Goal: Communication & Community: Answer question/provide support

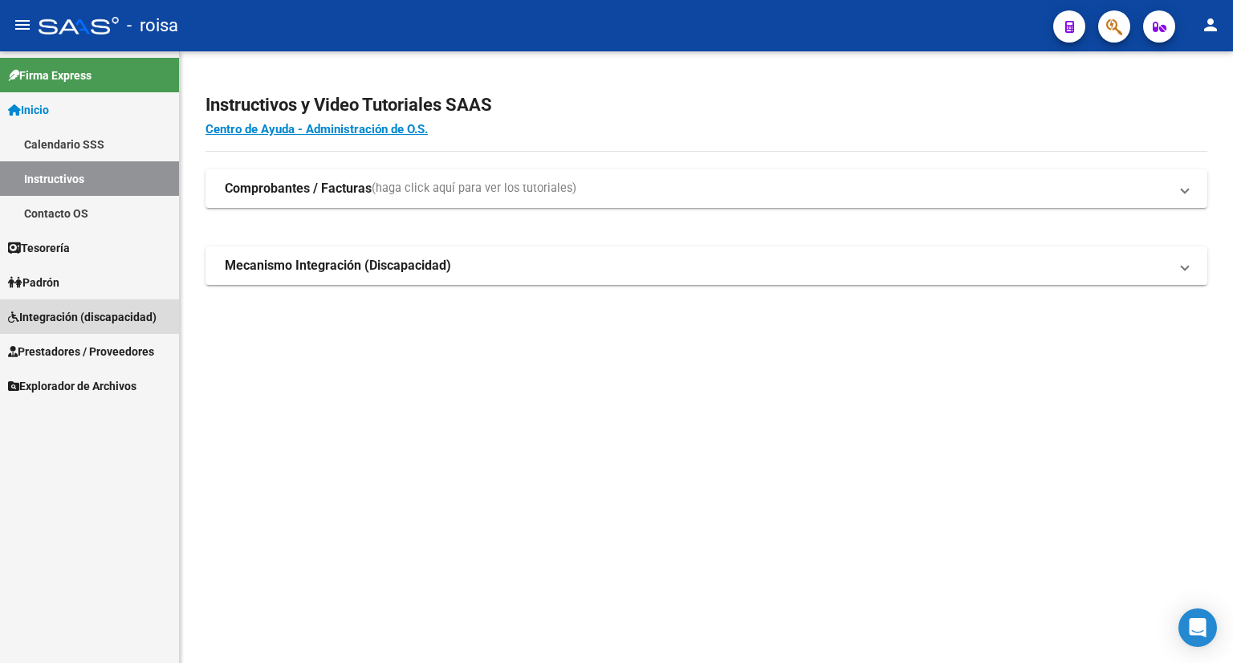
click at [55, 318] on span "Integración (discapacidad)" at bounding box center [82, 317] width 149 height 18
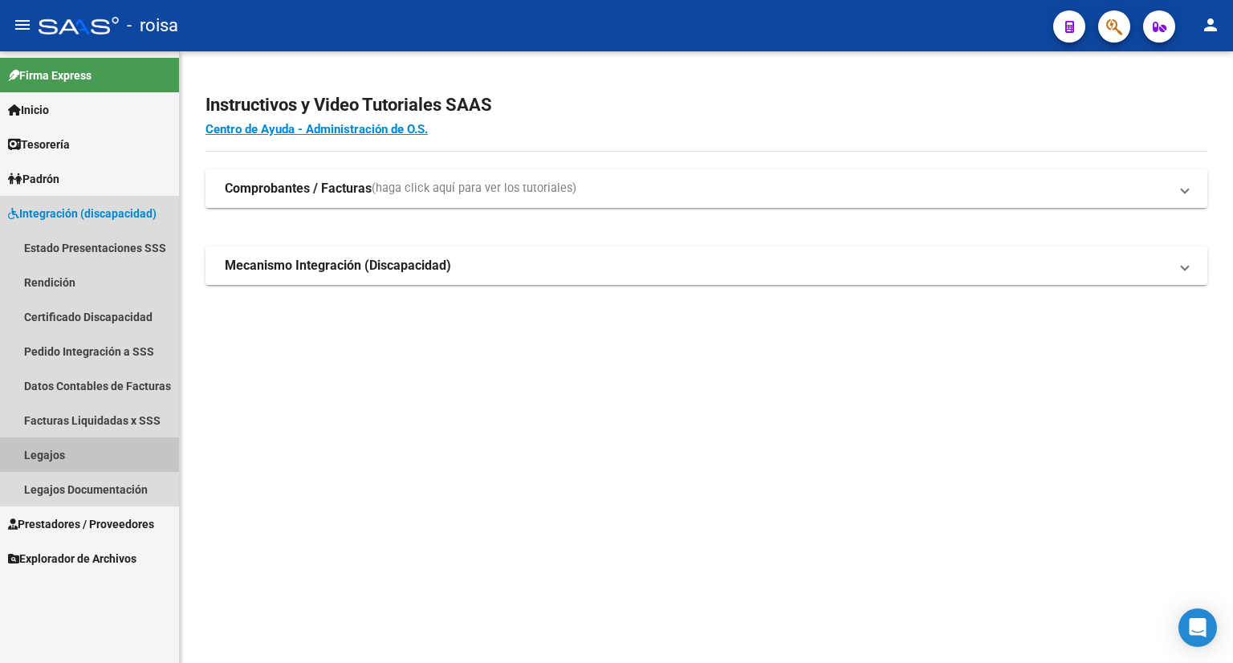
click at [41, 457] on link "Legajos" at bounding box center [89, 455] width 179 height 35
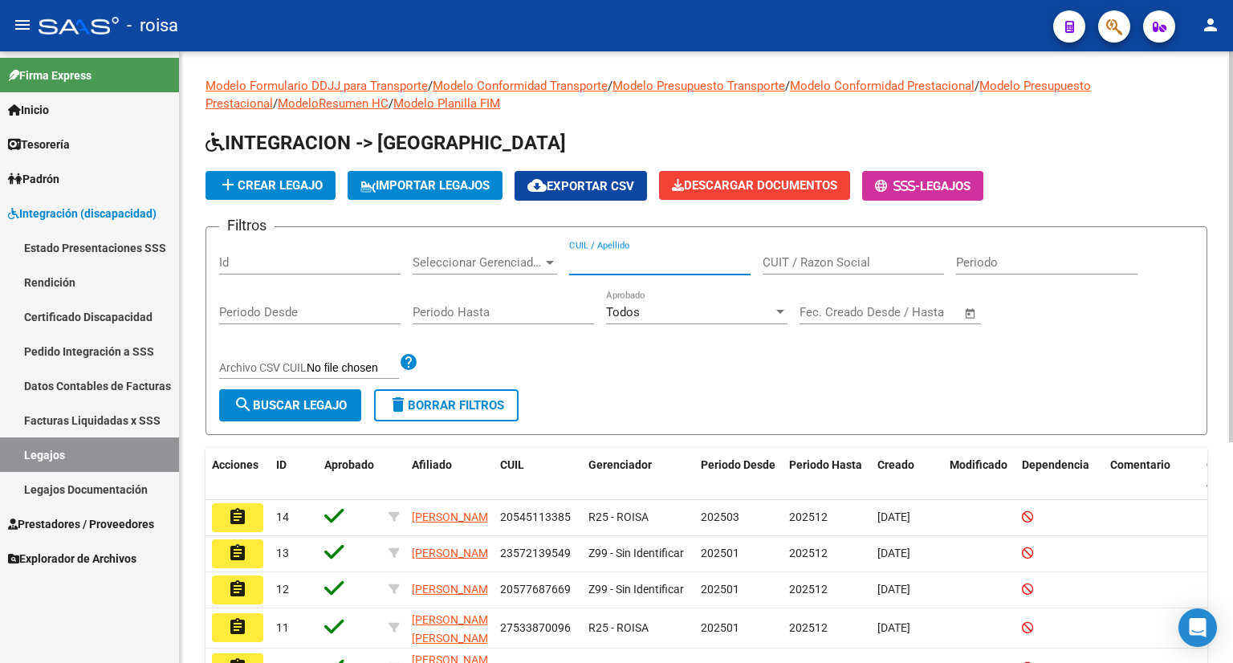
paste input "20568634625"
type input "20568634625"
click at [312, 399] on span "search Buscar Legajo" at bounding box center [290, 405] width 113 height 14
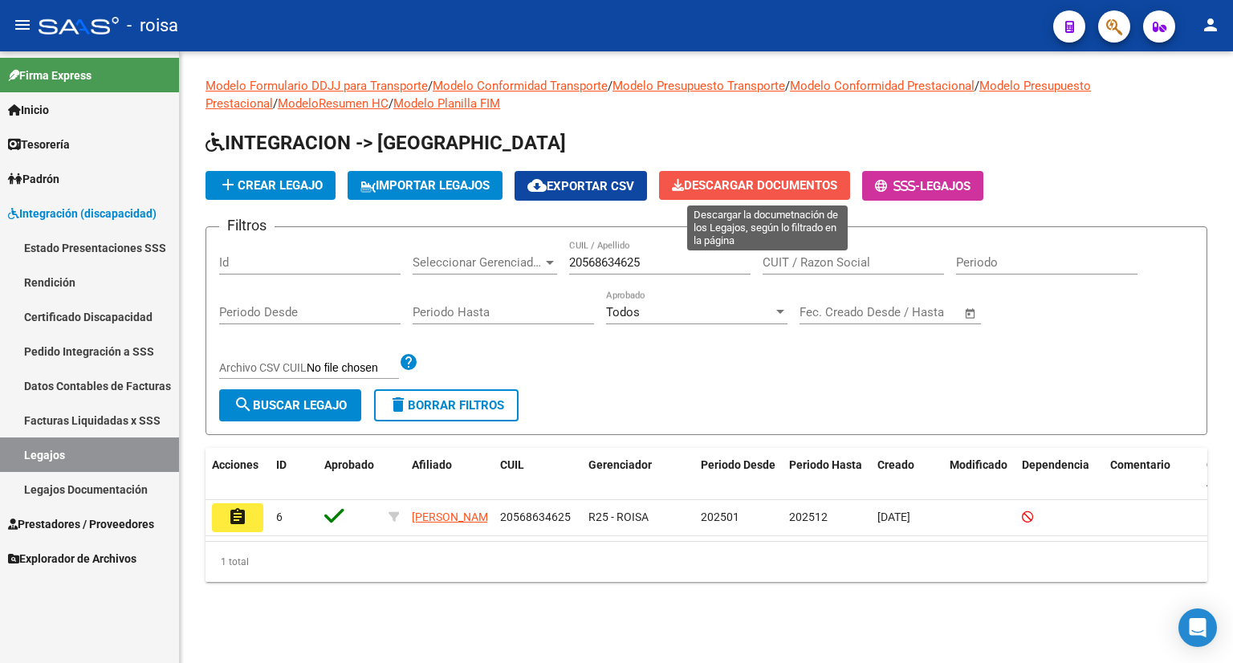
click at [791, 187] on span "Descargar Documentos" at bounding box center [754, 185] width 165 height 14
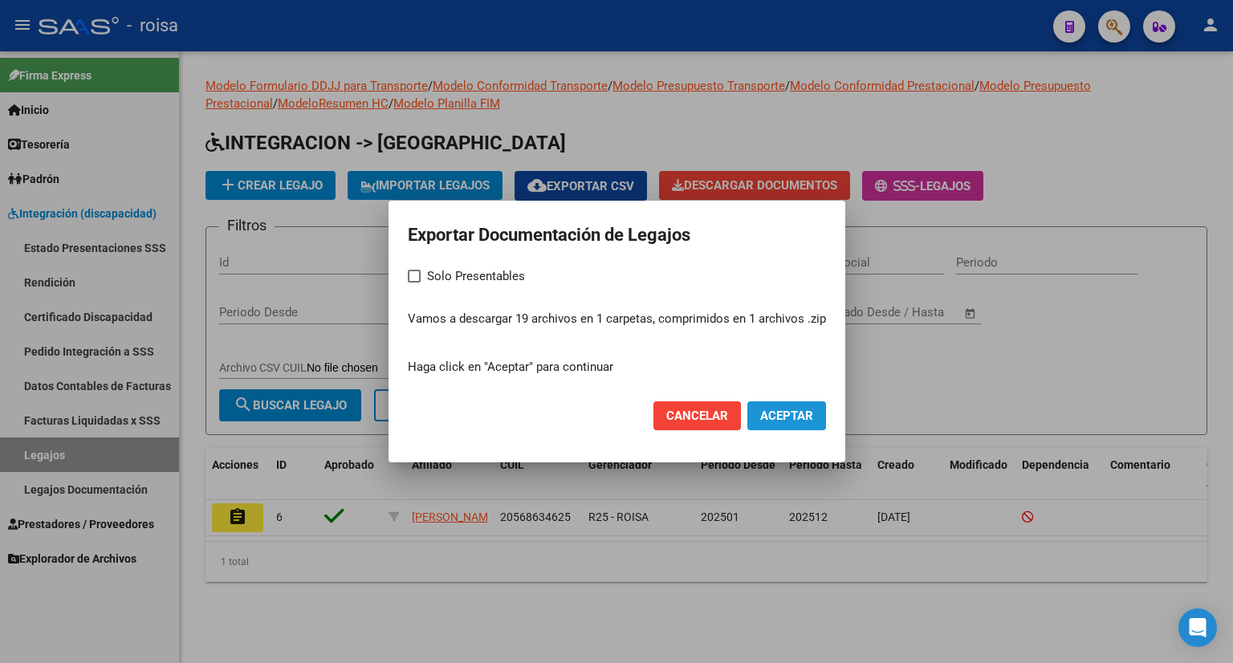
click at [784, 417] on span "Aceptar" at bounding box center [786, 416] width 53 height 14
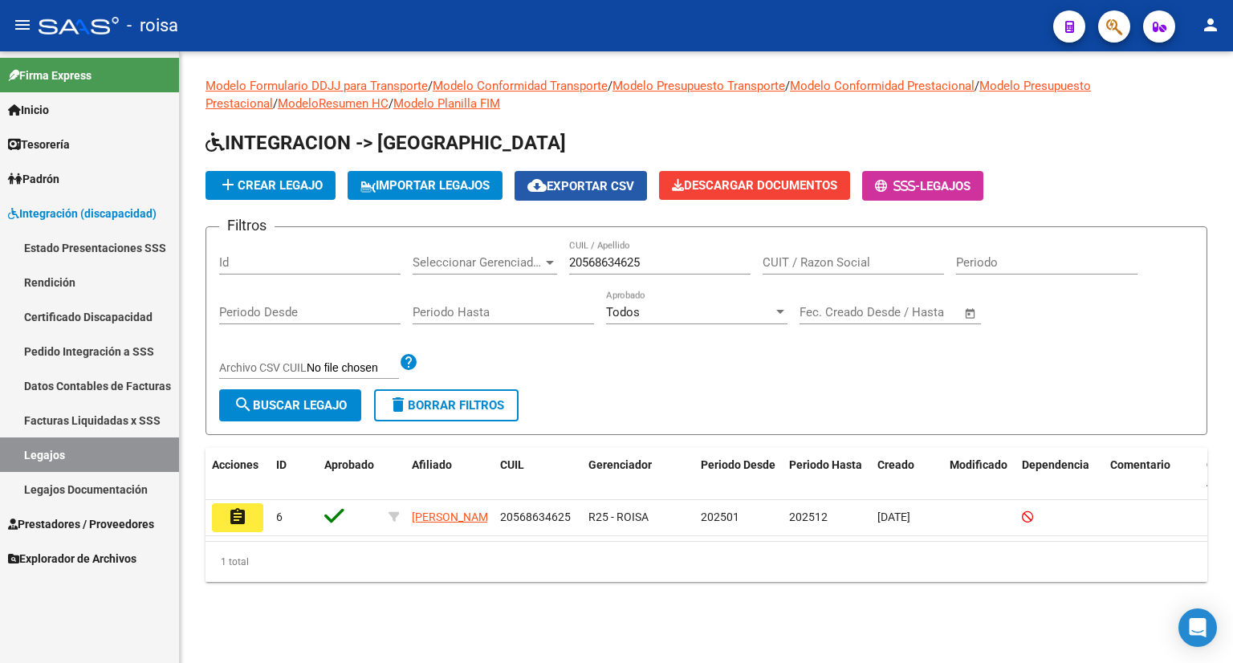
click at [588, 190] on span "cloud_download Exportar CSV" at bounding box center [580, 186] width 107 height 14
click at [402, 187] on span "IMPORTAR LEGAJOS" at bounding box center [424, 185] width 129 height 14
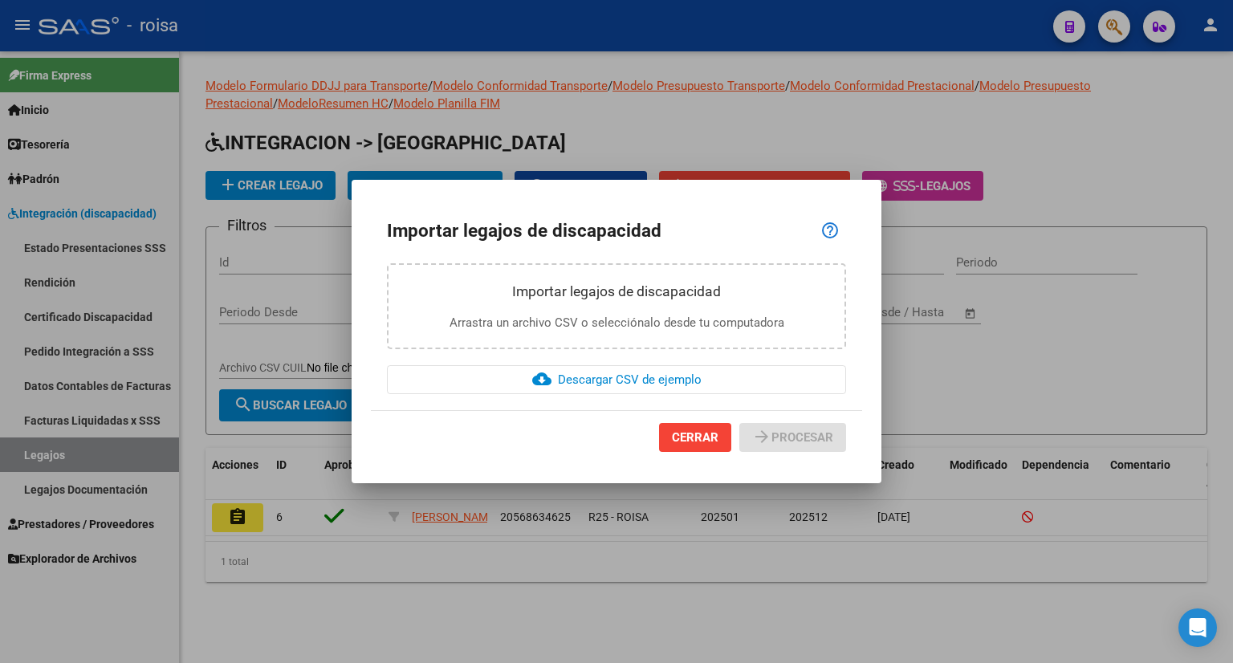
click at [568, 128] on div at bounding box center [616, 331] width 1233 height 663
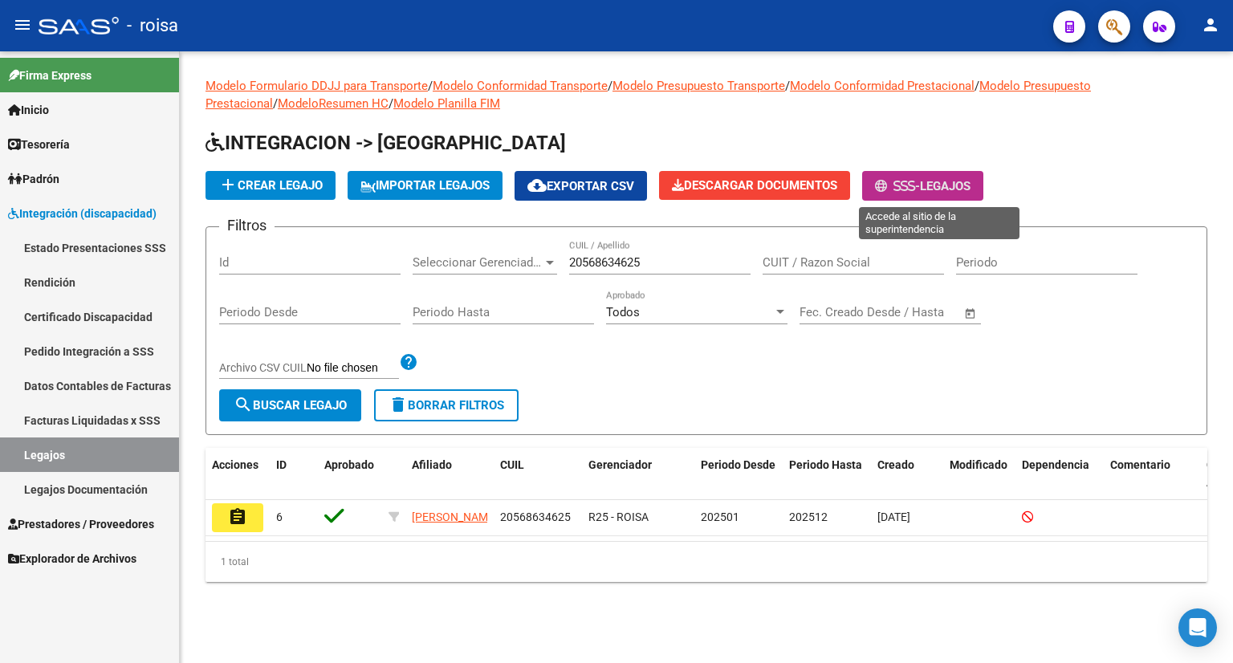
click at [928, 193] on button "- Legajos" at bounding box center [922, 186] width 121 height 30
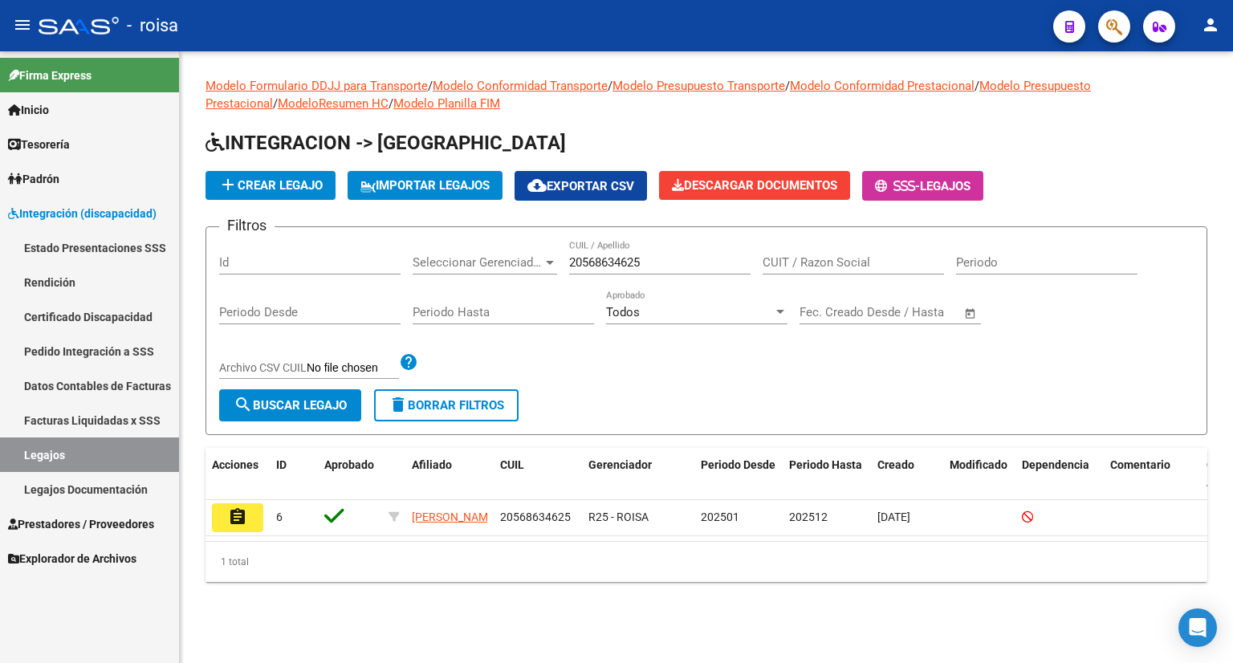
click at [466, 405] on span "delete Borrar Filtros" at bounding box center [447, 405] width 116 height 14
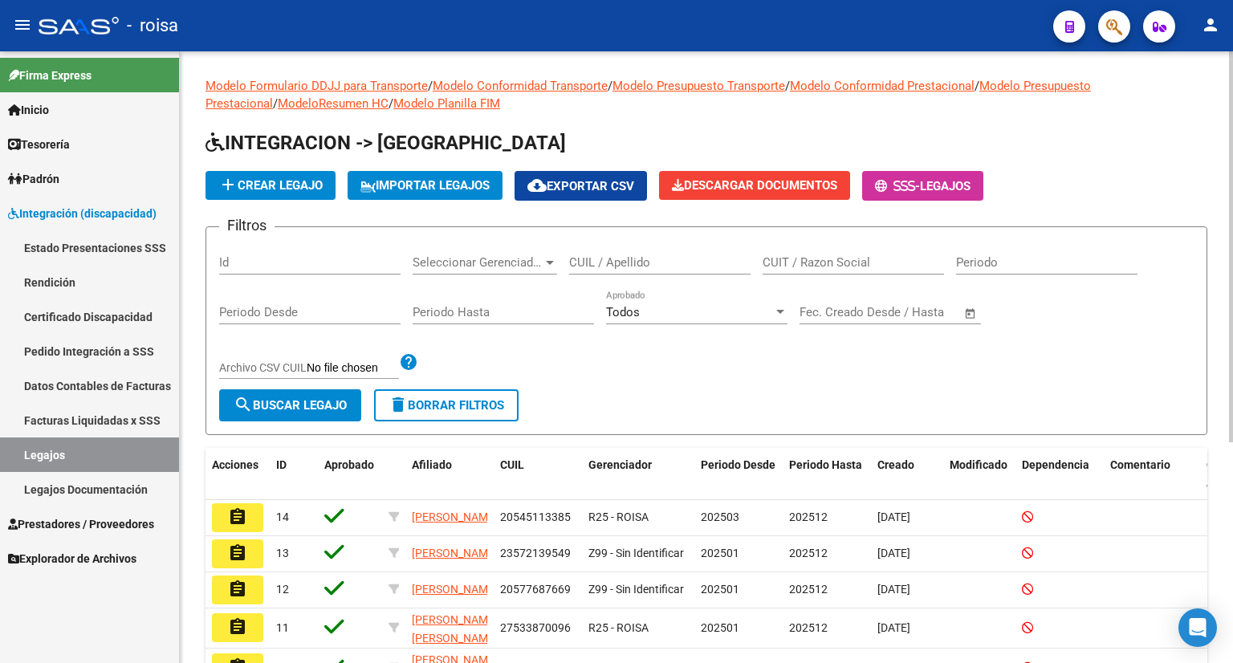
drag, startPoint x: 607, startPoint y: 252, endPoint x: 590, endPoint y: 257, distance: 17.5
paste input "20539859693"
type input "20539859693"
click at [296, 398] on span "search Buscar Legajo" at bounding box center [290, 405] width 113 height 14
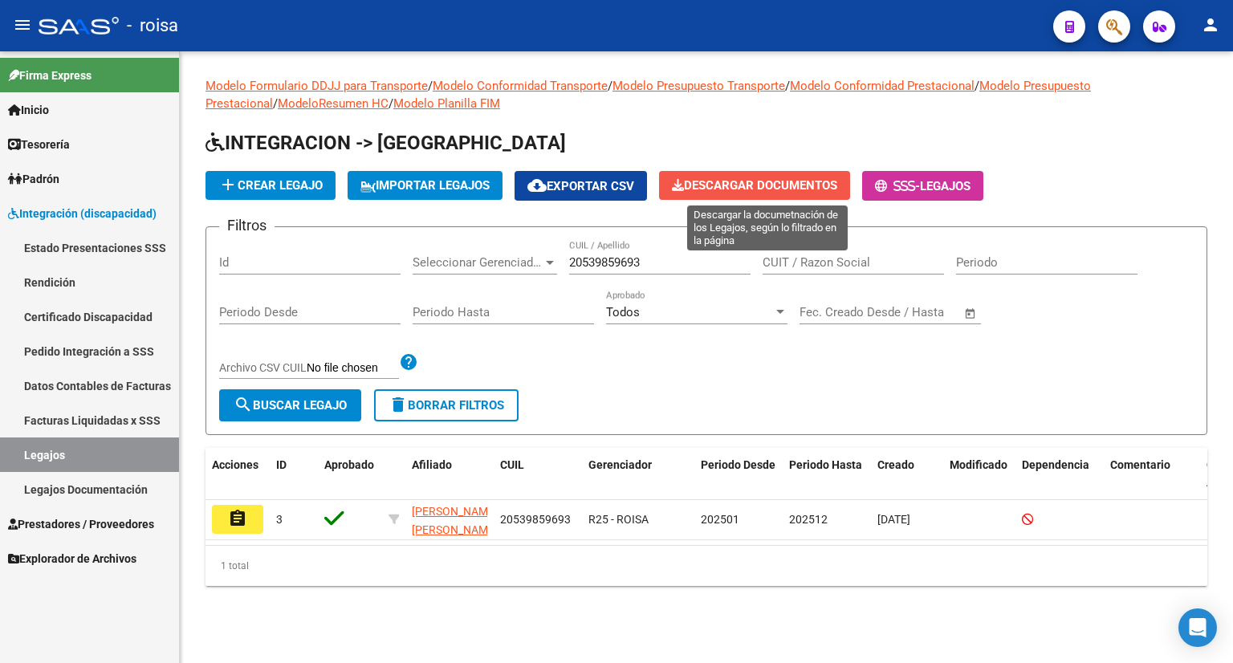
click at [768, 178] on span "Descargar Documentos" at bounding box center [754, 185] width 165 height 14
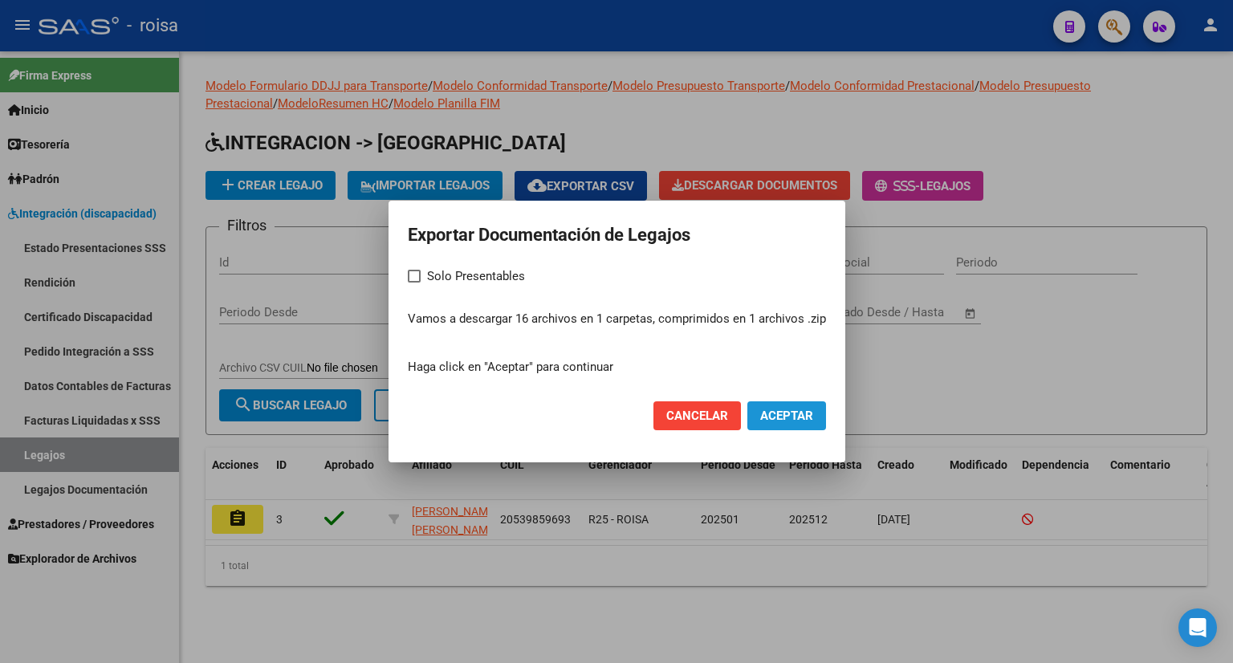
click at [778, 418] on span "Aceptar" at bounding box center [786, 416] width 53 height 14
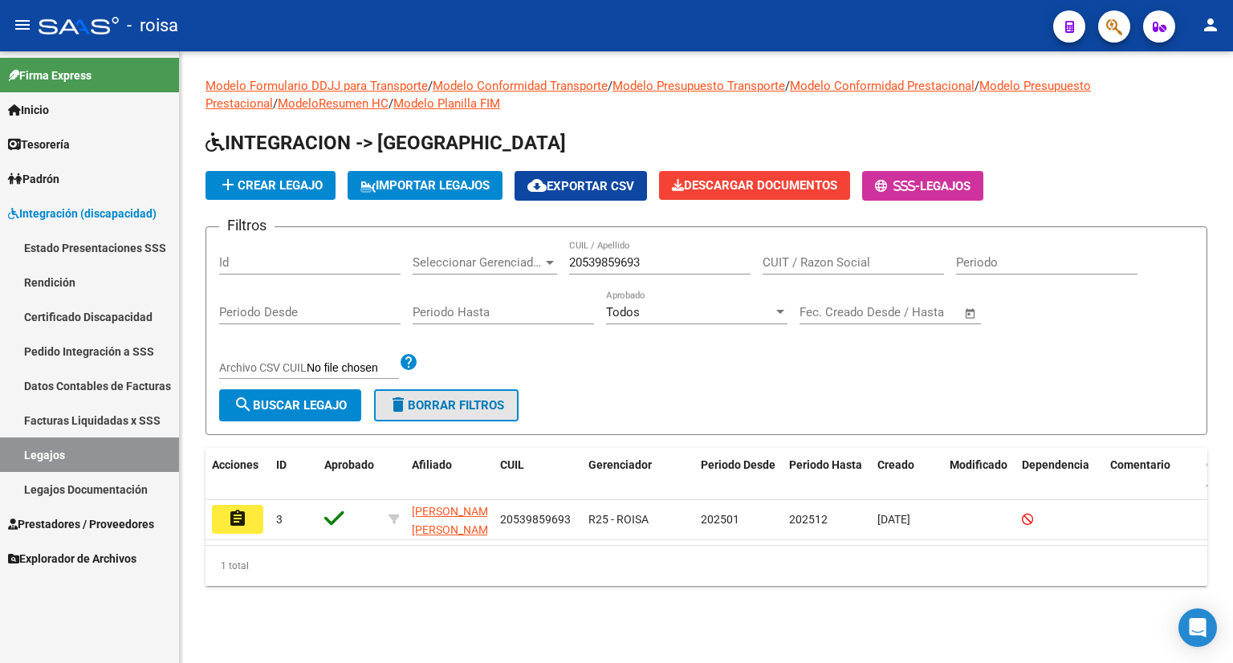
click at [435, 406] on span "delete Borrar Filtros" at bounding box center [447, 405] width 116 height 14
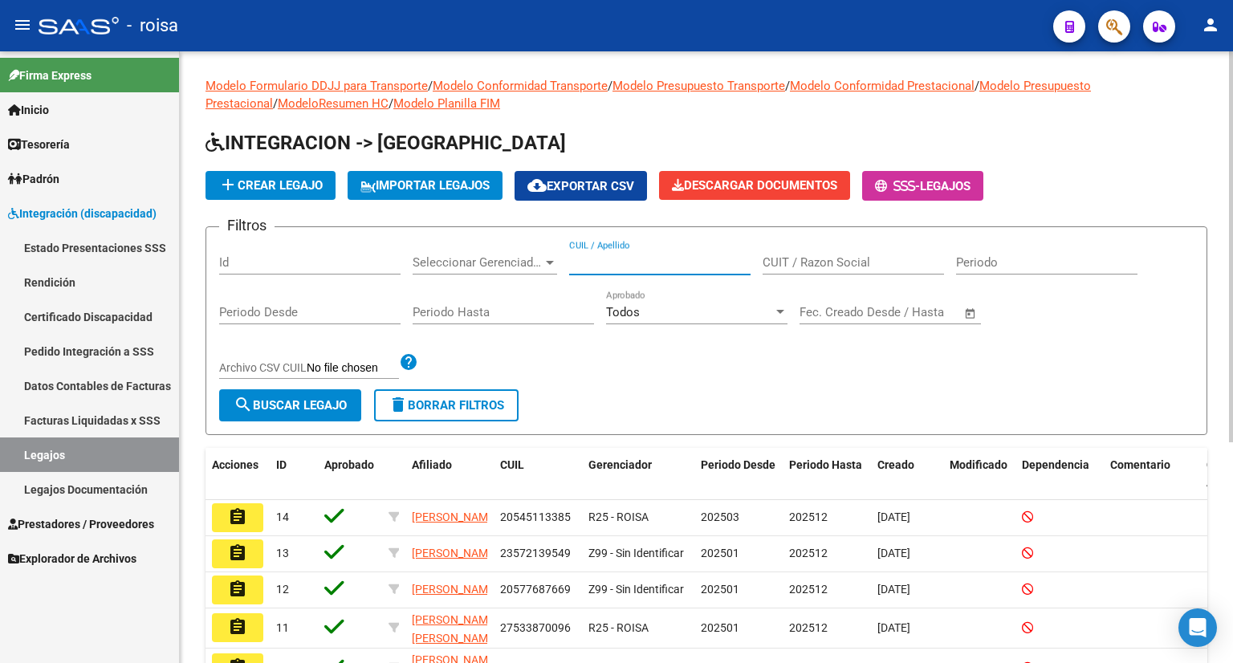
paste input "20536442554"
type input "20536442554"
click at [315, 398] on span "search Buscar Legajo" at bounding box center [290, 405] width 113 height 14
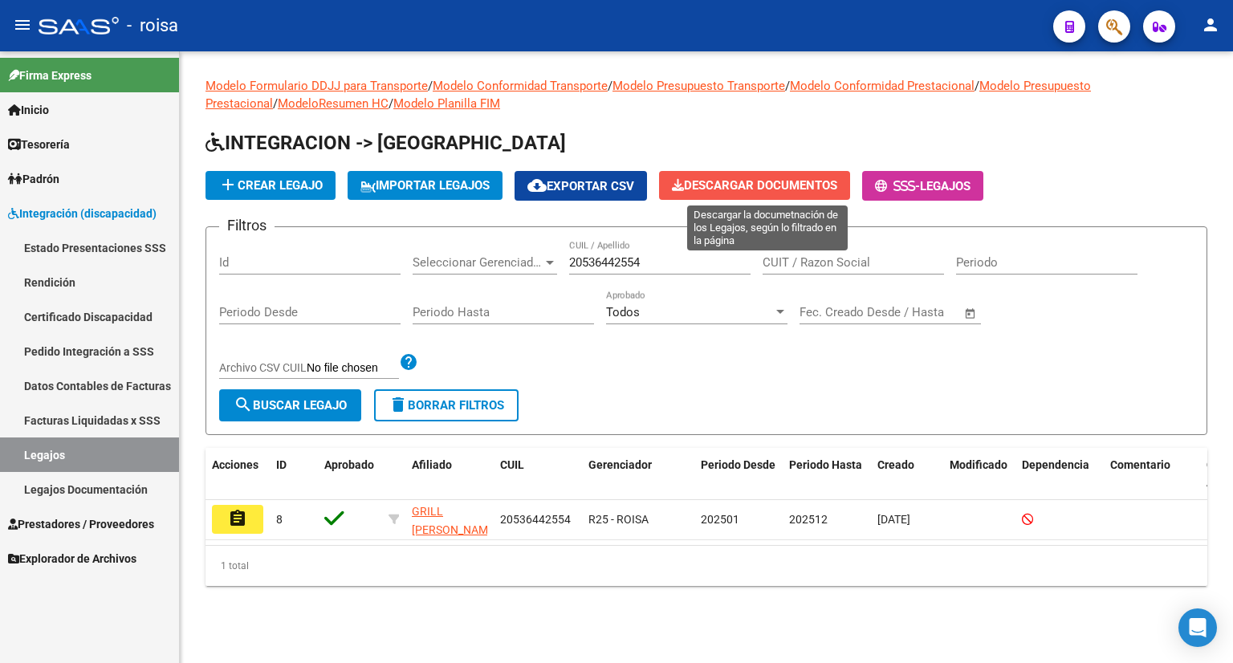
click at [794, 183] on span "Descargar Documentos" at bounding box center [754, 185] width 165 height 14
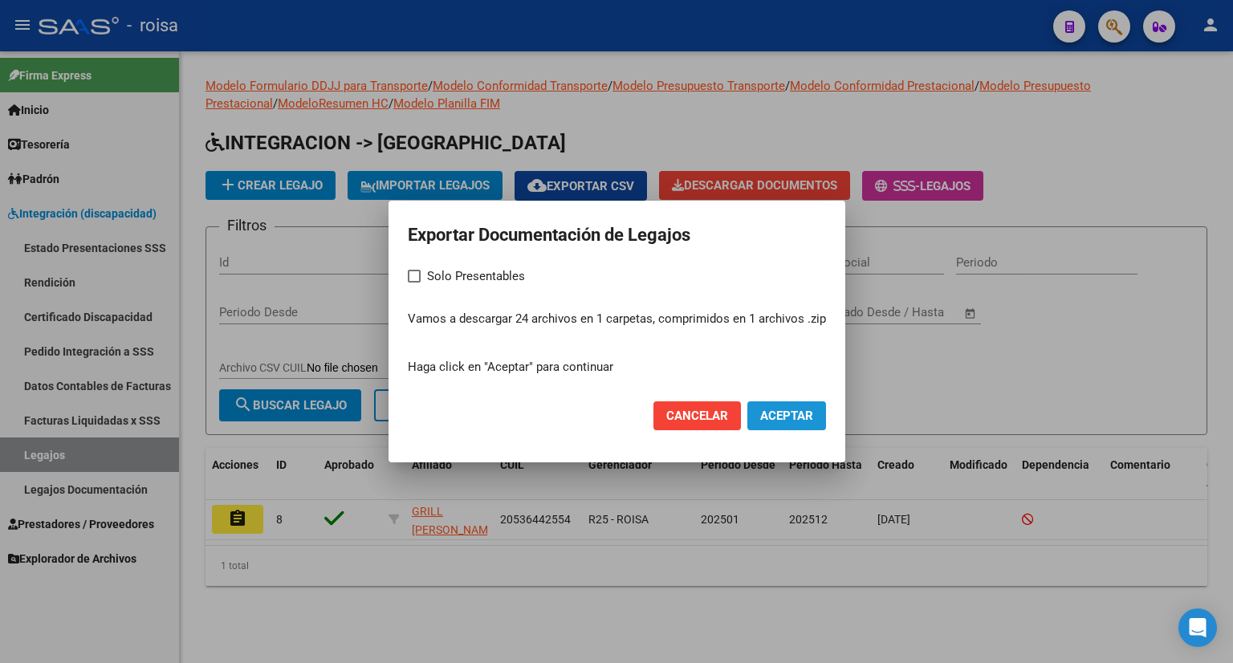
click at [768, 412] on span "Aceptar" at bounding box center [786, 416] width 53 height 14
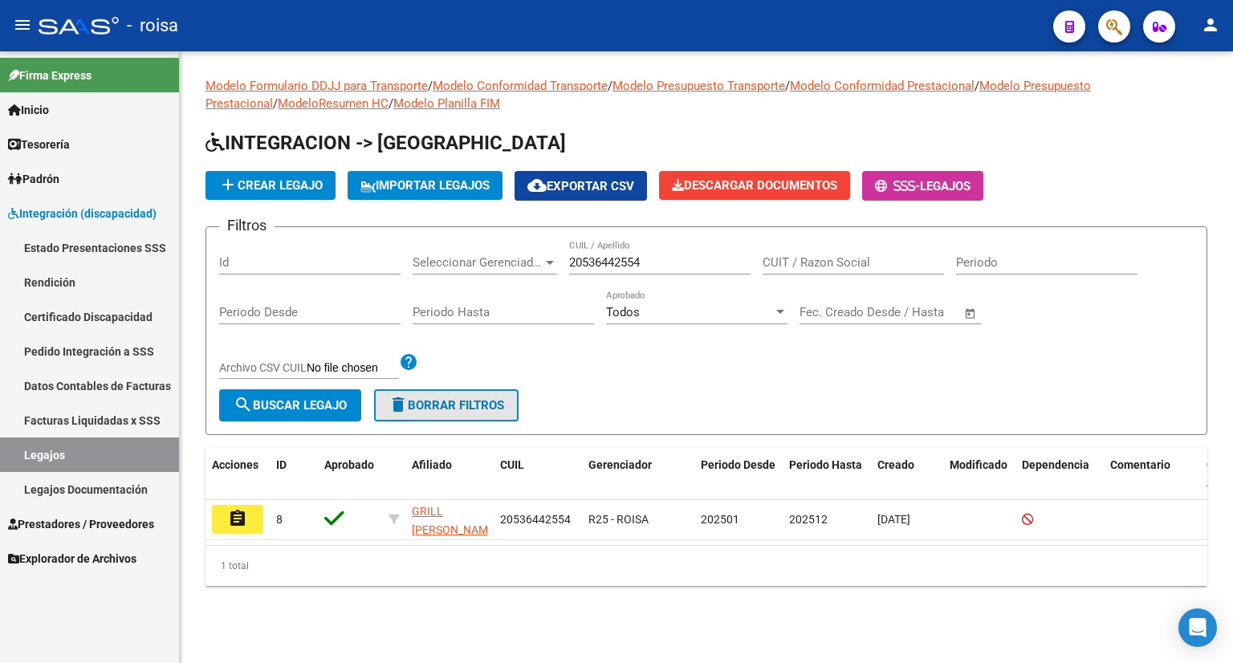
click at [434, 403] on span "delete Borrar Filtros" at bounding box center [447, 405] width 116 height 14
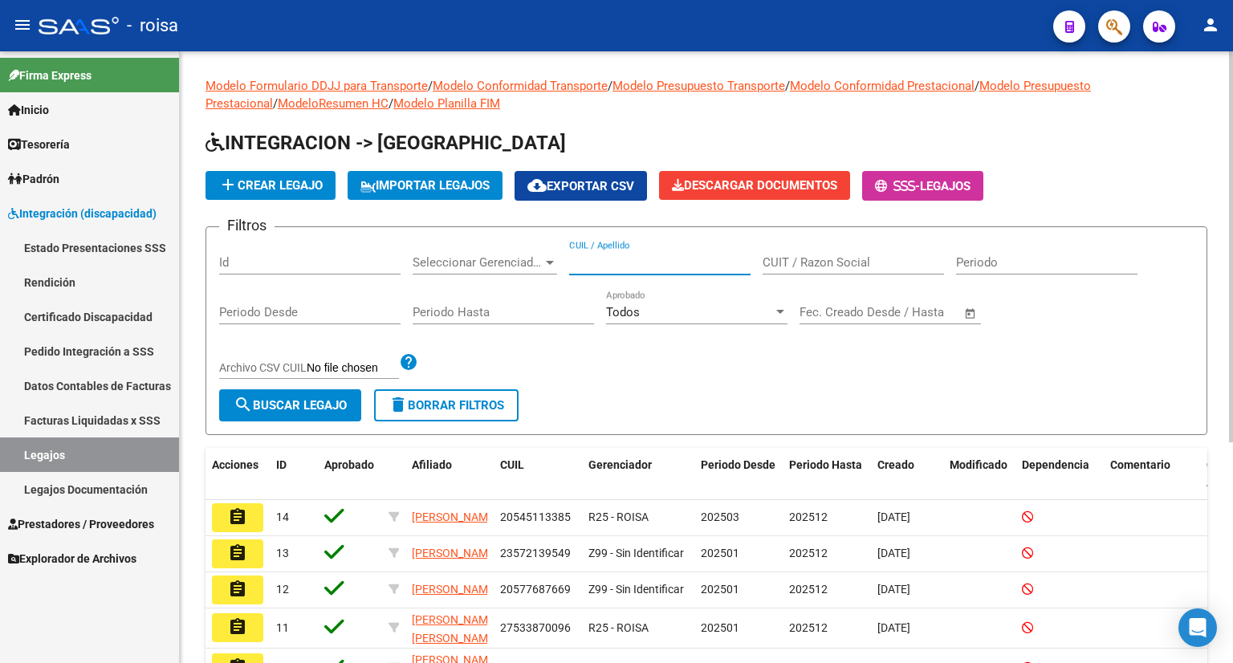
paste input "27508923088"
type input "27508923088"
click at [279, 406] on span "search Buscar Legajo" at bounding box center [290, 405] width 113 height 14
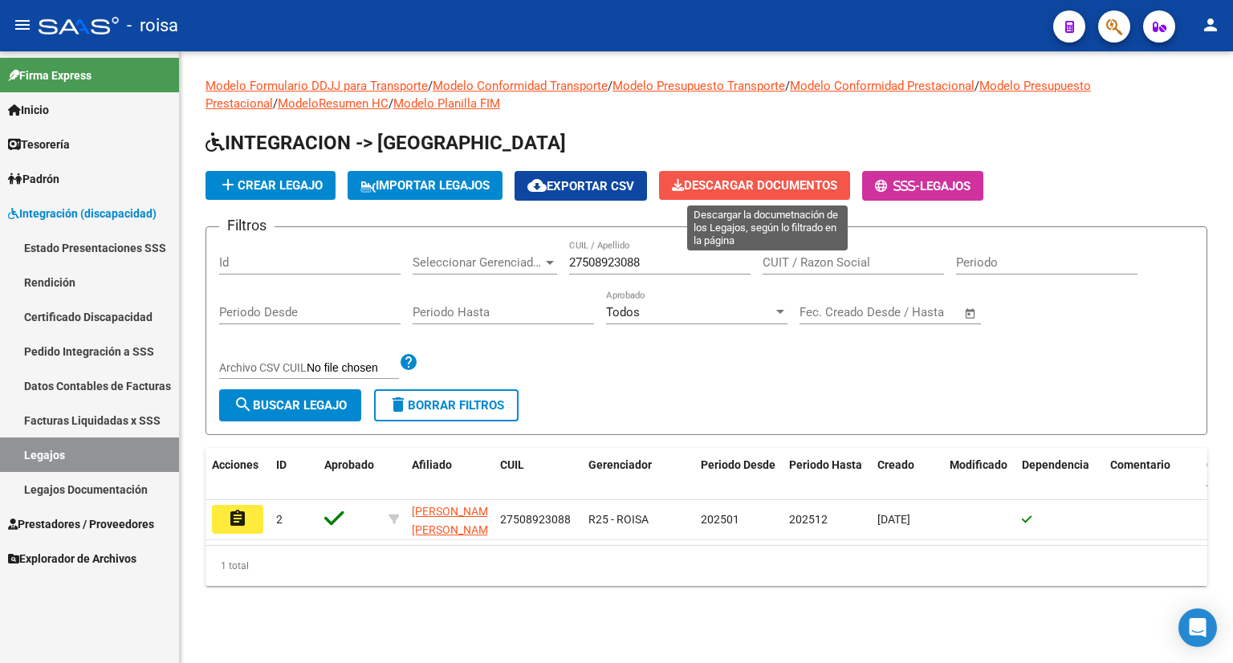
click at [780, 178] on span "Descargar Documentos" at bounding box center [754, 185] width 165 height 14
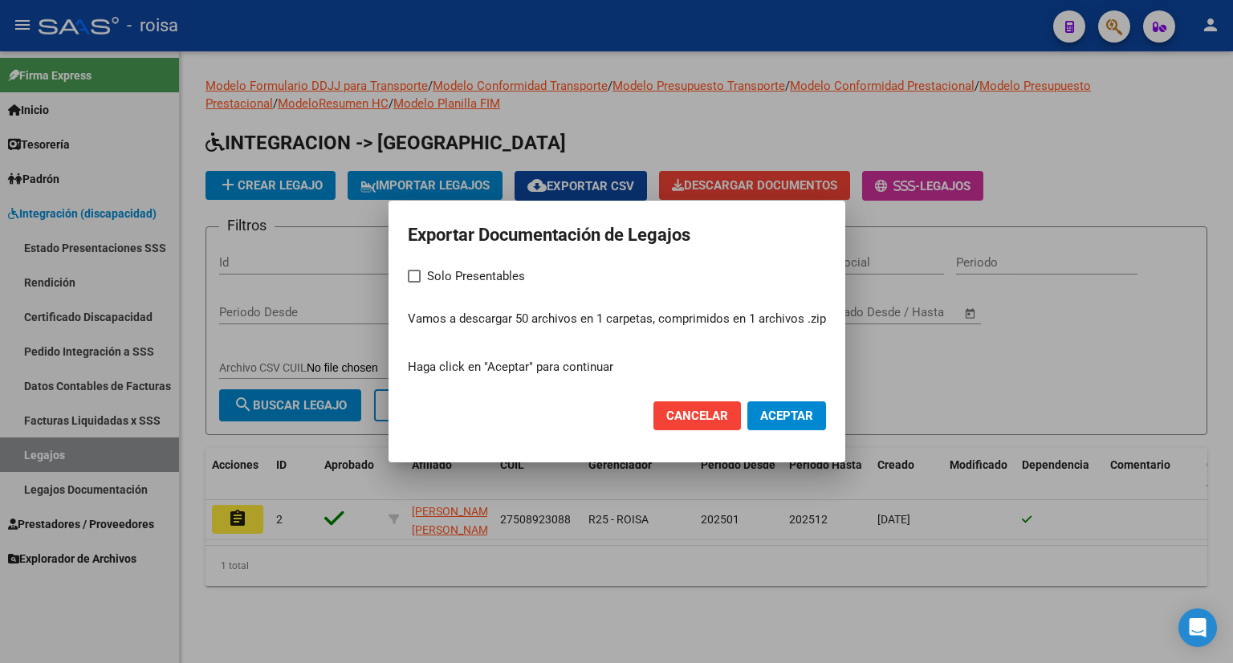
click at [768, 416] on span "Aceptar" at bounding box center [786, 416] width 53 height 14
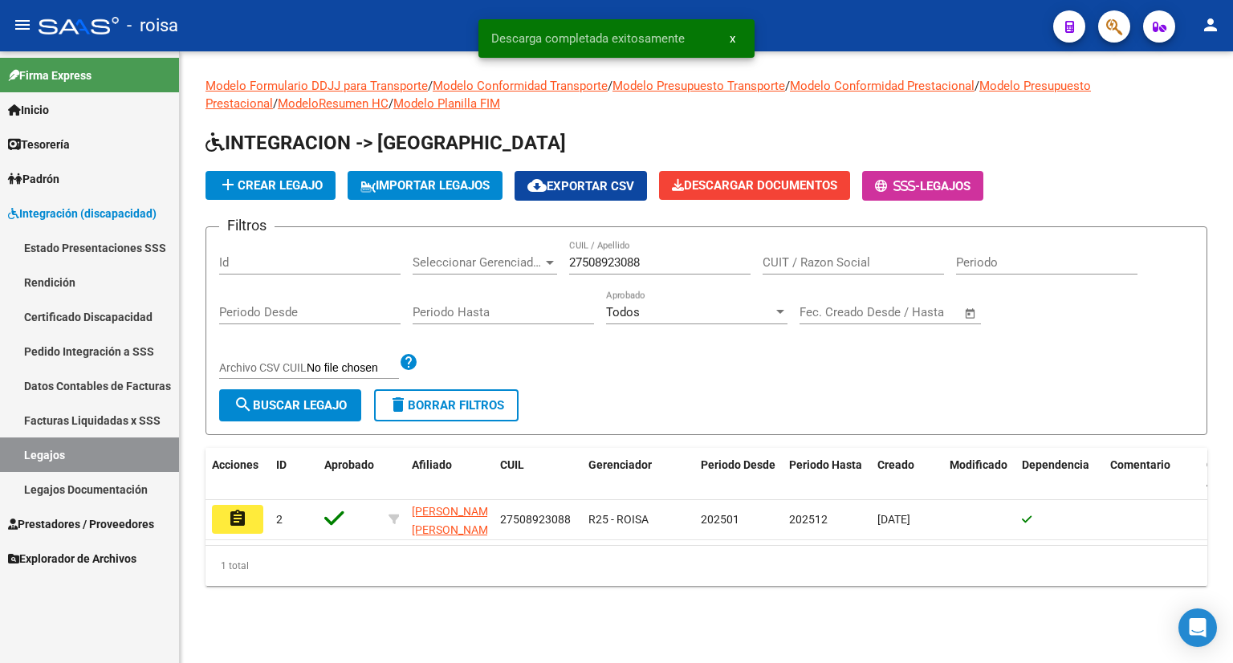
click at [439, 409] on span "delete Borrar Filtros" at bounding box center [447, 405] width 116 height 14
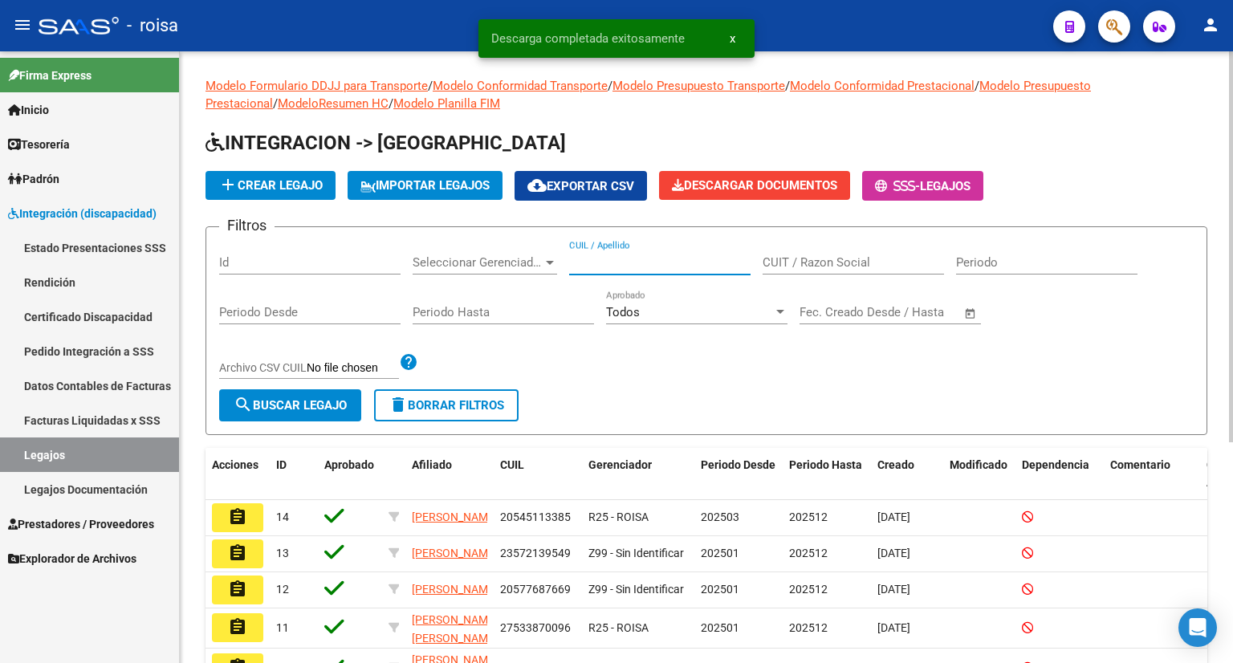
paste input "27533870096"
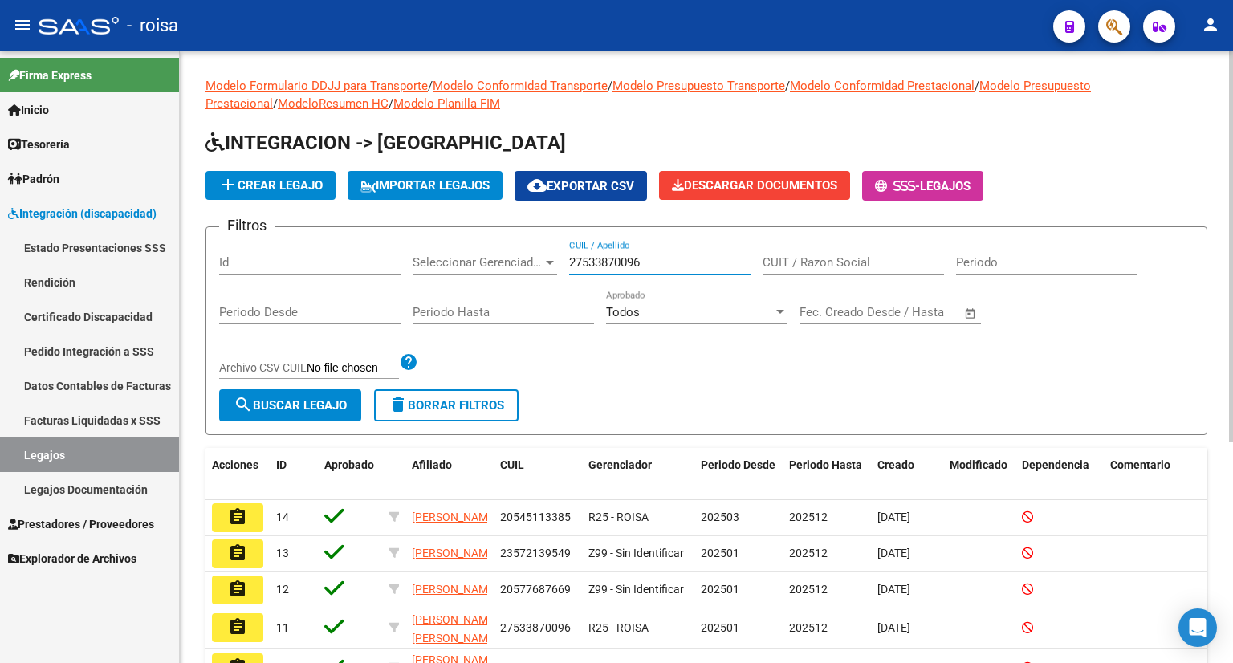
type input "27533870096"
click at [312, 405] on span "search Buscar Legajo" at bounding box center [290, 405] width 113 height 14
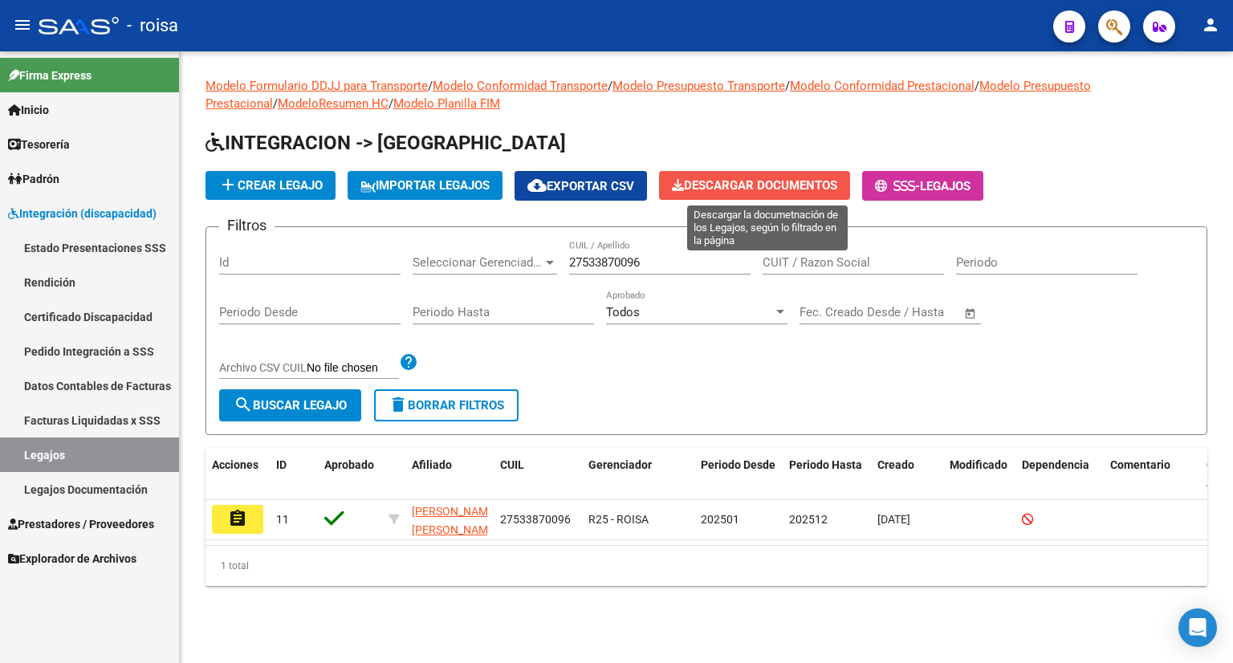
click at [774, 185] on span "Descargar Documentos" at bounding box center [754, 185] width 165 height 14
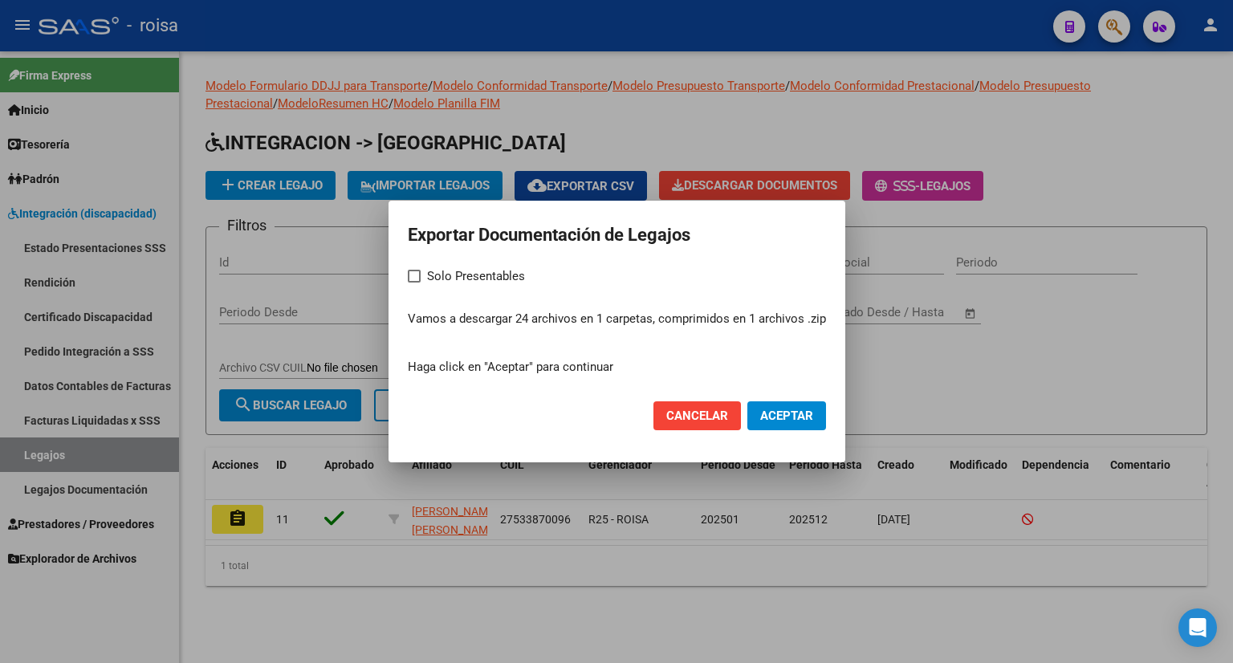
click at [780, 415] on span "Aceptar" at bounding box center [786, 416] width 53 height 14
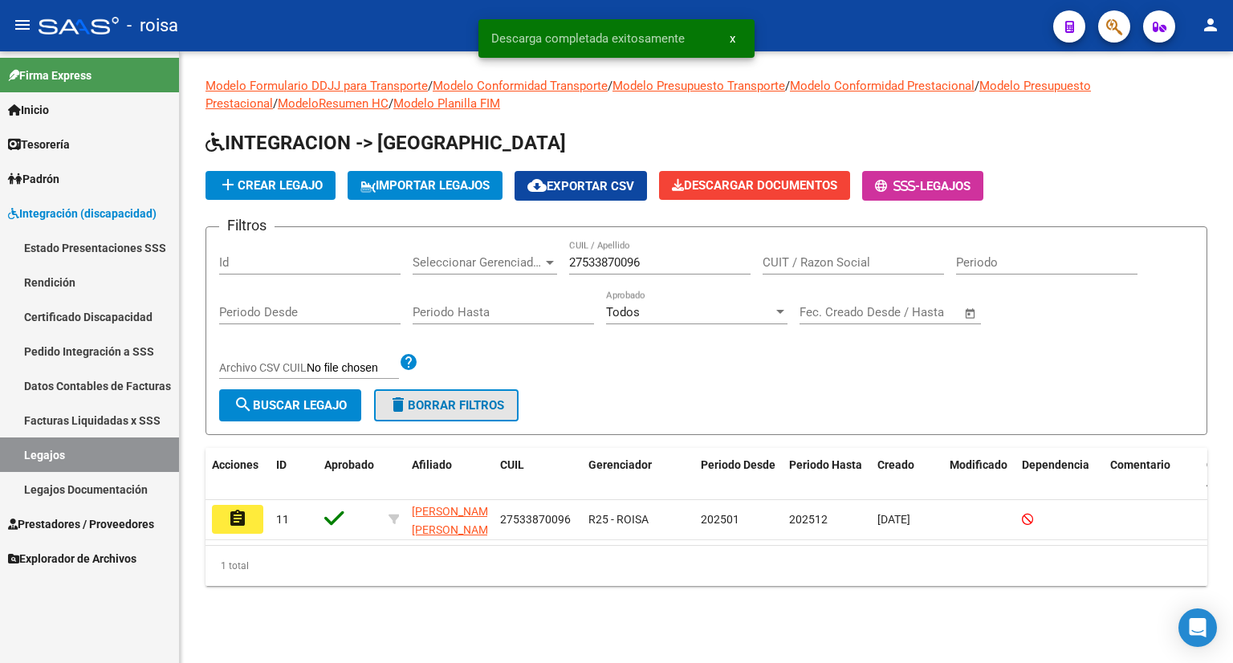
click at [440, 405] on span "delete Borrar Filtros" at bounding box center [447, 405] width 116 height 14
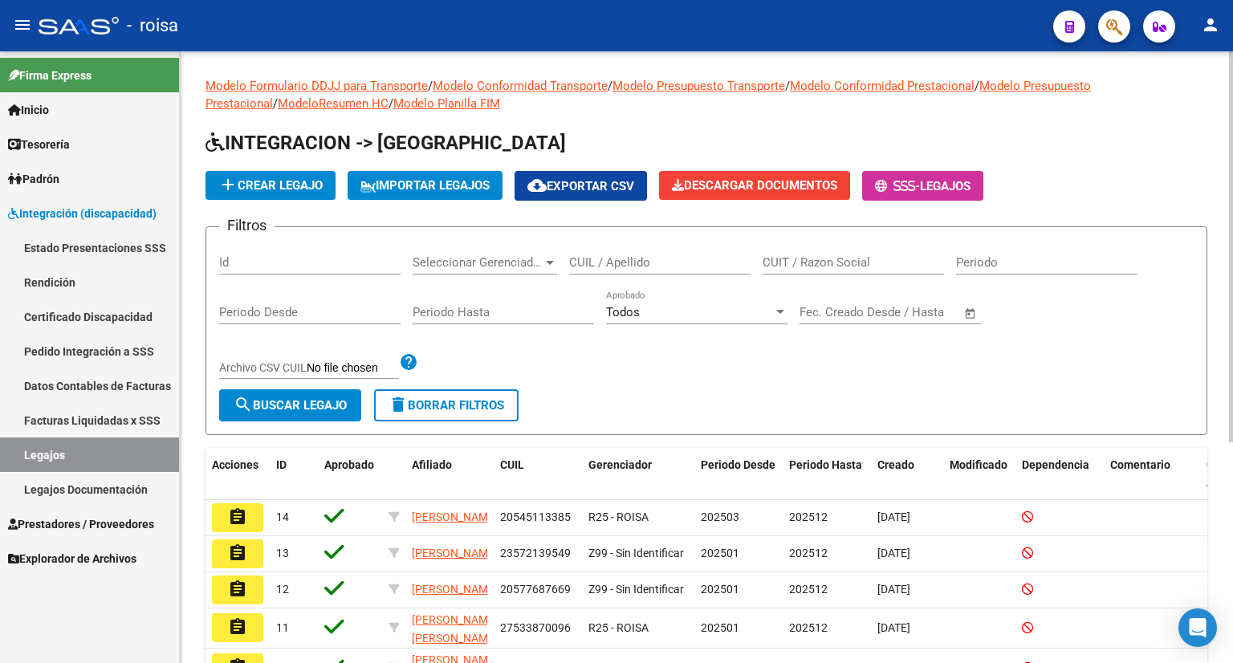
drag, startPoint x: 654, startPoint y: 254, endPoint x: 623, endPoint y: 266, distance: 33.5
paste input "23572139549"
type input "23572139549"
click at [304, 402] on span "search Buscar Legajo" at bounding box center [290, 405] width 113 height 14
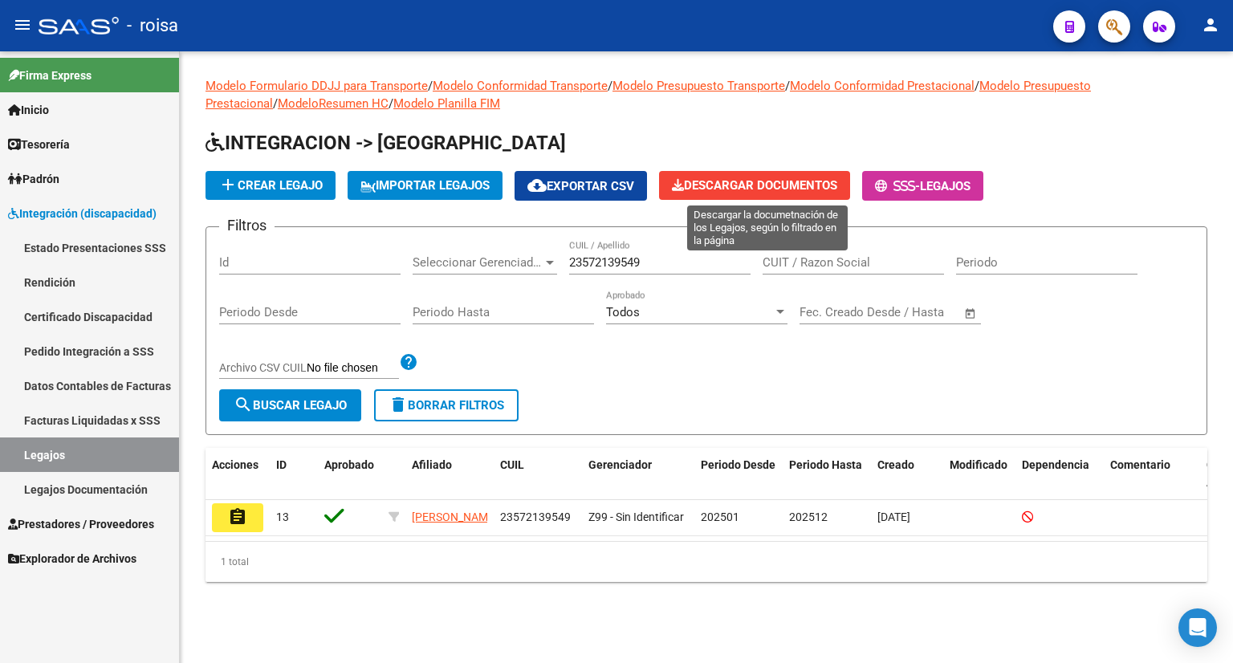
click at [796, 179] on span "Descargar Documentos" at bounding box center [754, 185] width 165 height 14
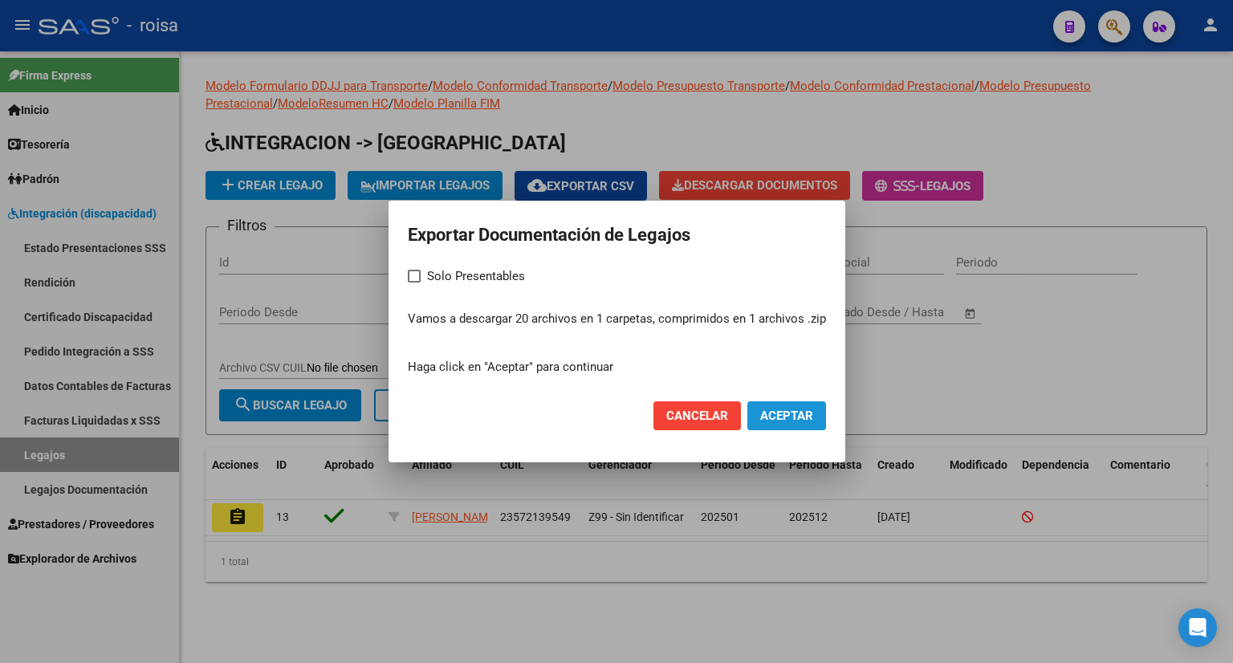
click at [772, 412] on span "Aceptar" at bounding box center [786, 416] width 53 height 14
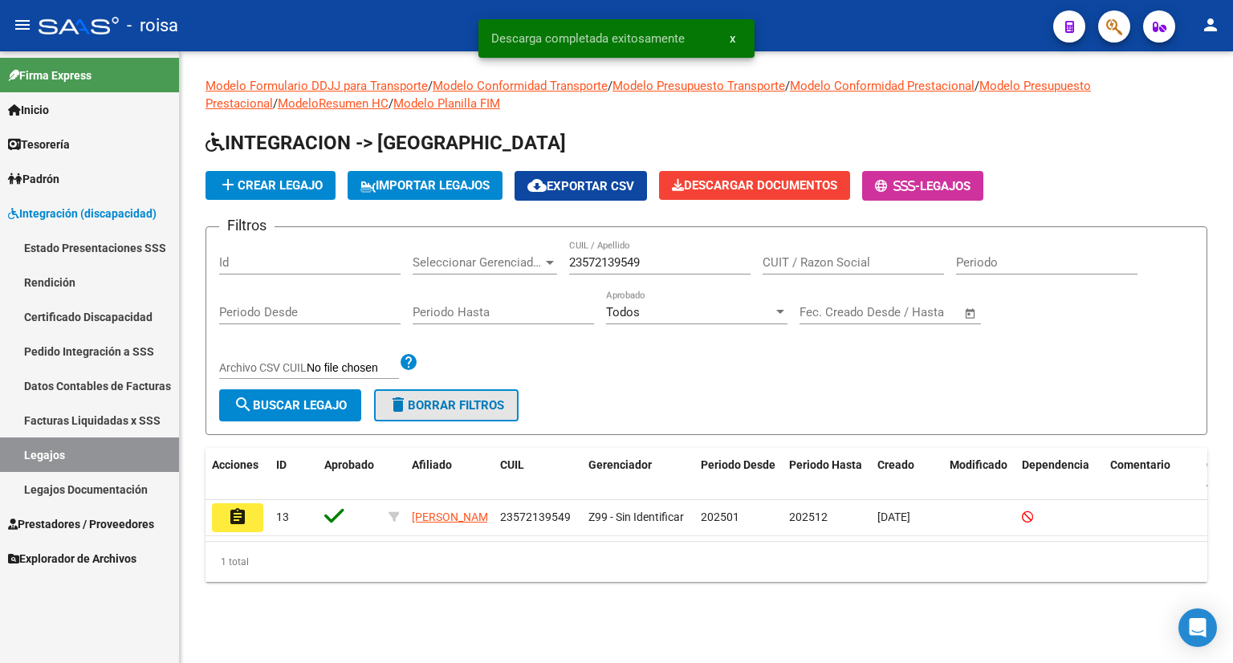
click at [472, 406] on span "delete Borrar Filtros" at bounding box center [447, 405] width 116 height 14
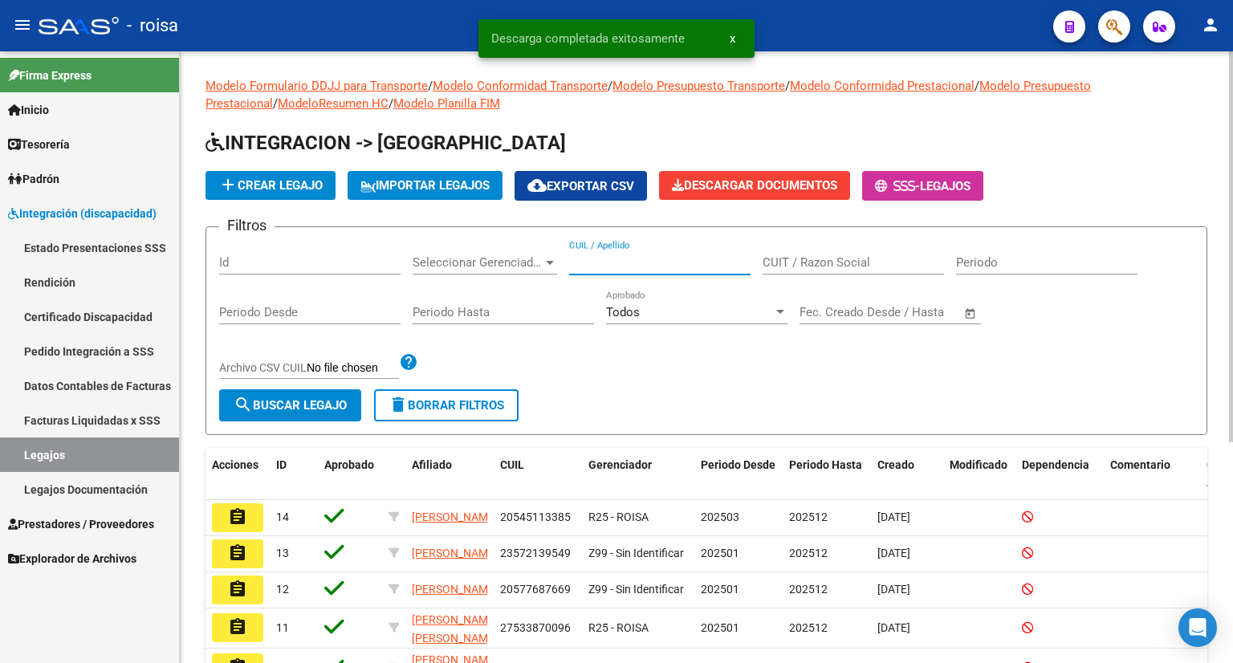
paste input "20577687669"
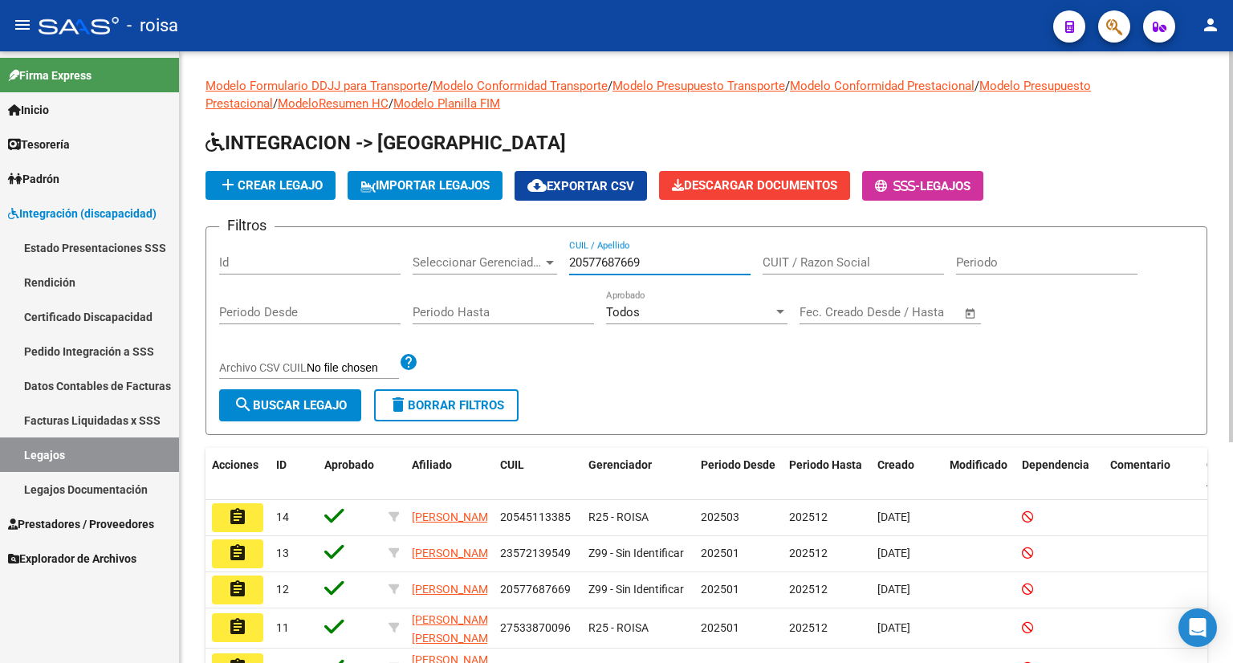
type input "20577687669"
click at [294, 415] on button "search Buscar Legajo" at bounding box center [290, 405] width 142 height 32
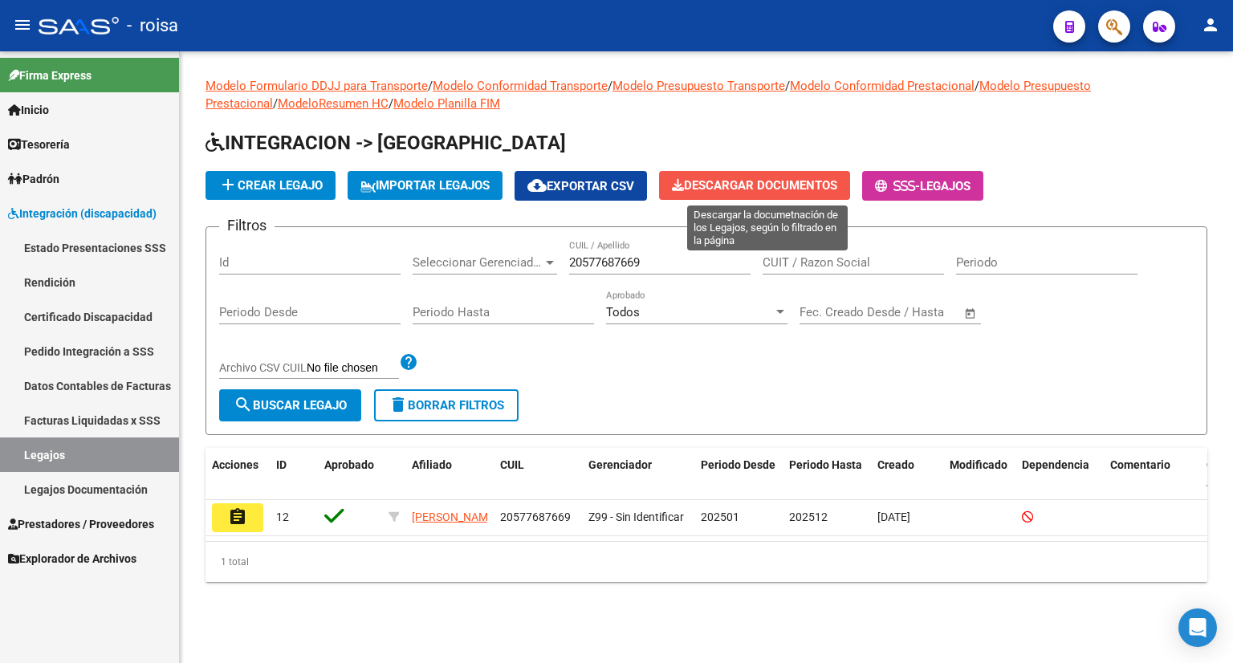
click at [743, 184] on span "Descargar Documentos" at bounding box center [754, 185] width 165 height 14
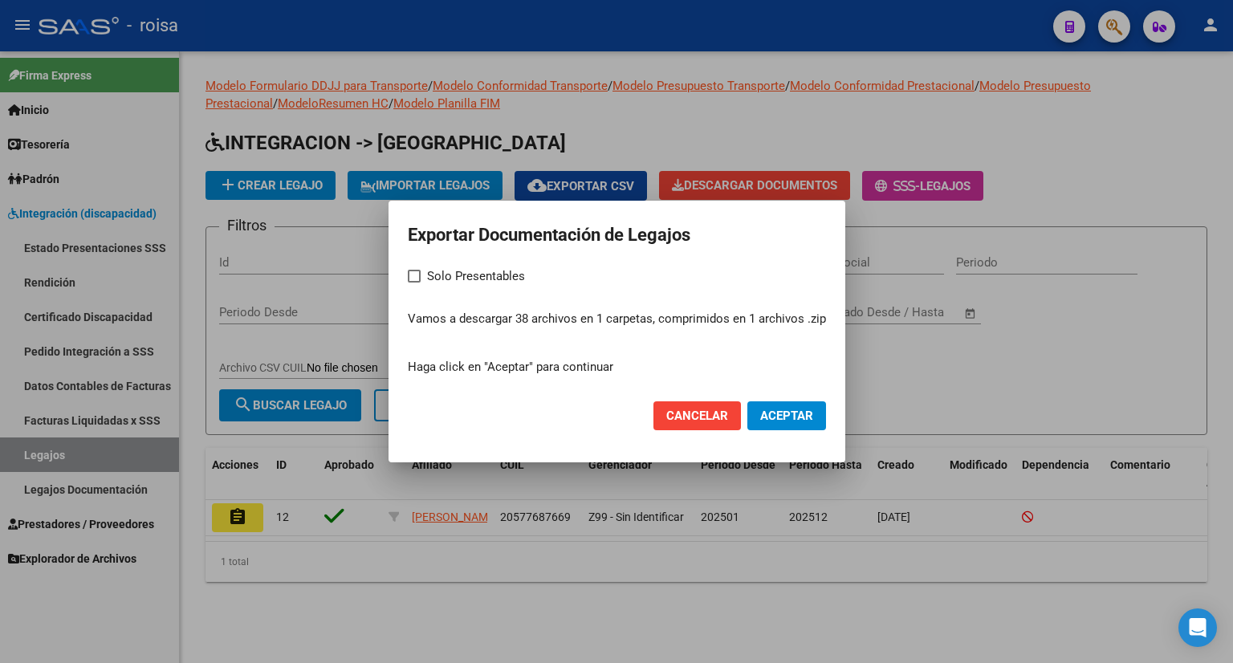
click at [774, 412] on span "Aceptar" at bounding box center [786, 416] width 53 height 14
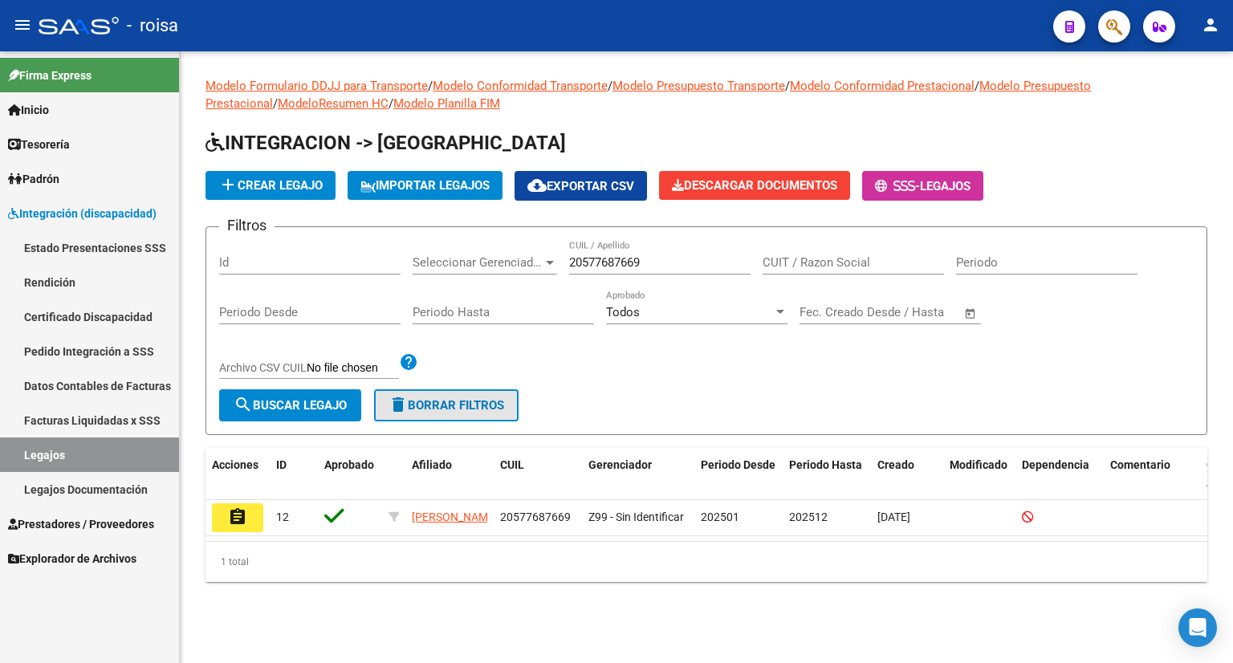
click at [450, 405] on span "delete Borrar Filtros" at bounding box center [447, 405] width 116 height 14
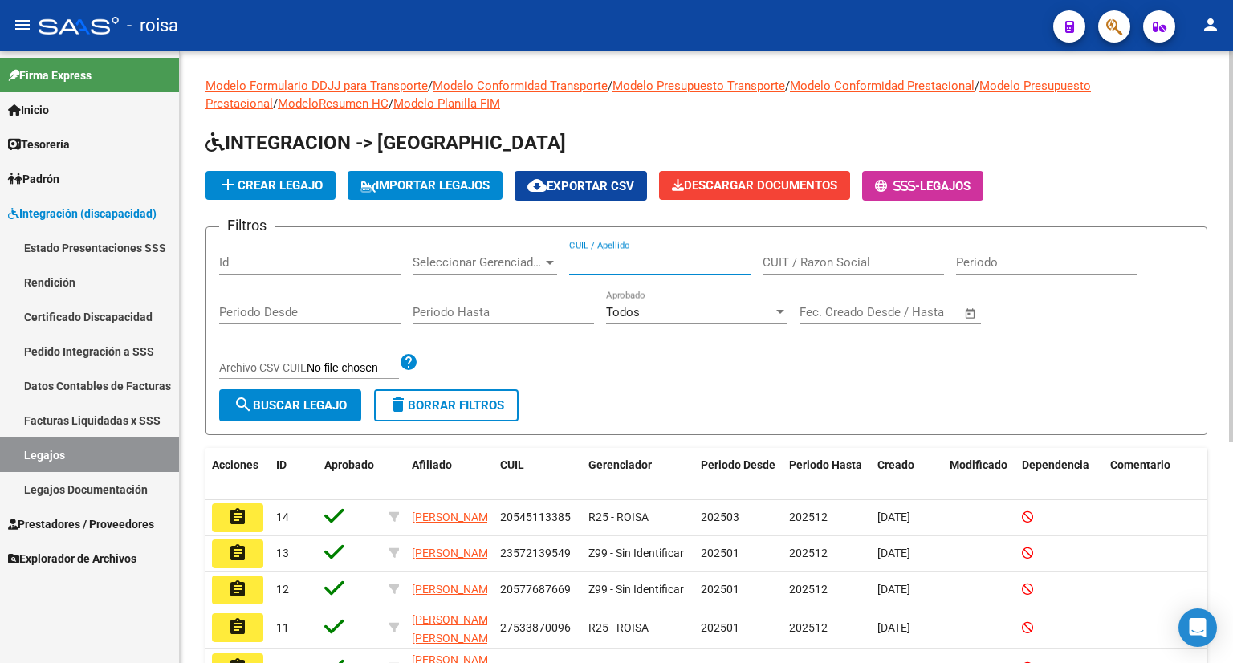
paste input "27507806649"
type input "27507806649"
click at [289, 402] on span "search Buscar Legajo" at bounding box center [290, 405] width 113 height 14
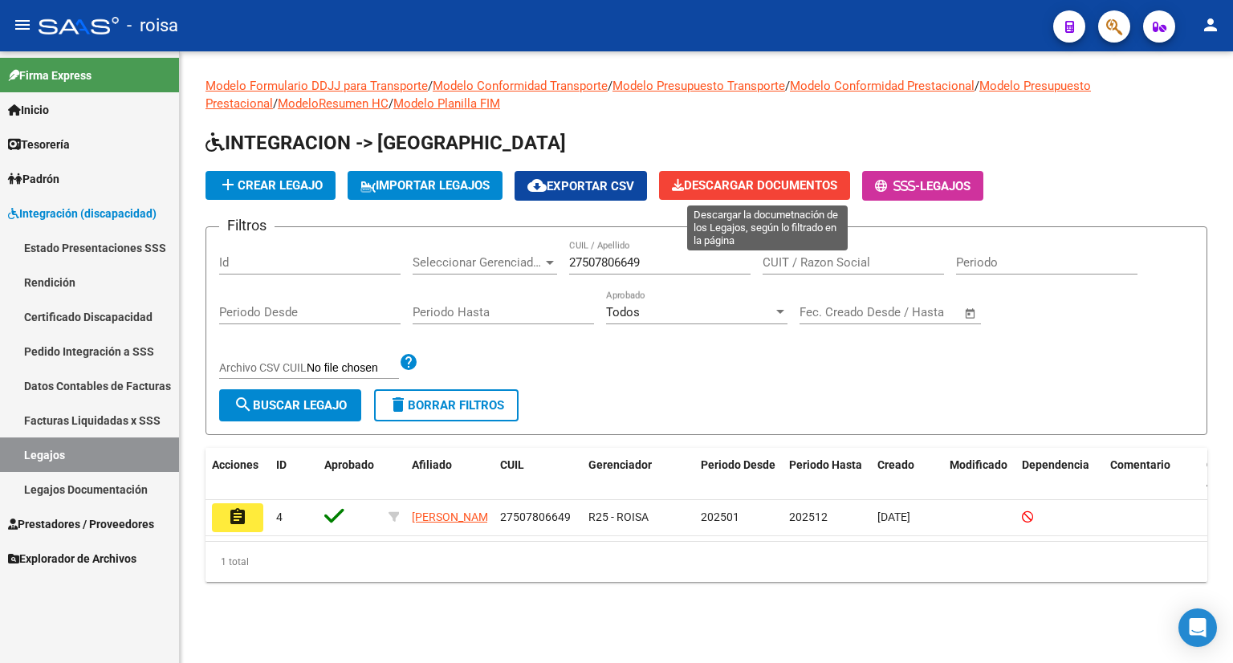
click at [735, 183] on span "Descargar Documentos" at bounding box center [754, 185] width 165 height 14
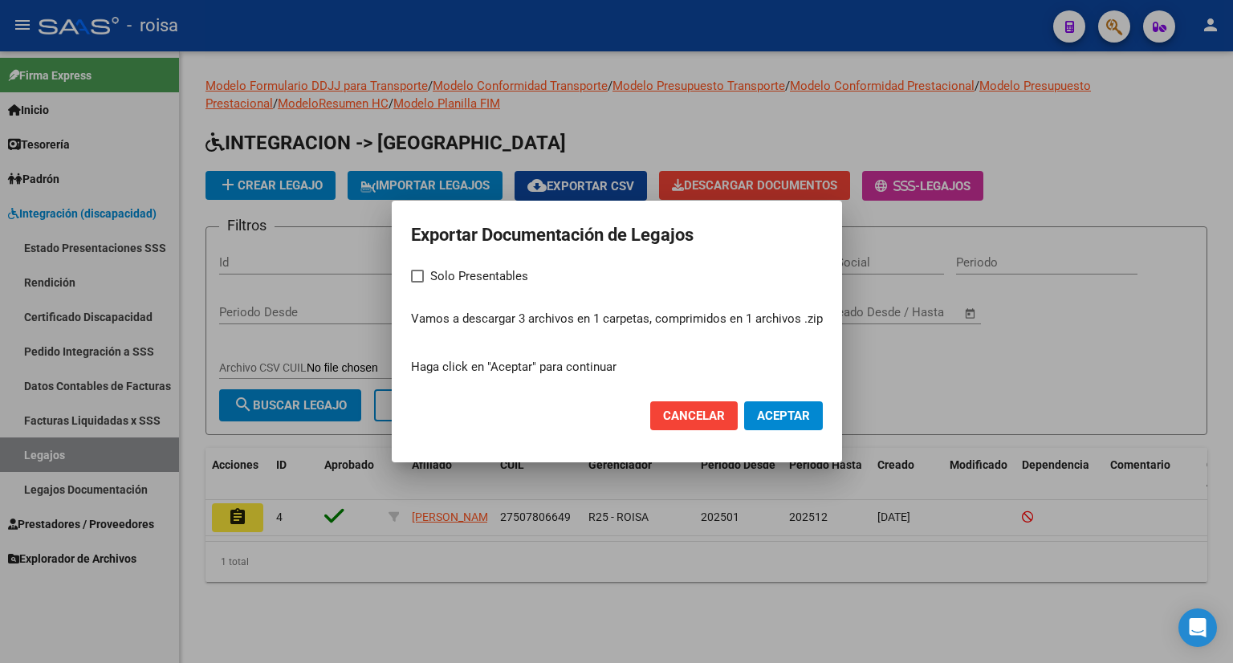
click at [769, 416] on span "Aceptar" at bounding box center [783, 416] width 53 height 14
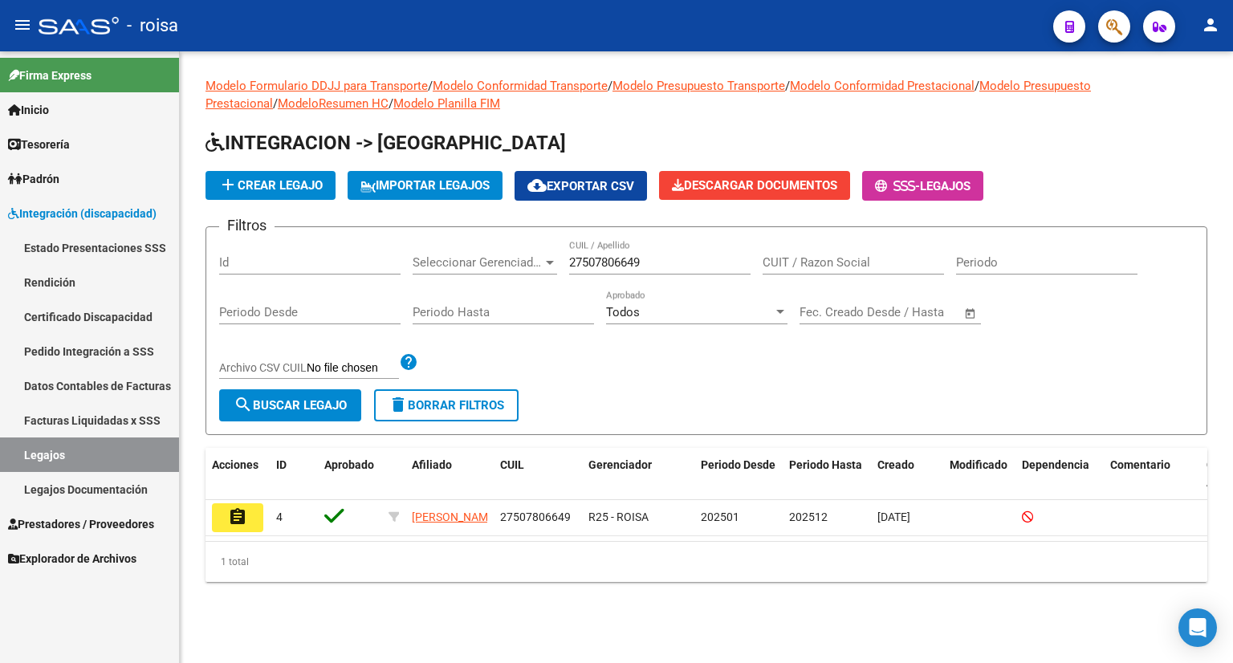
click at [462, 409] on span "delete Borrar Filtros" at bounding box center [447, 405] width 116 height 14
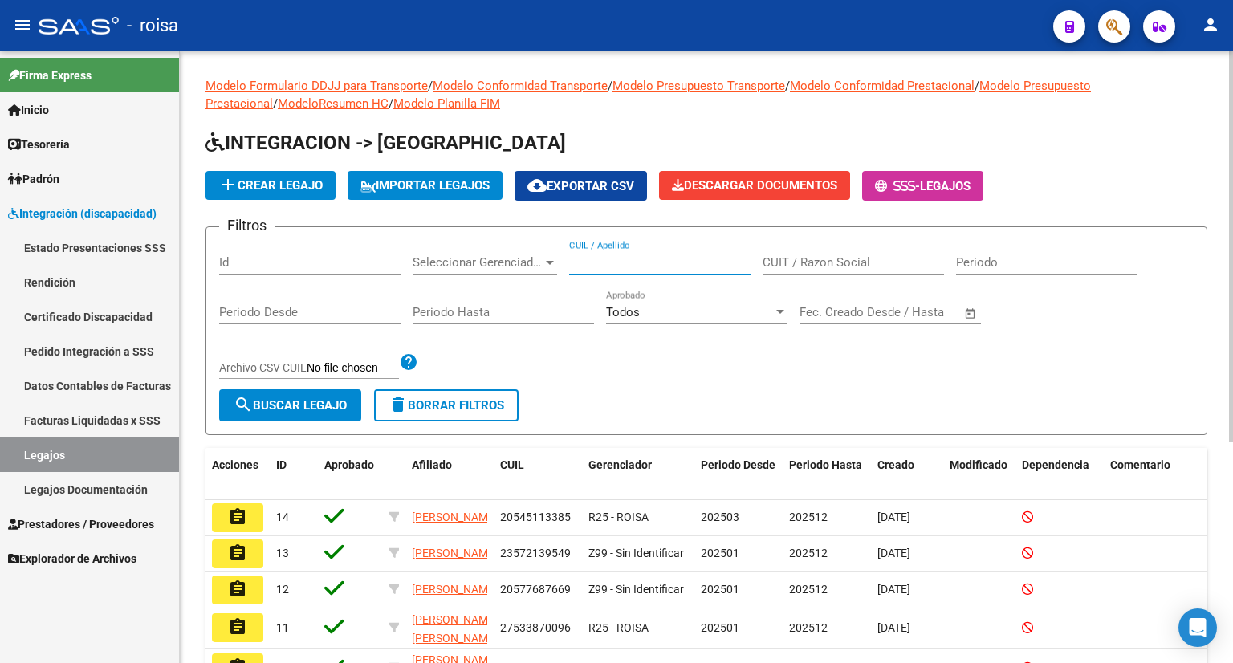
paste input "20573173350"
type input "20573173350"
click at [275, 401] on span "search Buscar Legajo" at bounding box center [290, 405] width 113 height 14
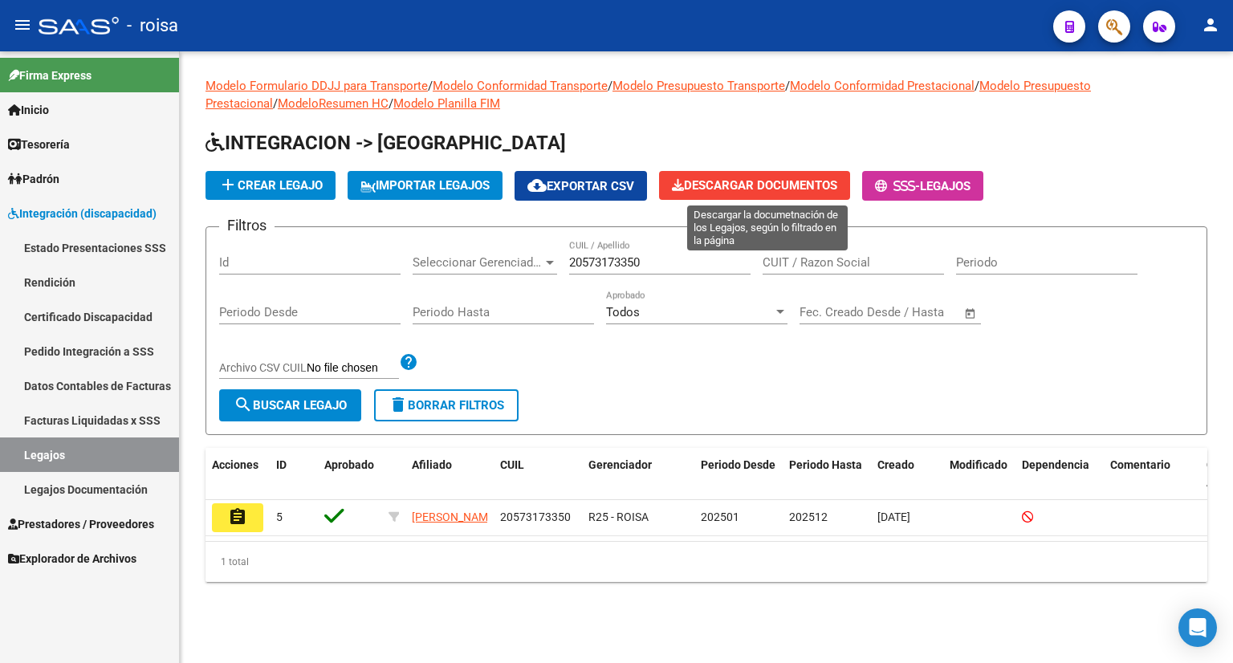
click at [783, 187] on span "Descargar Documentos" at bounding box center [754, 185] width 165 height 14
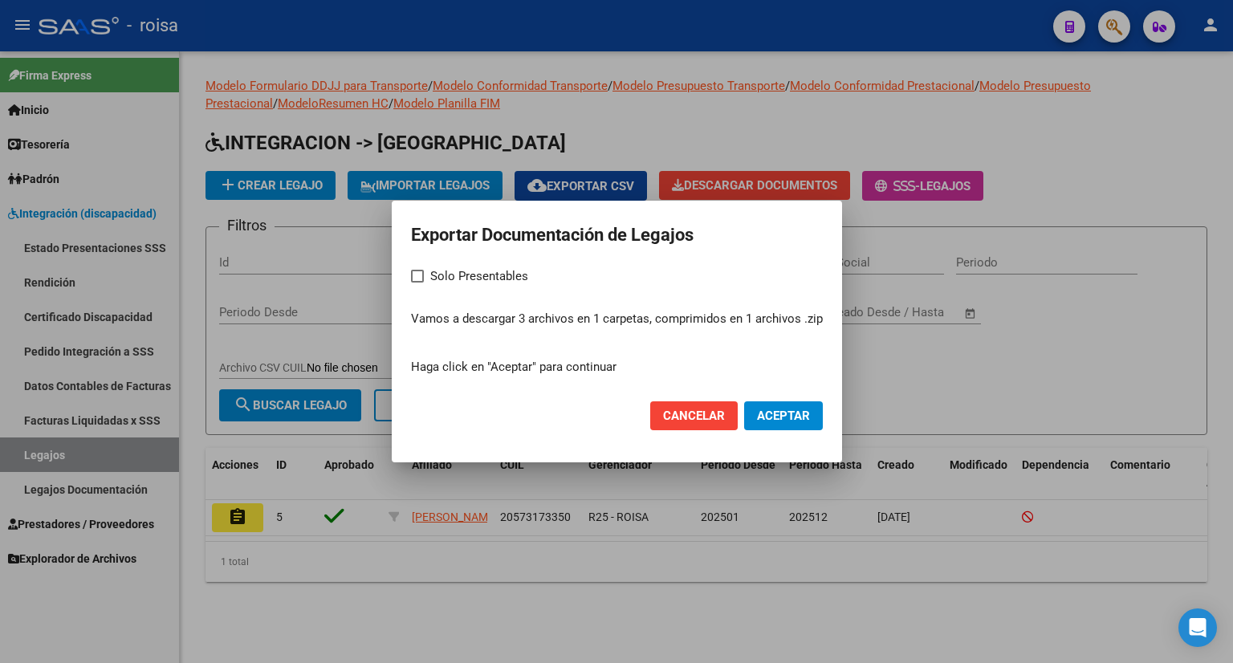
click at [773, 413] on span "Aceptar" at bounding box center [783, 416] width 53 height 14
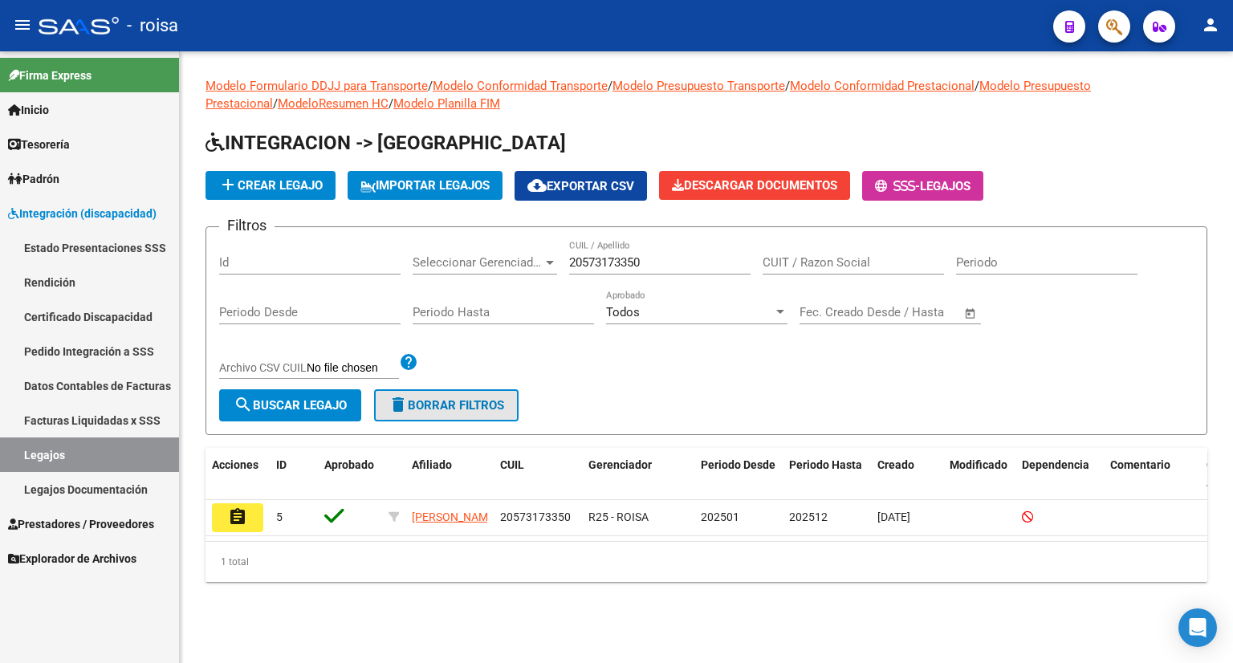
click at [451, 407] on span "delete Borrar Filtros" at bounding box center [447, 405] width 116 height 14
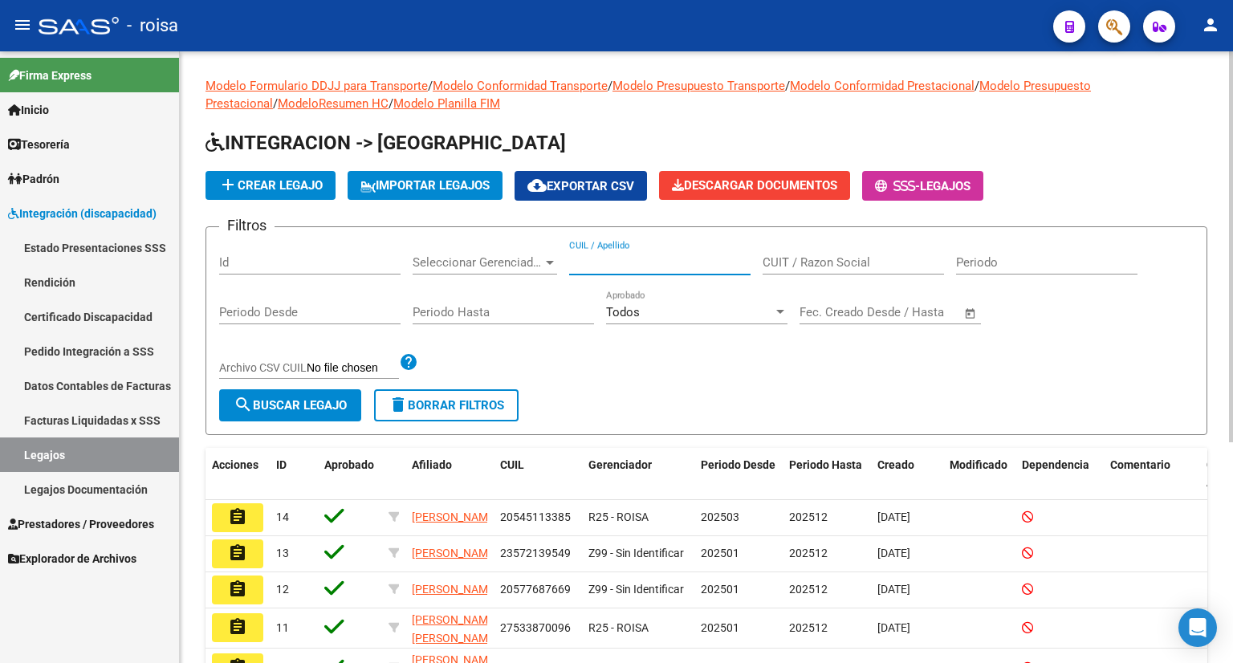
paste input "27576643549"
type input "27576643549"
click at [316, 406] on span "search Buscar Legajo" at bounding box center [290, 405] width 113 height 14
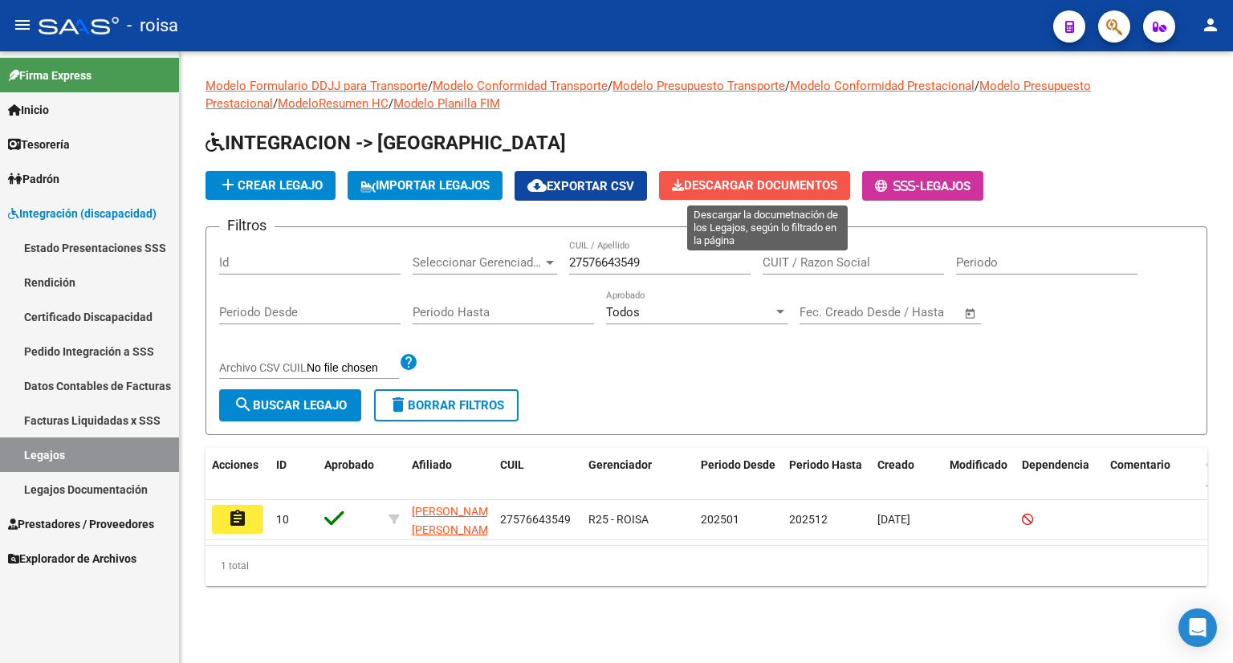
click at [759, 180] on span "Descargar Documentos" at bounding box center [754, 185] width 165 height 14
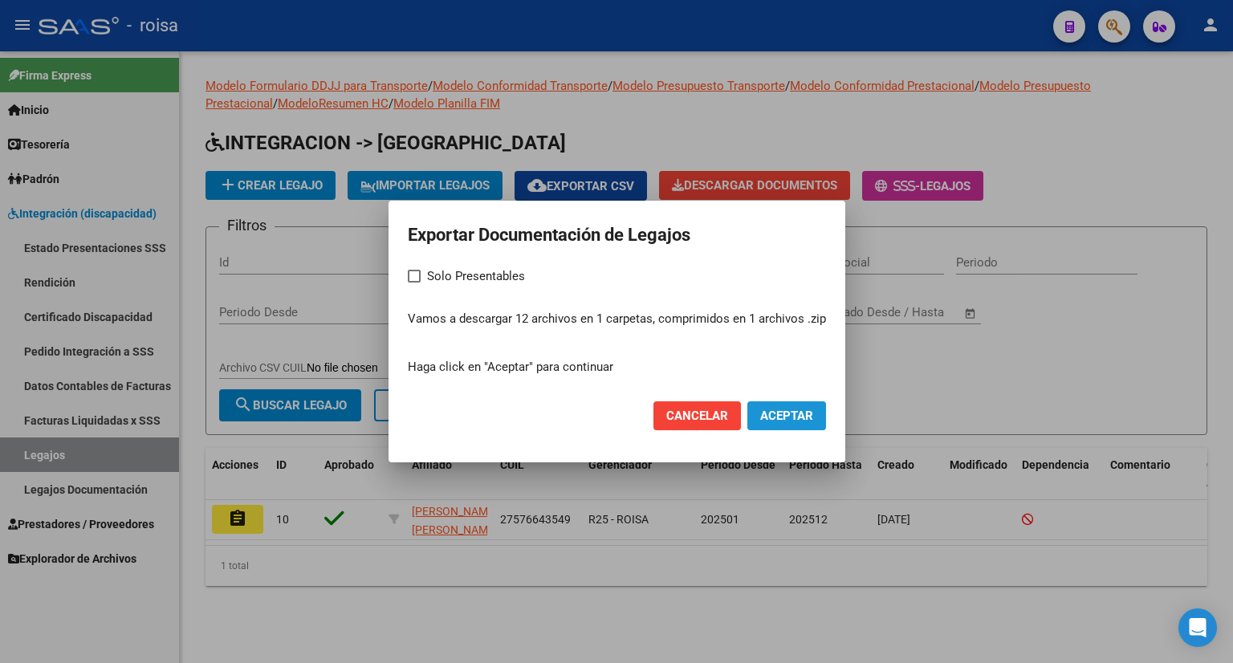
click at [792, 410] on span "Aceptar" at bounding box center [786, 416] width 53 height 14
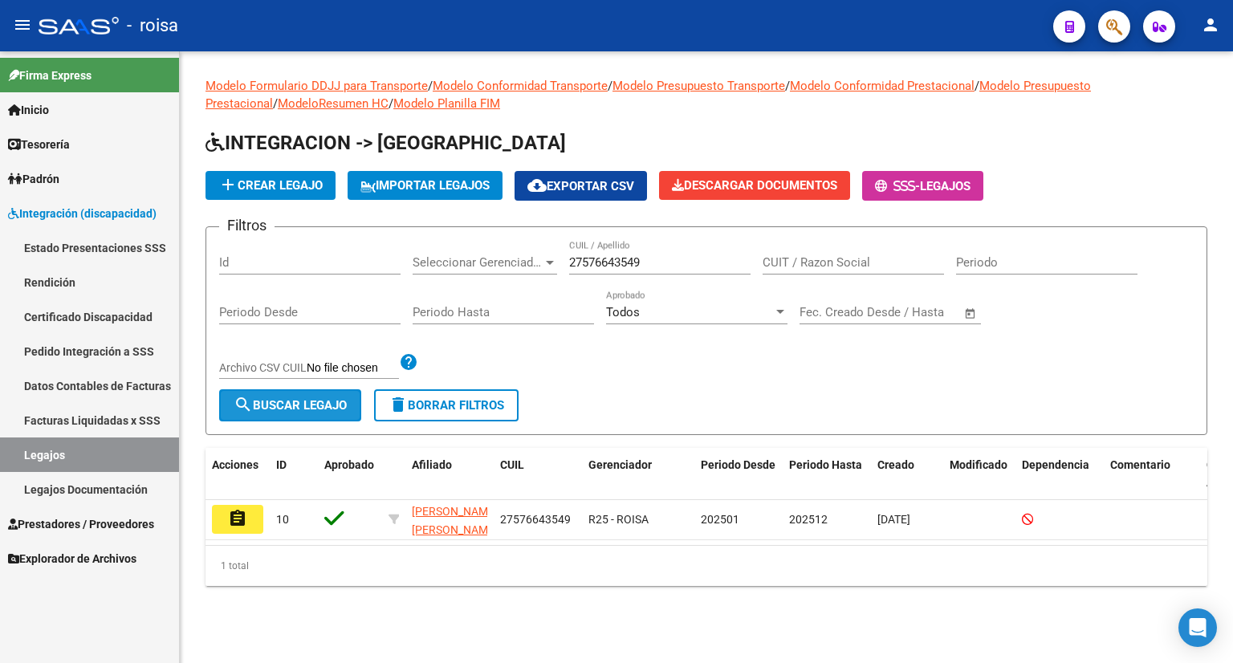
click at [298, 408] on span "search Buscar Legajo" at bounding box center [290, 405] width 113 height 14
click at [466, 408] on span "delete Borrar Filtros" at bounding box center [447, 405] width 116 height 14
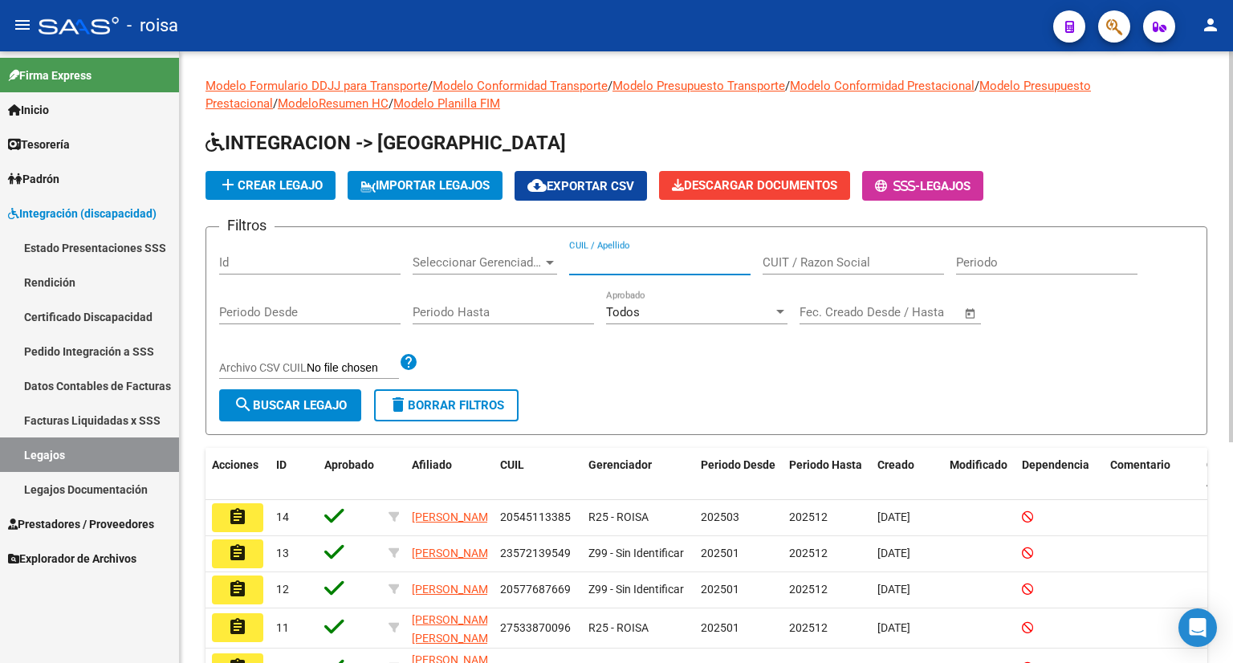
paste input "27579260284"
type input "27579260284"
click at [284, 410] on span "search Buscar Legajo" at bounding box center [290, 405] width 113 height 14
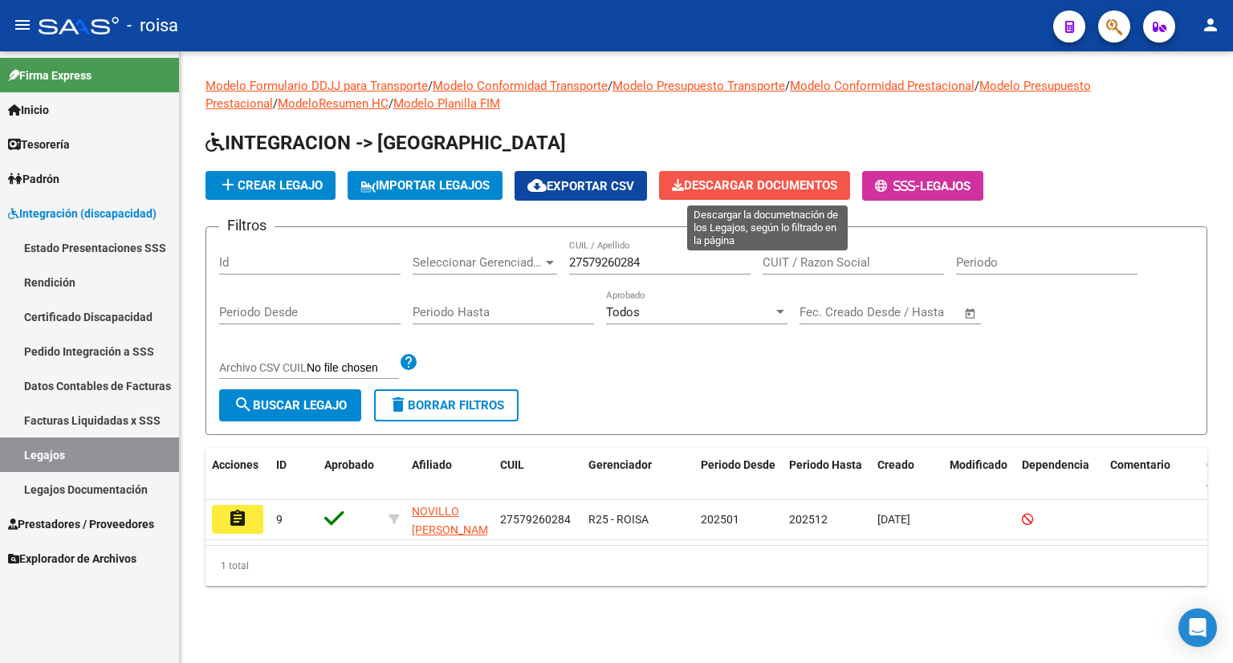
click at [783, 181] on span "Descargar Documentos" at bounding box center [754, 185] width 165 height 14
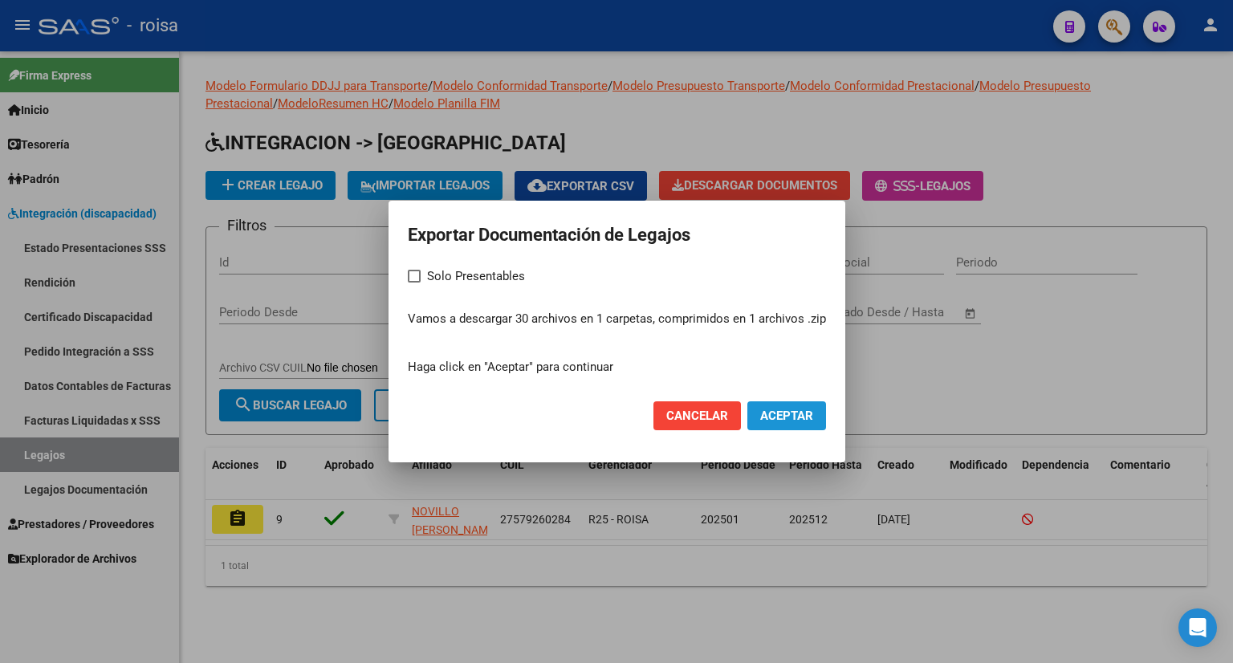
click at [771, 409] on span "Aceptar" at bounding box center [786, 416] width 53 height 14
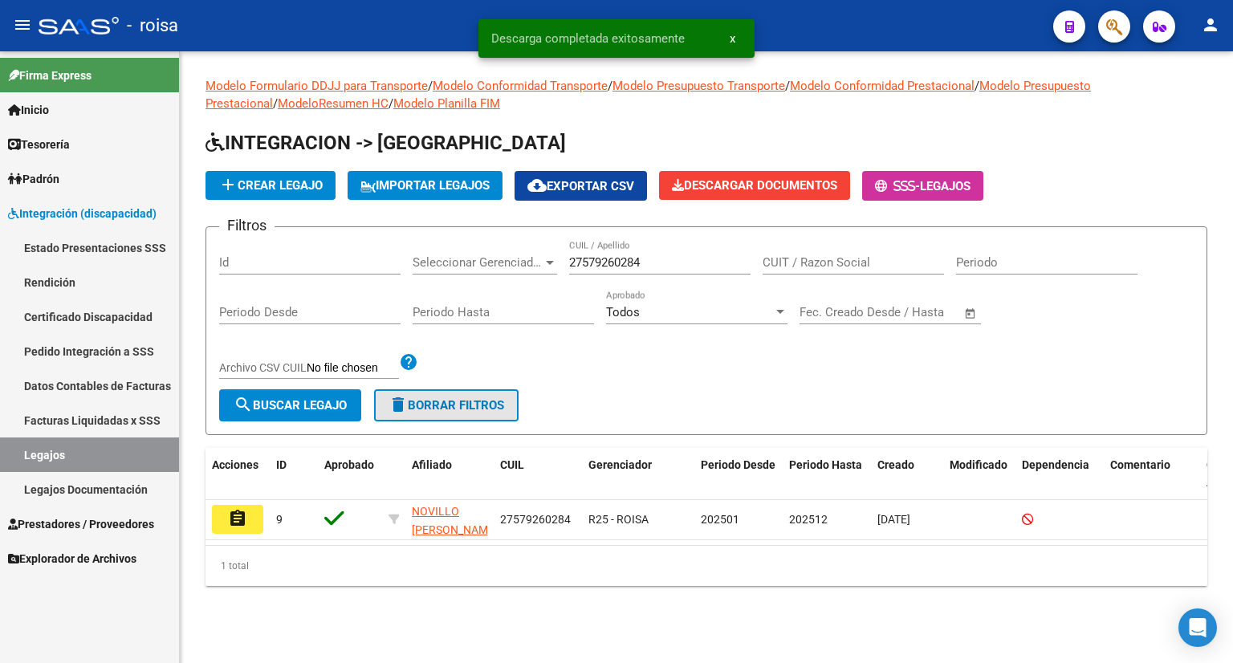
click at [446, 405] on span "delete Borrar Filtros" at bounding box center [447, 405] width 116 height 14
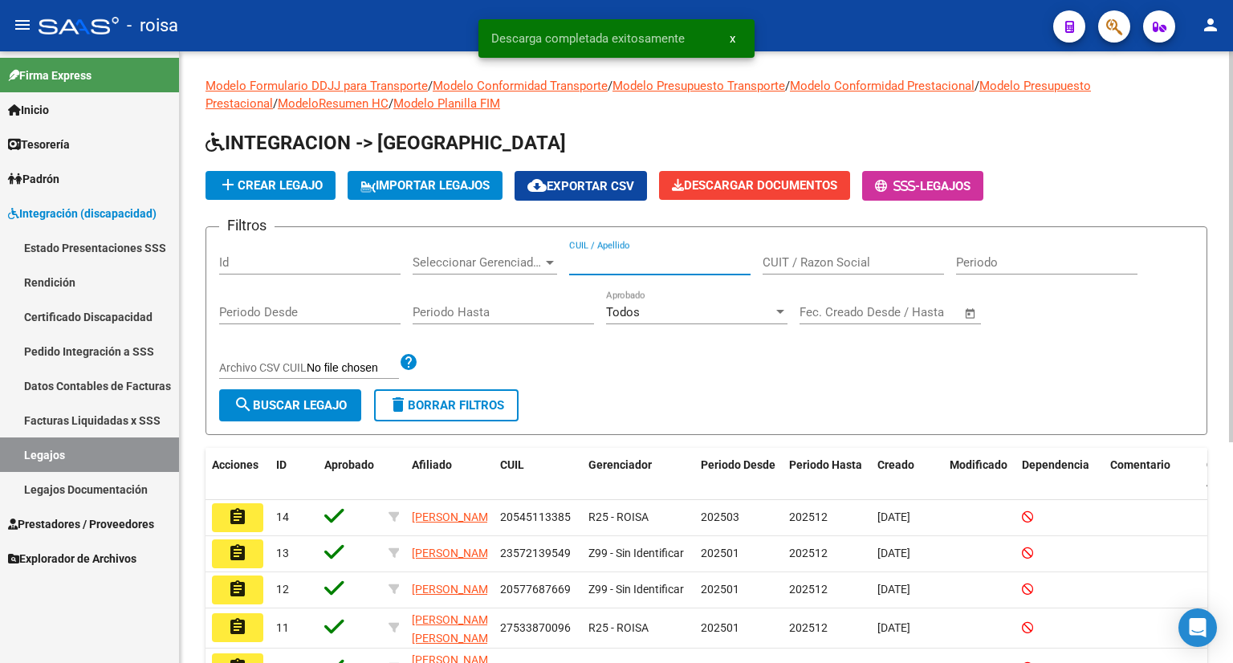
paste input "20511267871"
type input "20511267871"
click at [289, 399] on span "search Buscar Legajo" at bounding box center [290, 405] width 113 height 14
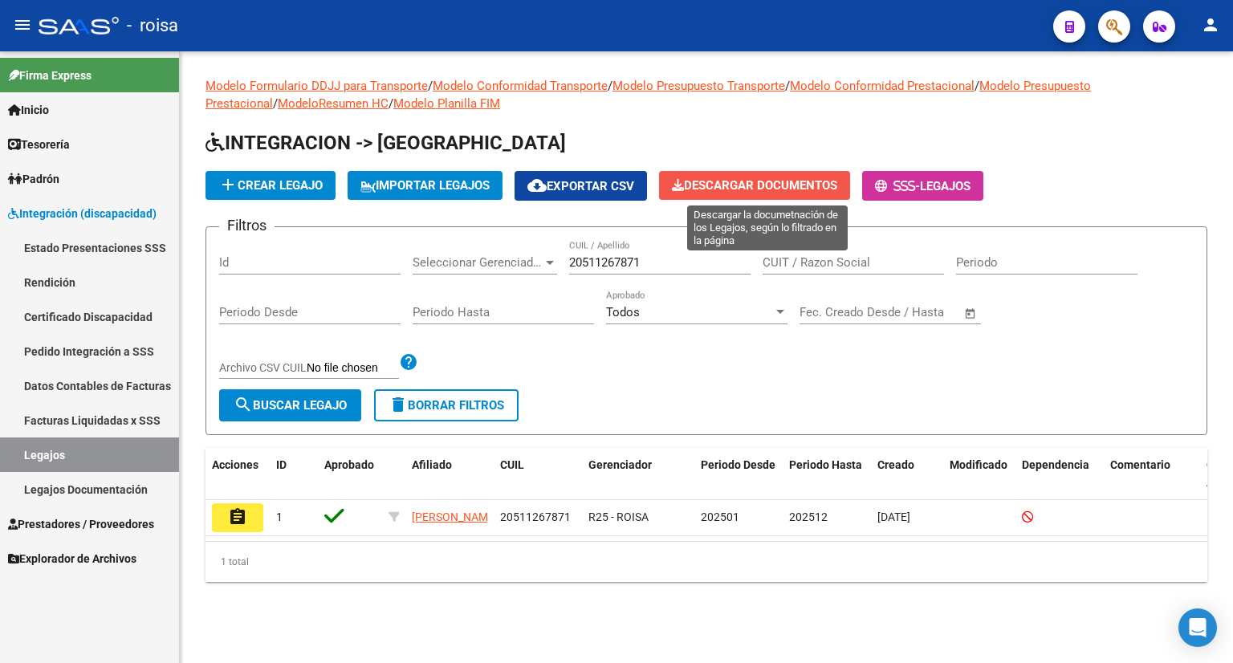
click at [788, 181] on span "Descargar Documentos" at bounding box center [754, 185] width 165 height 14
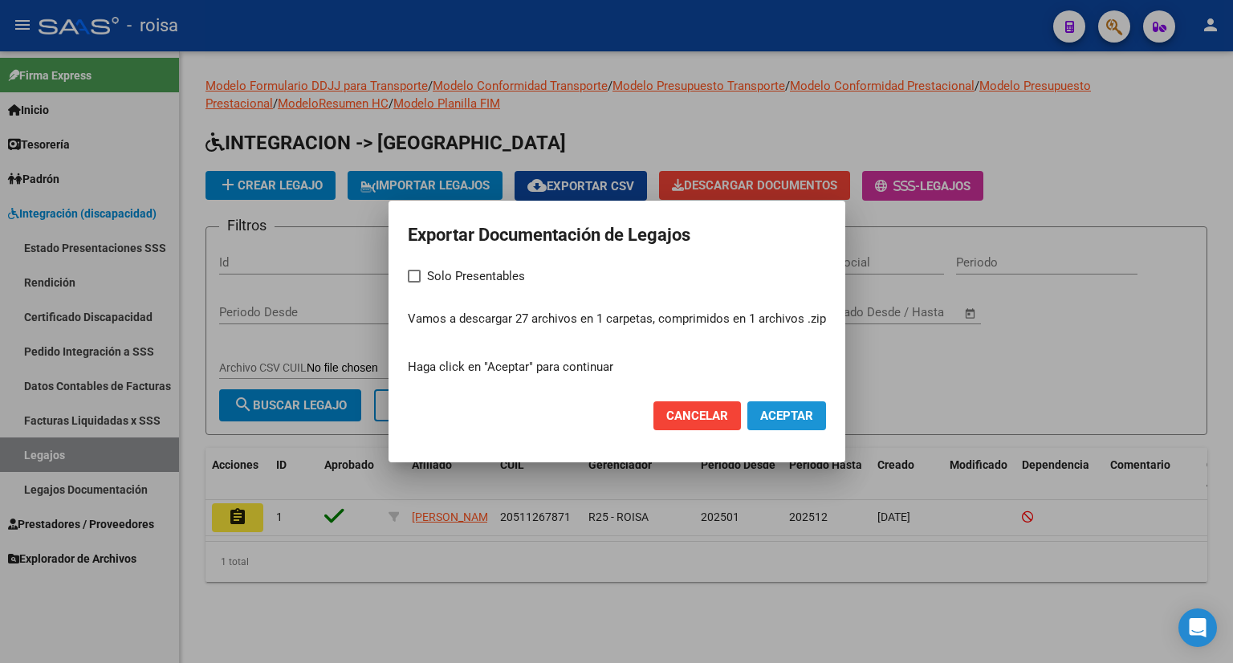
click at [780, 418] on span "Aceptar" at bounding box center [786, 416] width 53 height 14
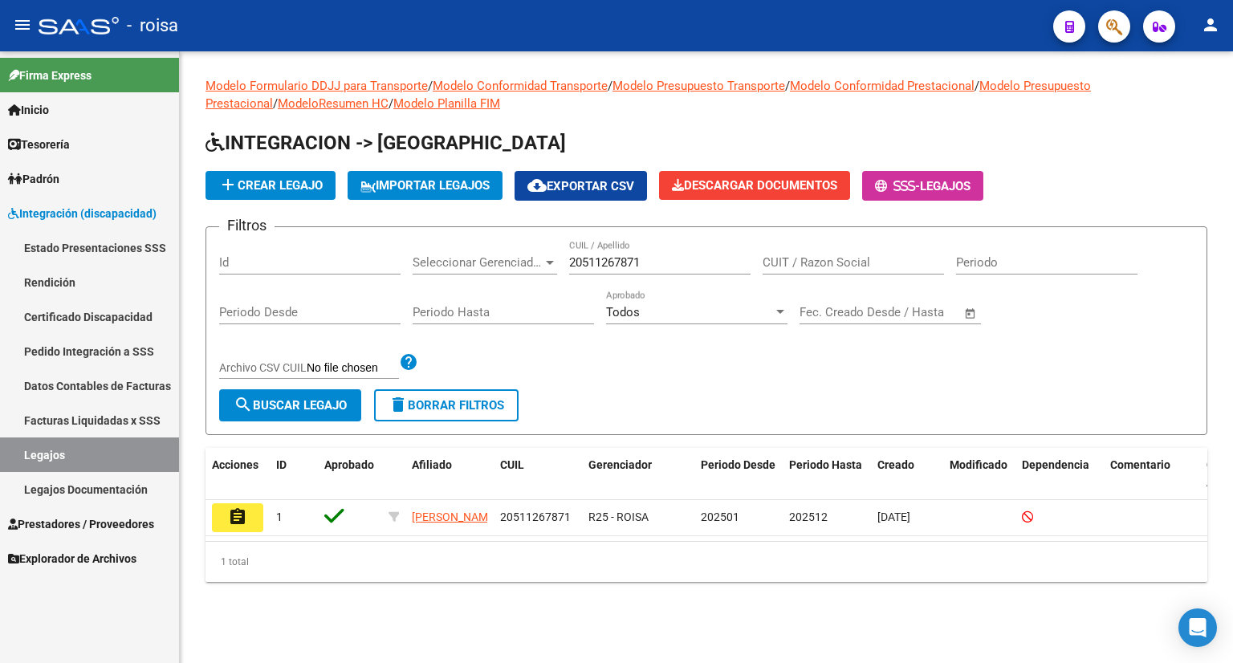
click at [116, 455] on link "Legajos" at bounding box center [89, 455] width 179 height 35
click at [58, 203] on link "Integración (discapacidad)" at bounding box center [89, 213] width 179 height 35
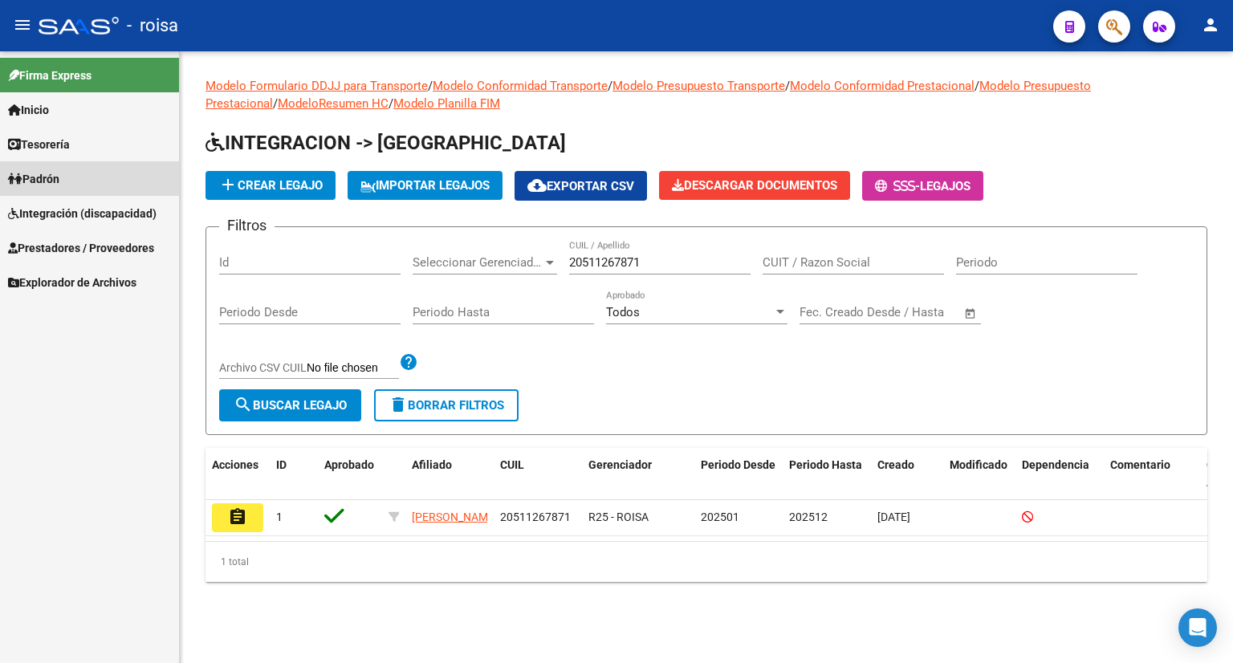
click at [51, 180] on span "Padrón" at bounding box center [33, 179] width 51 height 18
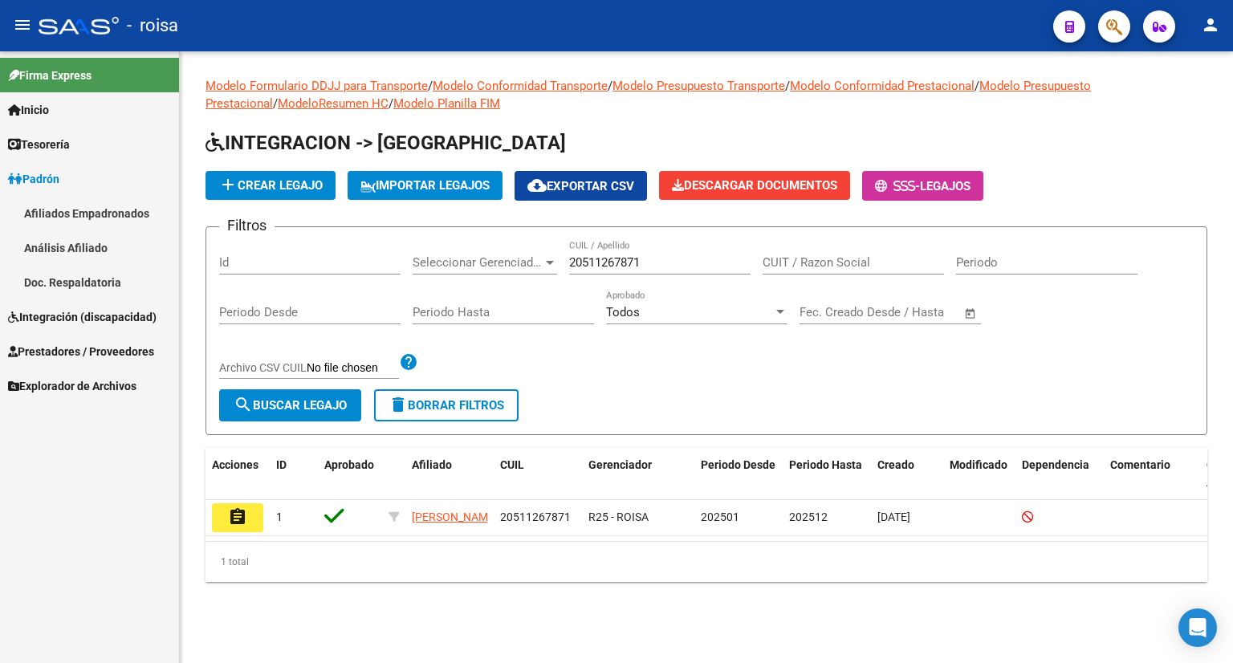
click at [87, 312] on span "Integración (discapacidad)" at bounding box center [82, 317] width 149 height 18
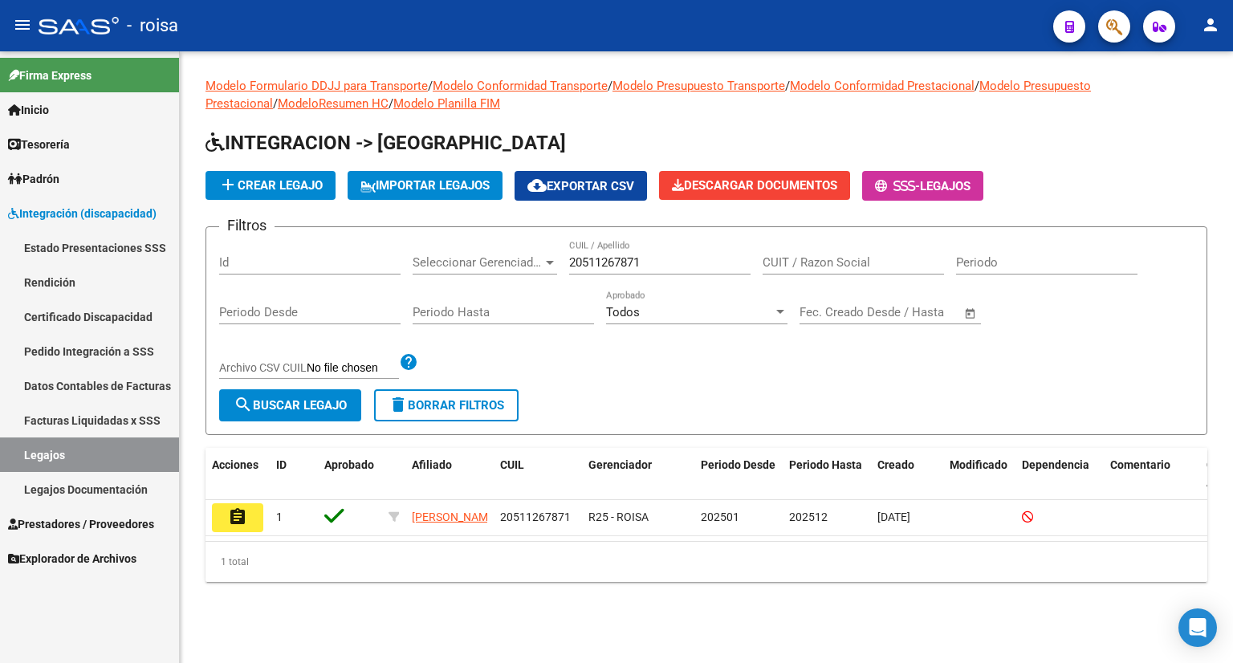
click at [102, 313] on link "Certificado Discapacidad" at bounding box center [89, 316] width 179 height 35
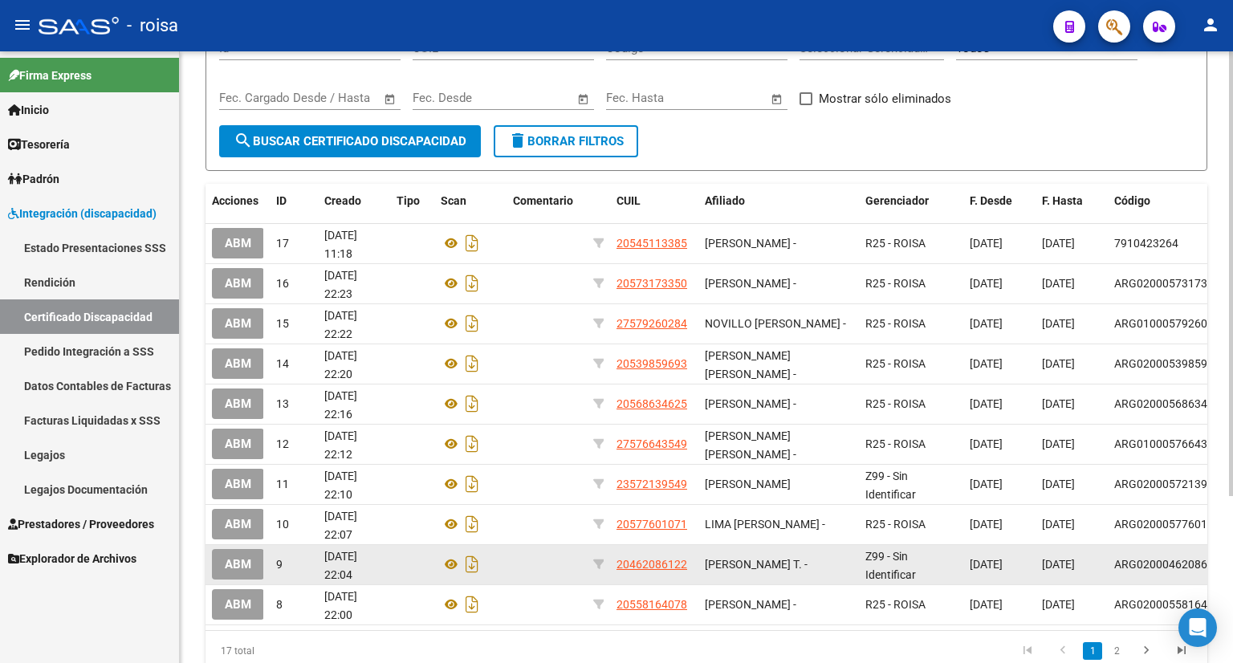
scroll to position [230, 0]
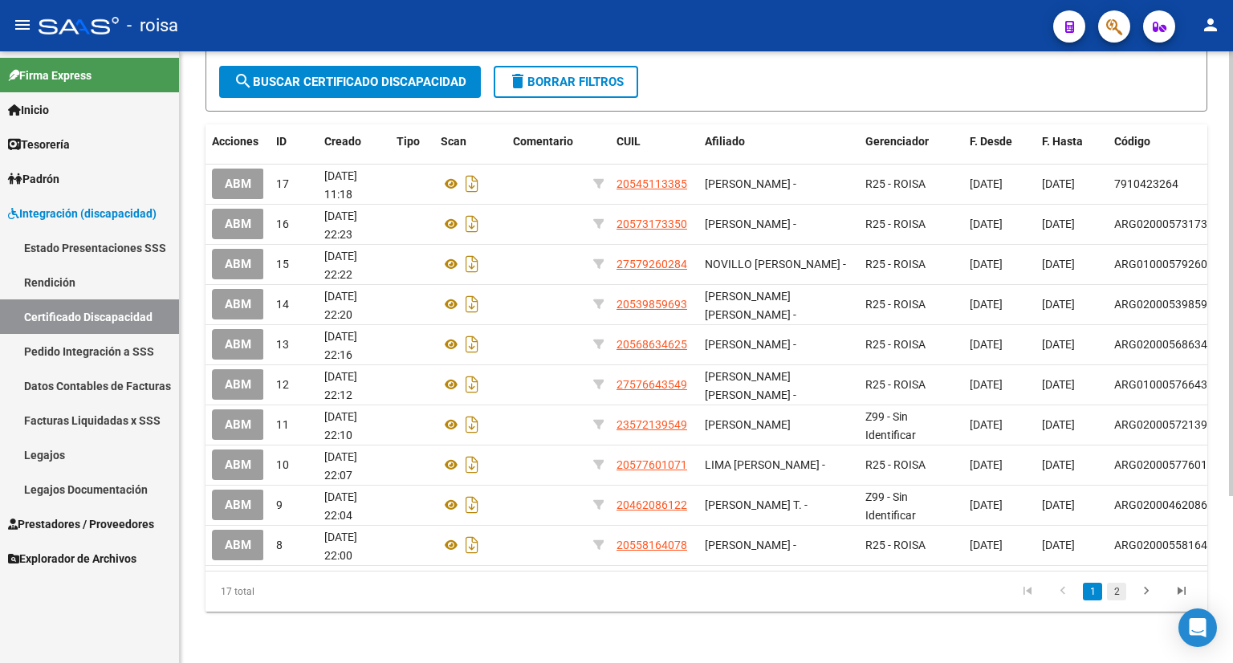
click at [1115, 592] on link "2" at bounding box center [1116, 592] width 19 height 18
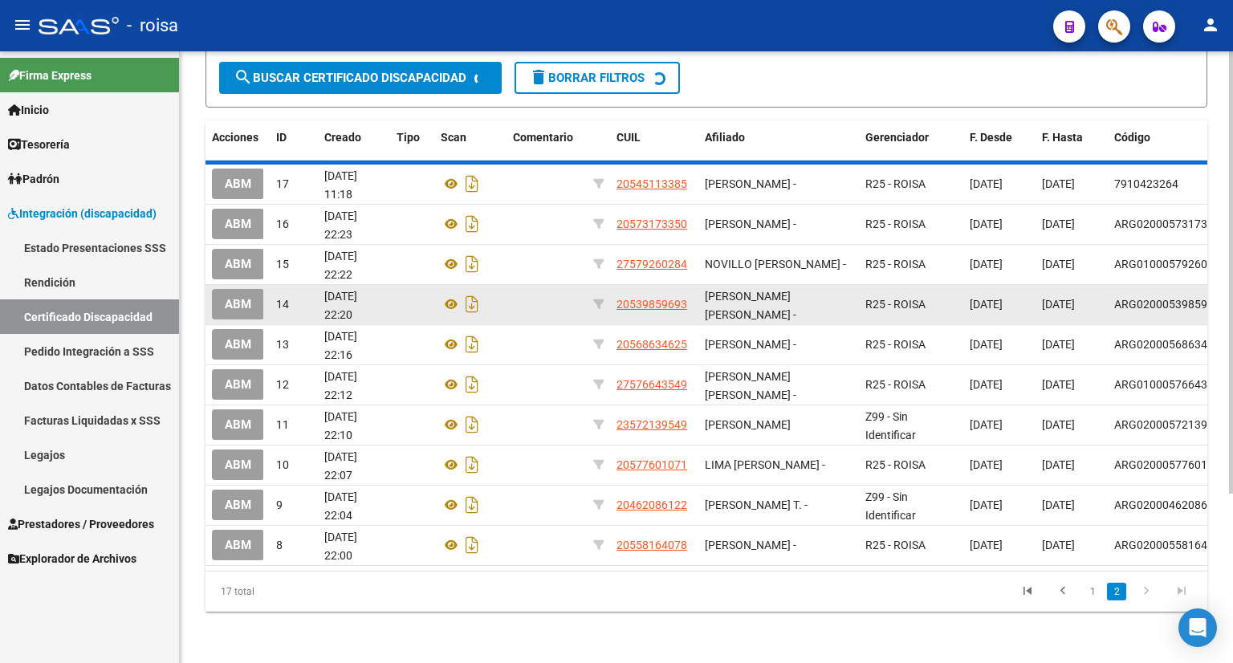
scroll to position [109, 0]
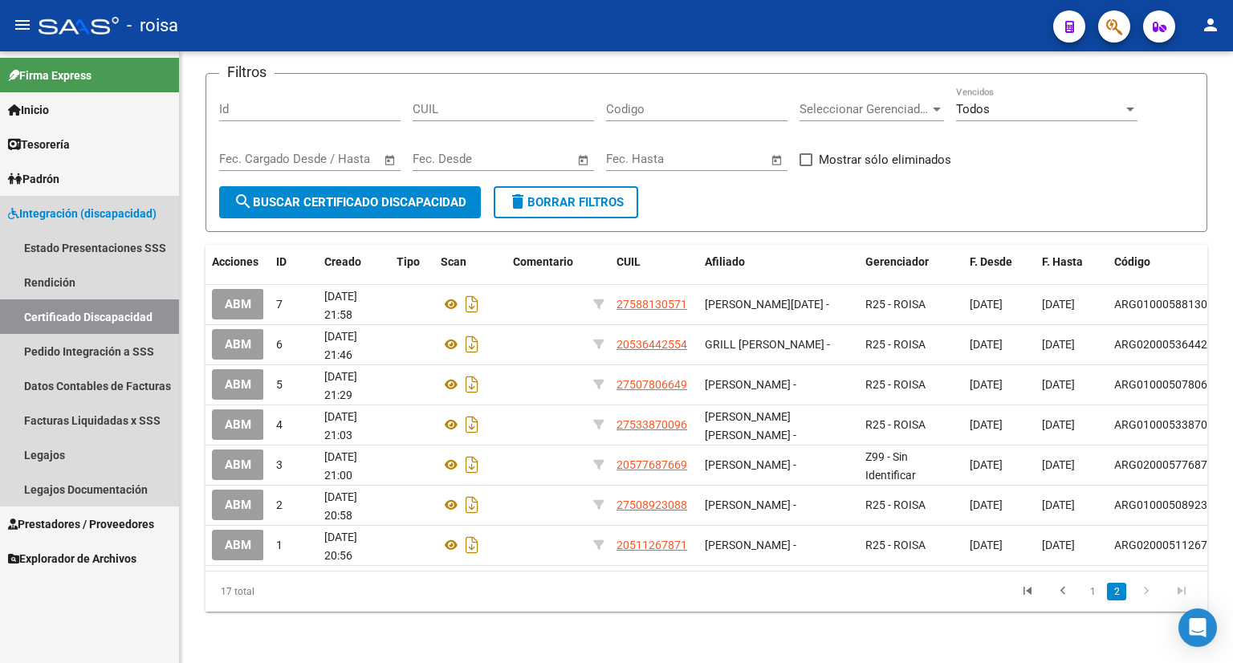
click at [82, 212] on span "Integración (discapacidad)" at bounding box center [82, 214] width 149 height 18
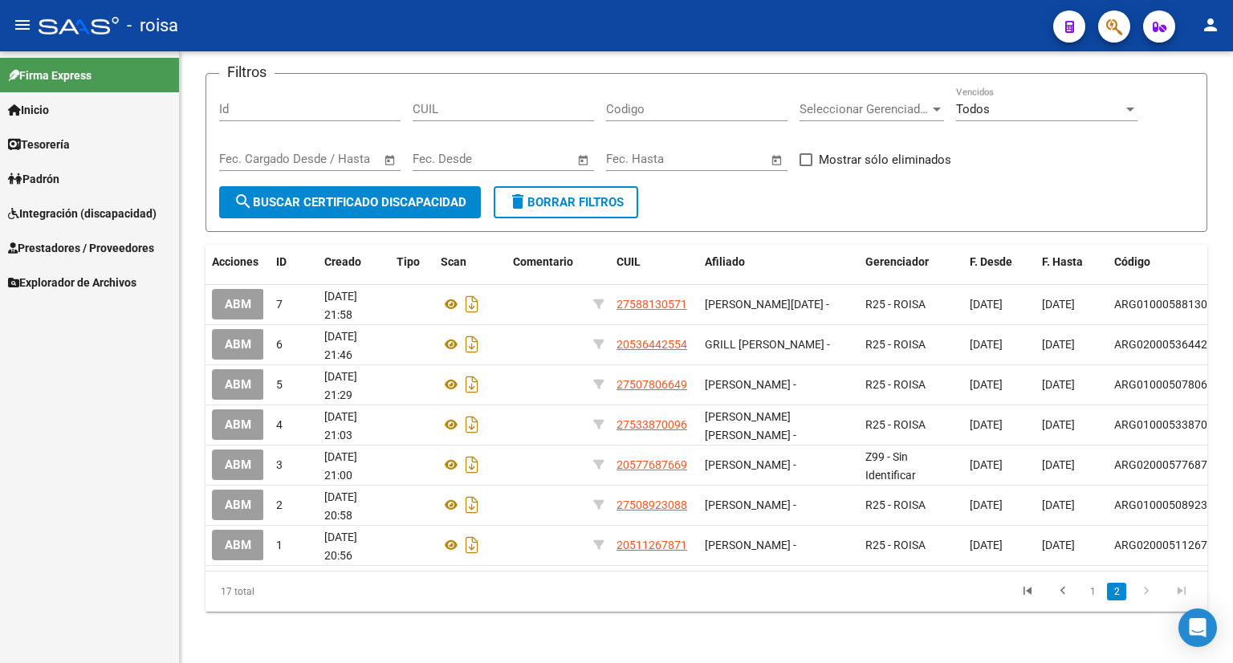
click at [82, 212] on span "Integración (discapacidad)" at bounding box center [82, 214] width 149 height 18
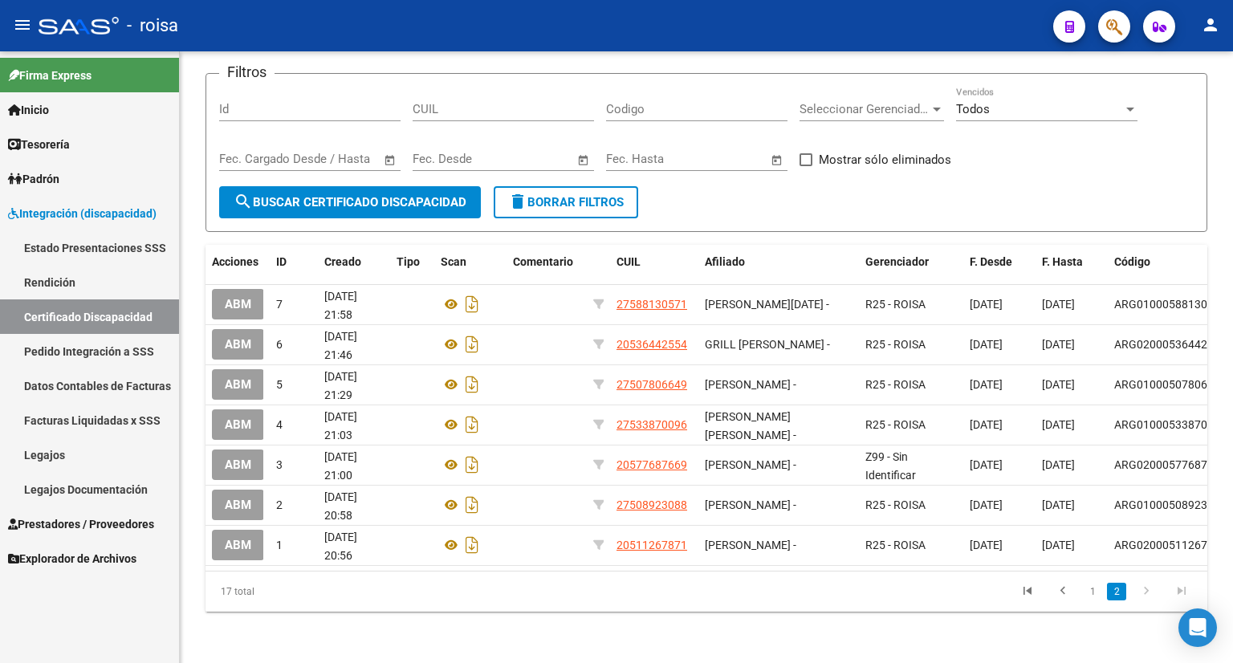
click at [81, 245] on link "Estado Presentaciones SSS" at bounding box center [89, 247] width 179 height 35
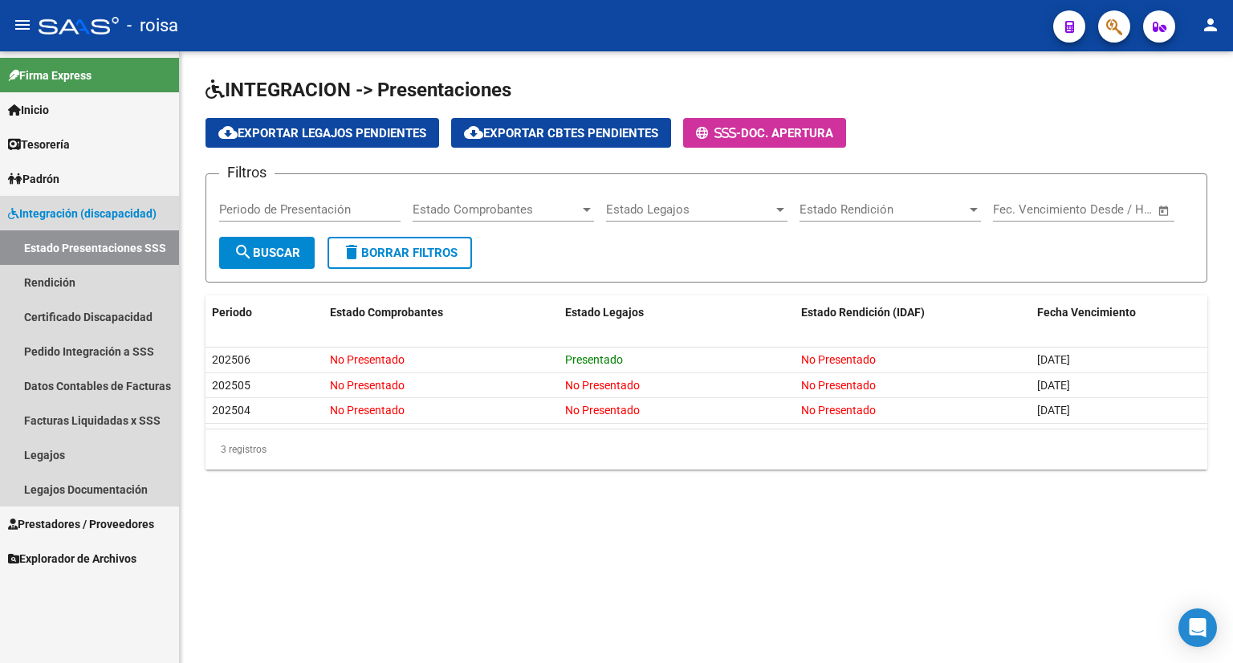
click at [87, 210] on span "Integración (discapacidad)" at bounding box center [82, 214] width 149 height 18
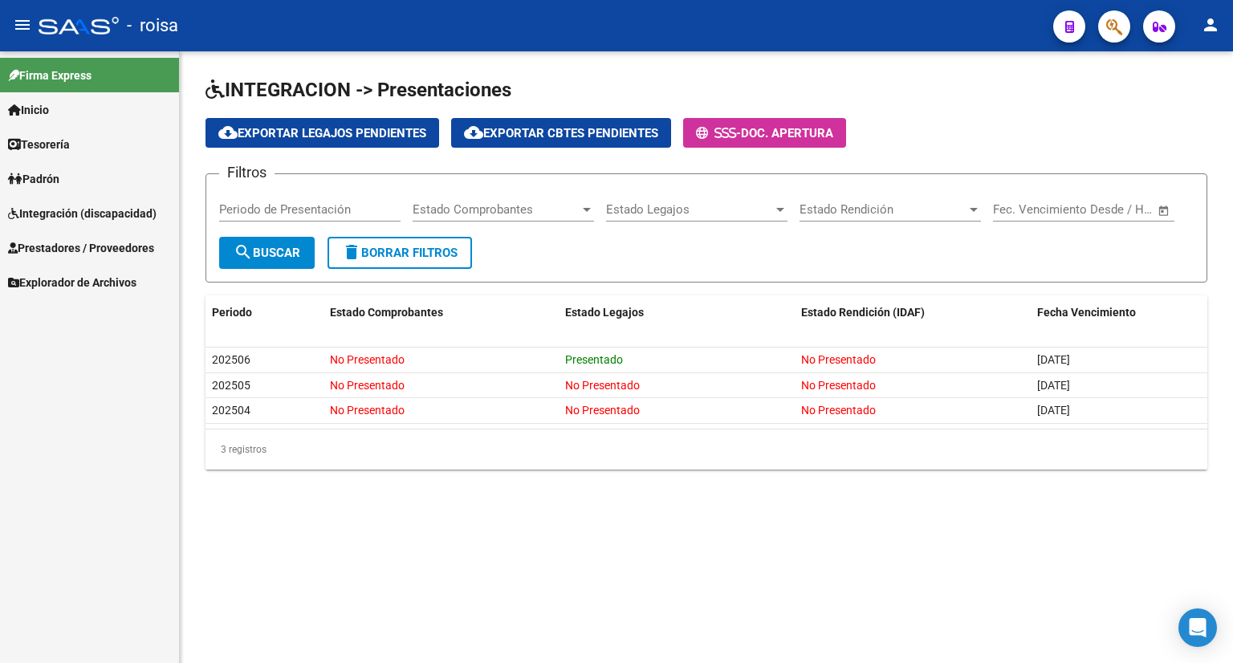
click at [87, 210] on span "Integración (discapacidad)" at bounding box center [82, 214] width 149 height 18
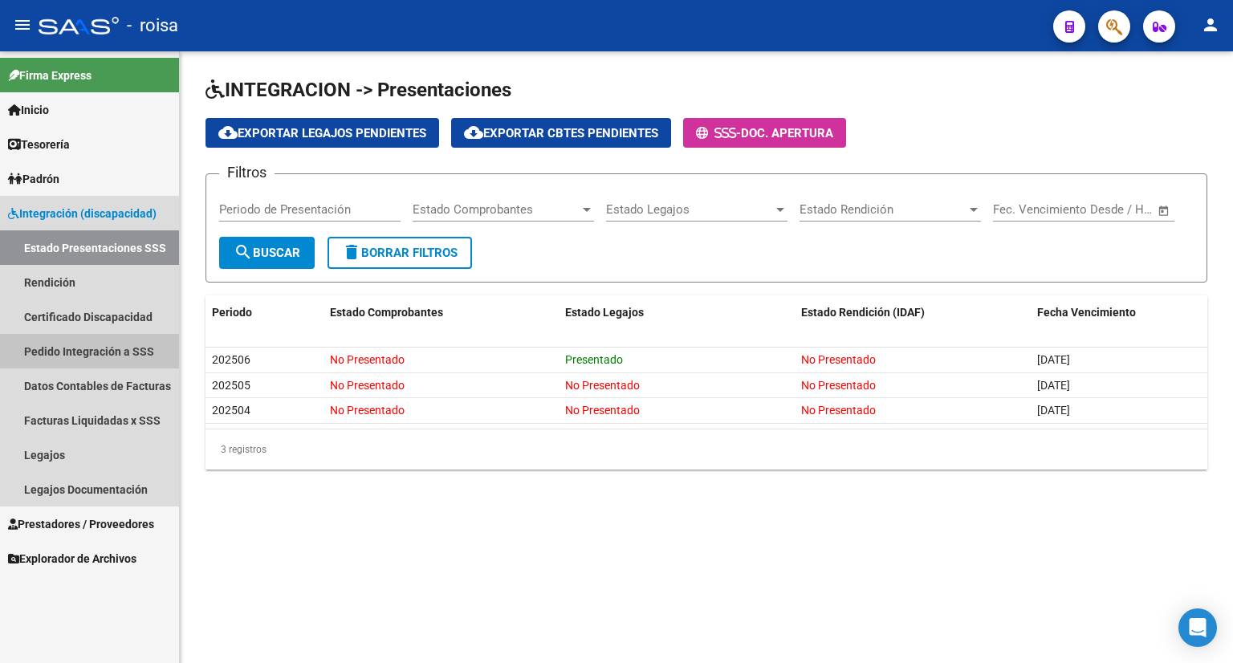
click at [119, 352] on link "Pedido Integración a SSS" at bounding box center [89, 351] width 179 height 35
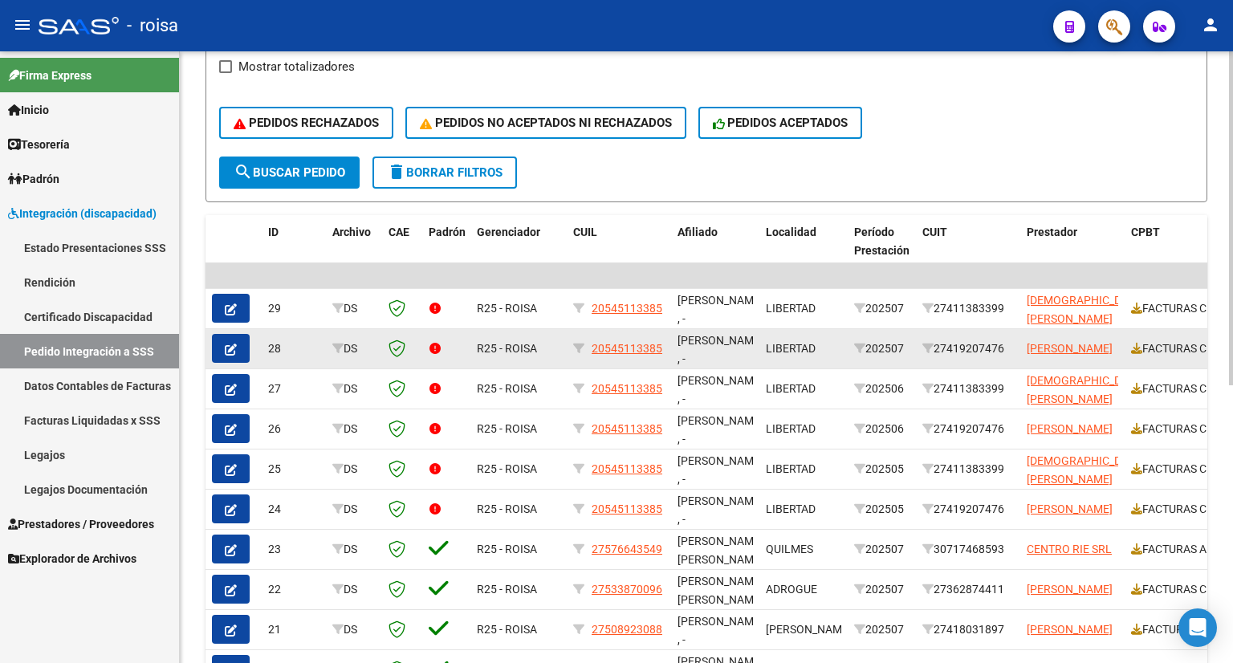
scroll to position [389, 0]
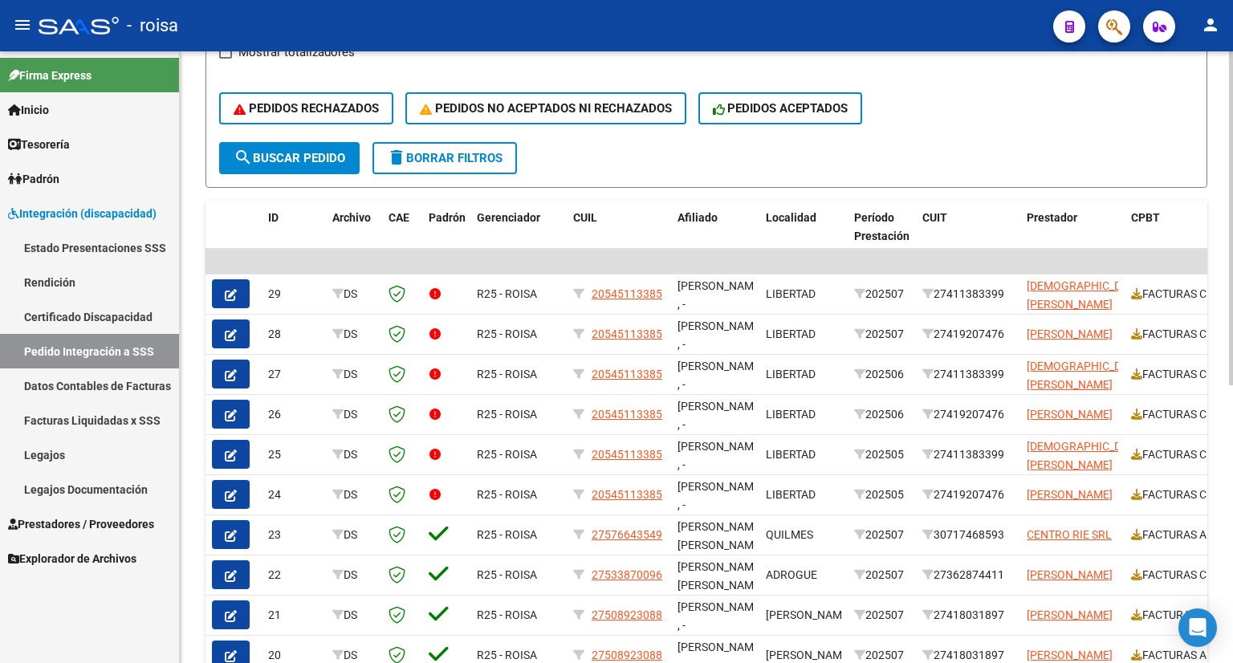
click at [984, 131] on div "PEDIDOS RECHAZADOS PEDIDOS NO ACEPTADOS NI RECHAZADOS PEDIDOS ACEPTADOS" at bounding box center [706, 108] width 975 height 67
click at [1191, 621] on icon "Open Intercom Messenger" at bounding box center [1197, 627] width 18 height 21
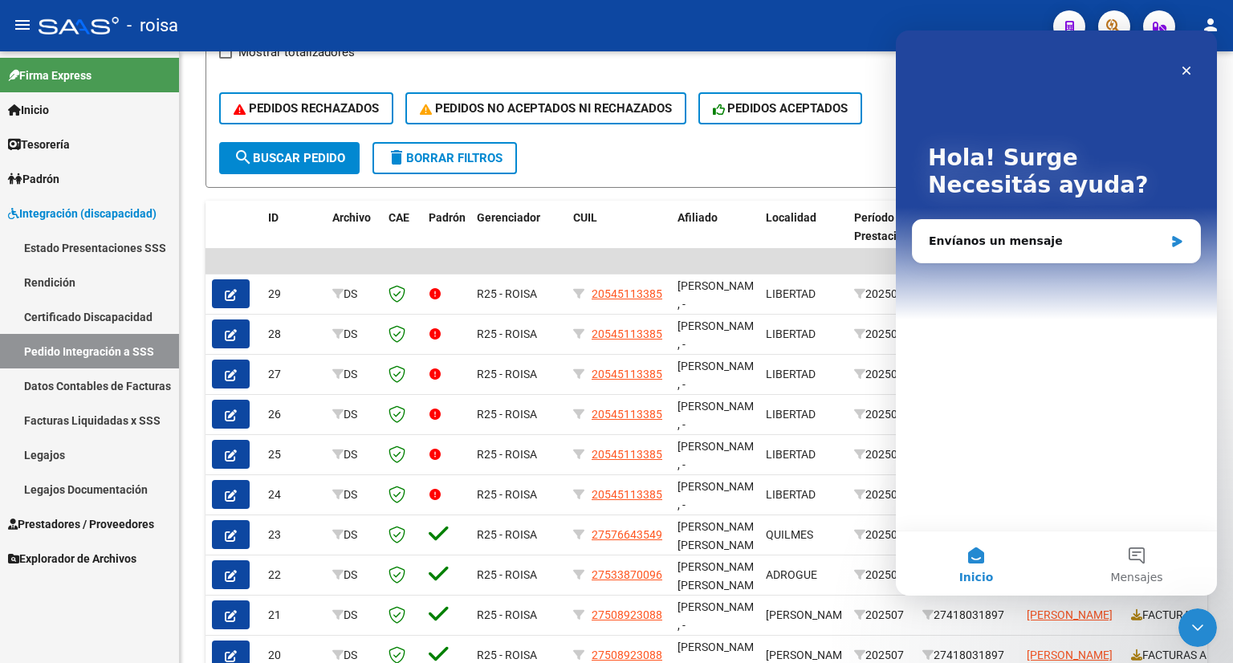
scroll to position [0, 0]
click at [1011, 244] on div "Envíanos un mensaje" at bounding box center [1046, 241] width 235 height 17
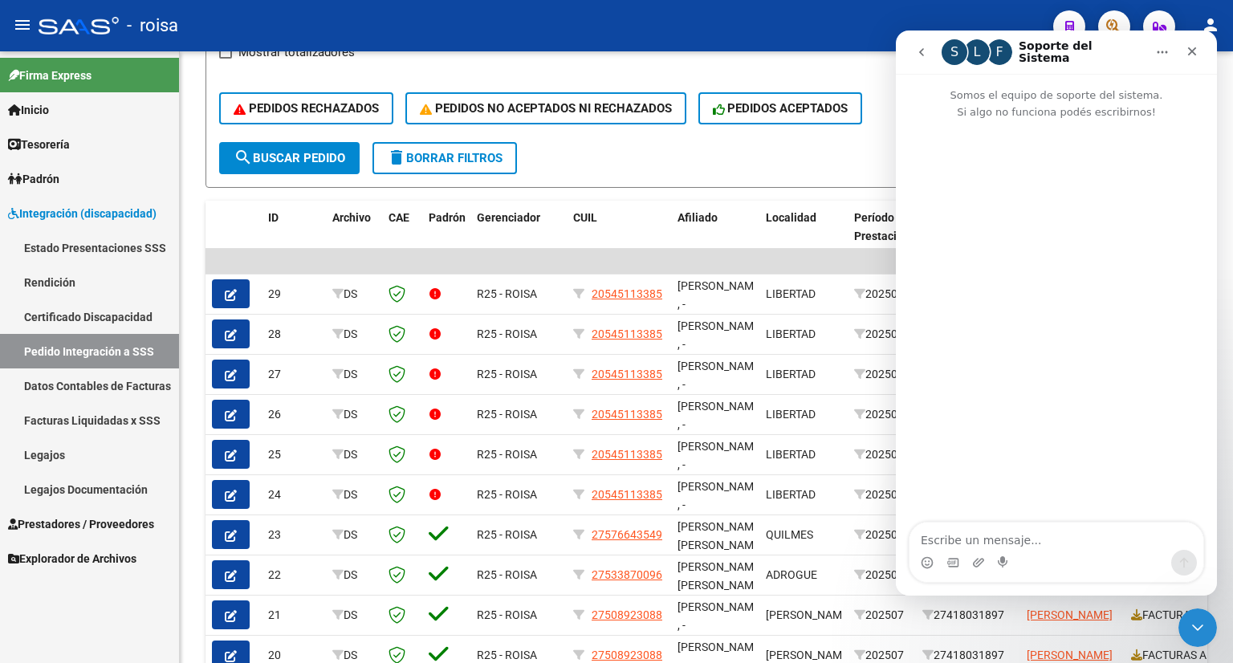
click at [983, 538] on textarea "Escribe un mensaje..." at bounding box center [1057, 536] width 294 height 27
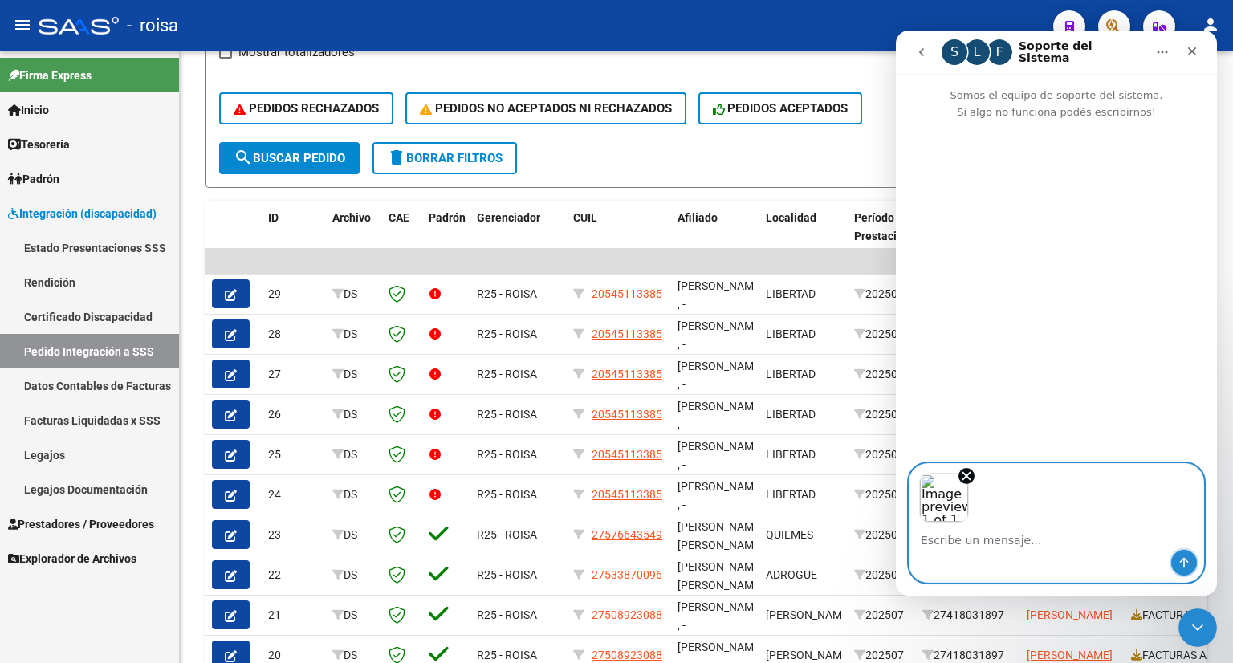
click at [1182, 563] on icon "Enviar un mensaje…" at bounding box center [1184, 562] width 13 height 13
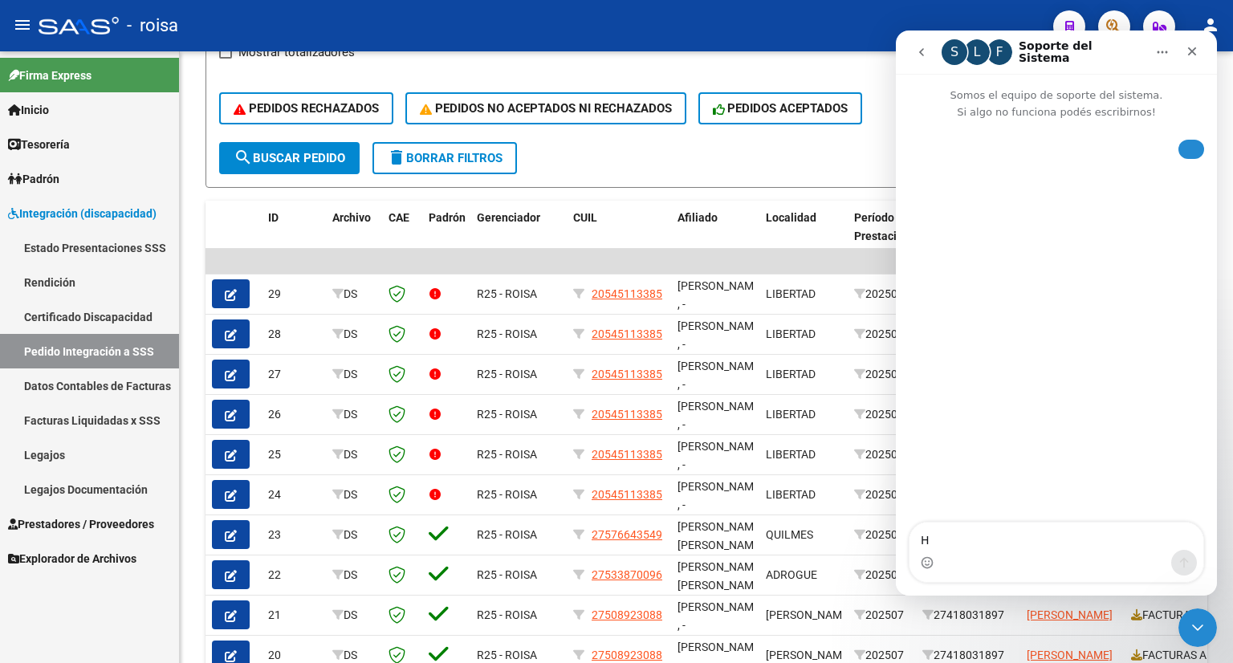
type textarea "Ho"
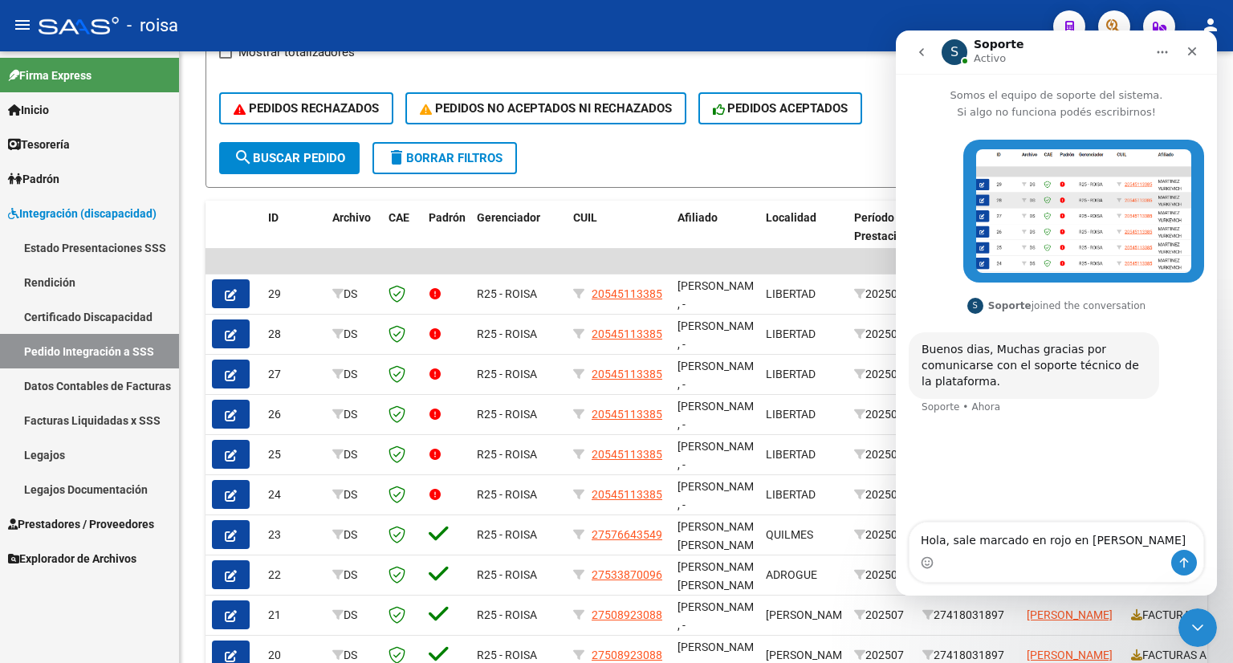
type textarea "Hola, sale marcado en rojo en [PERSON_NAME]"
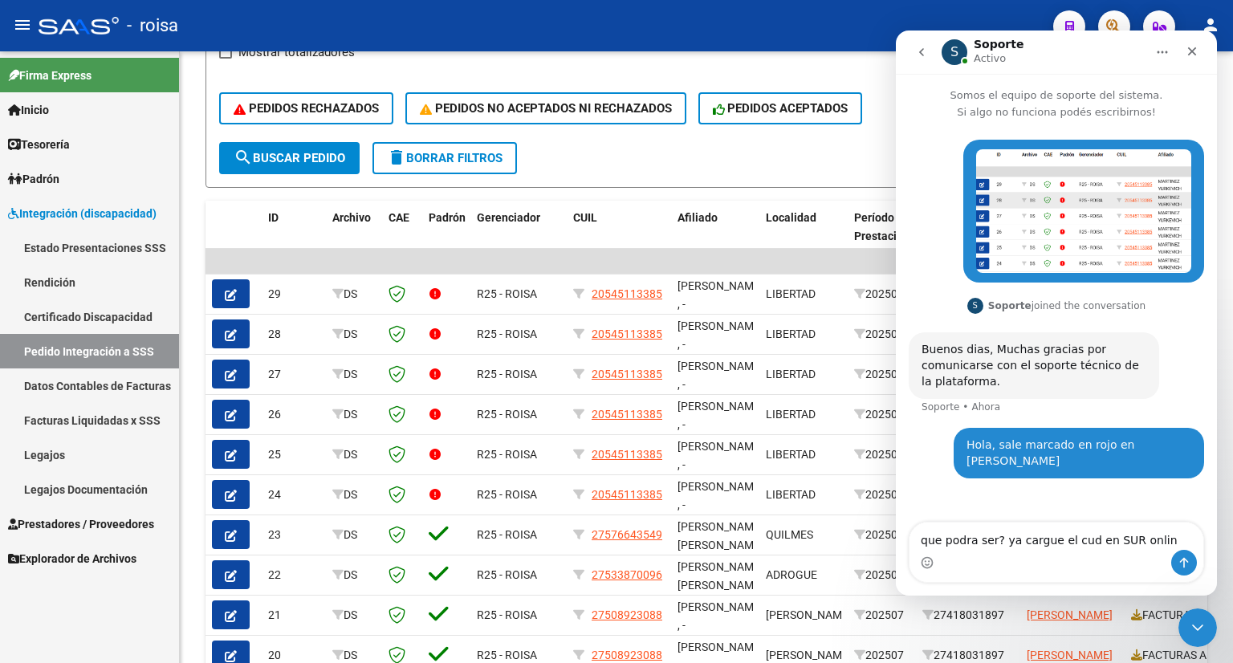
type textarea "que podra ser? ya cargue el cud en SUR online"
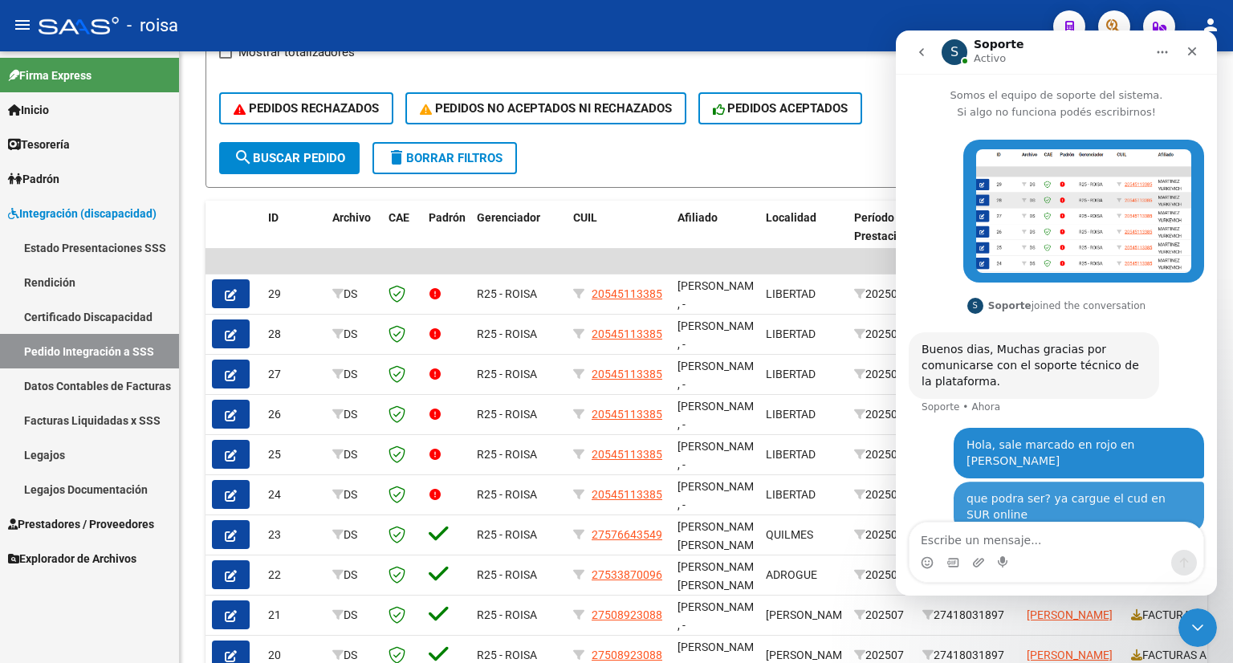
scroll to position [26, 0]
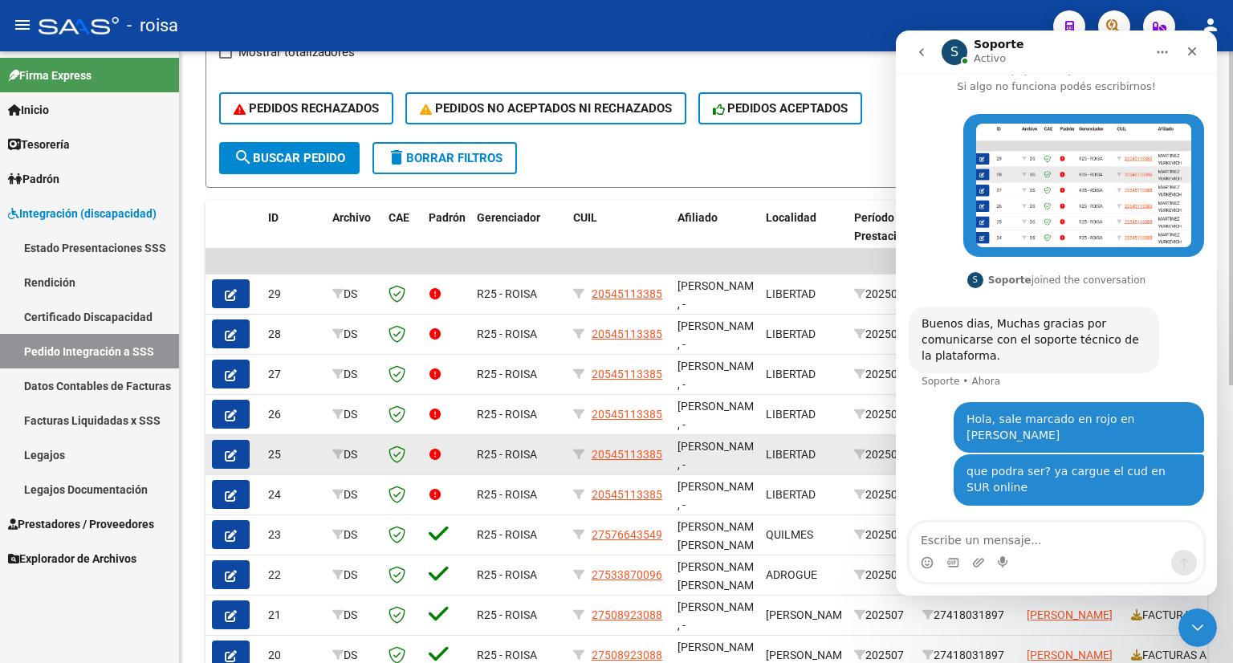
click at [618, 455] on span "20545113385" at bounding box center [627, 454] width 71 height 13
copy span "2054"
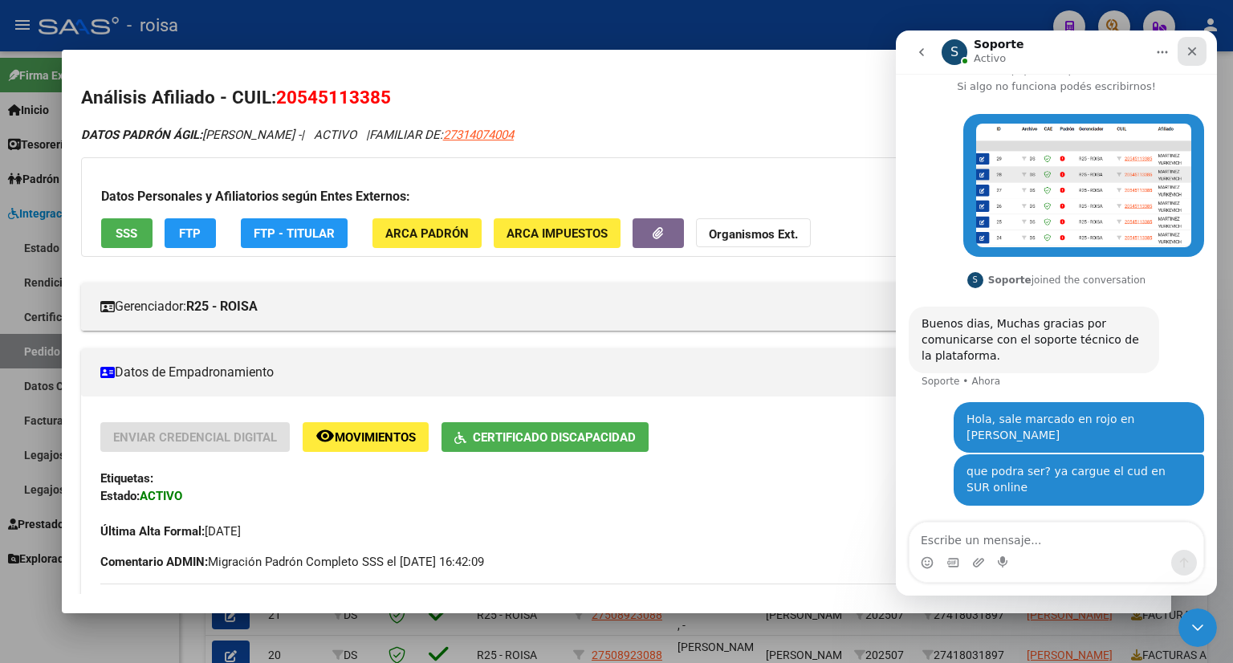
click at [1191, 51] on icon "Cerrar" at bounding box center [1192, 51] width 9 height 9
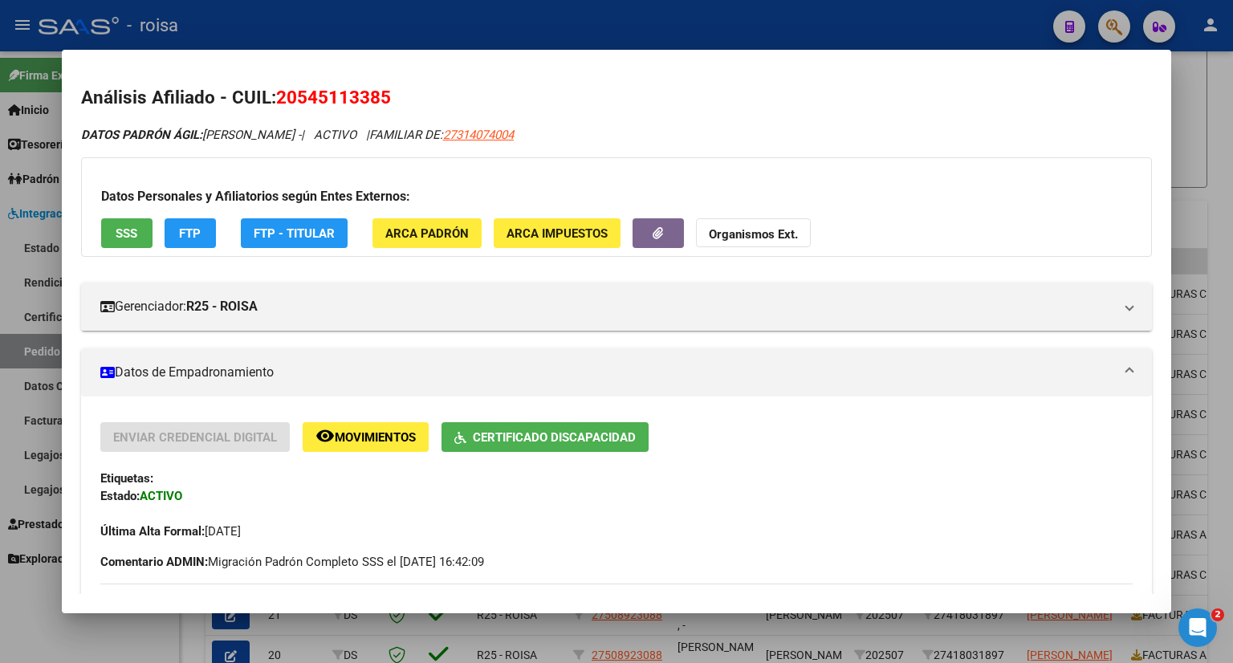
click at [1182, 100] on div at bounding box center [616, 331] width 1233 height 663
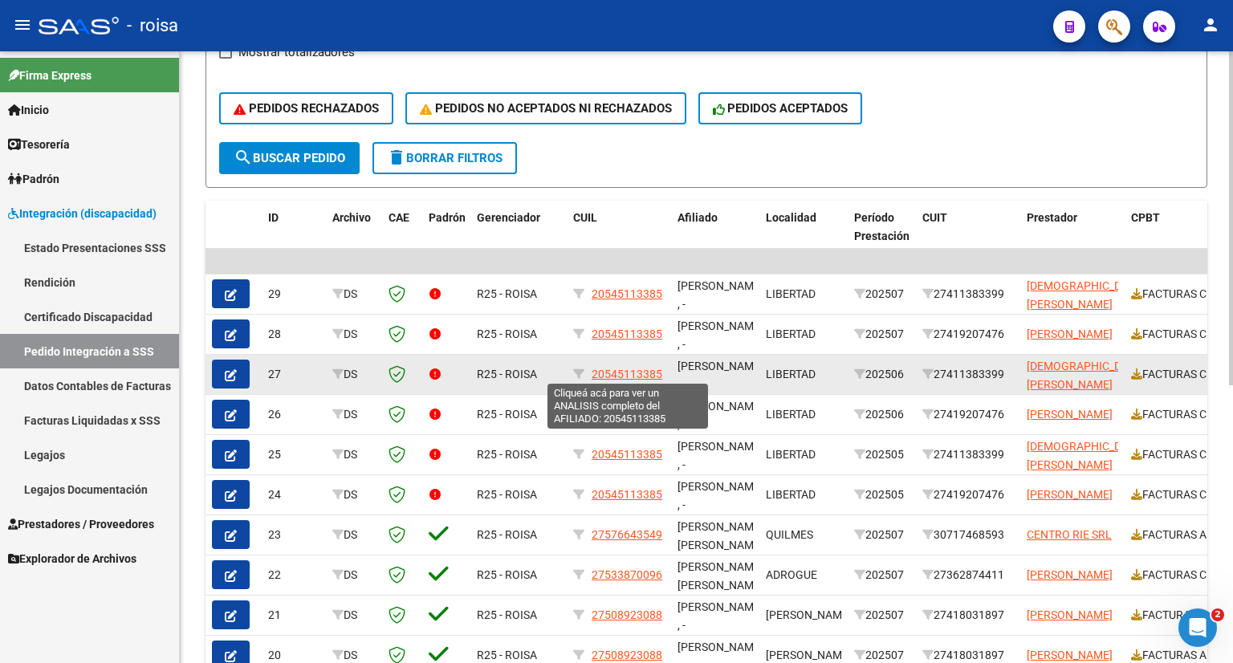
drag, startPoint x: 591, startPoint y: 371, endPoint x: 669, endPoint y: 361, distance: 78.5
click at [669, 361] on datatable-body-cell "20545113385" at bounding box center [619, 374] width 104 height 39
copy span "20545113385"
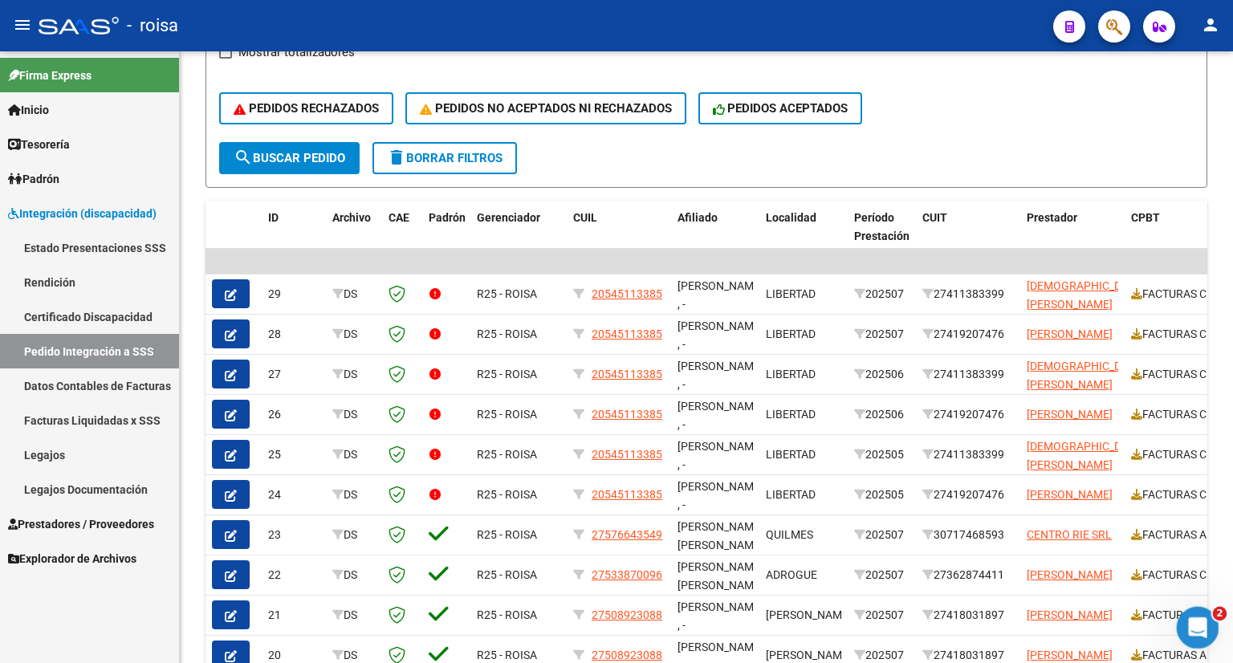
click at [1201, 626] on icon "Abrir Intercom Messenger" at bounding box center [1196, 626] width 26 height 26
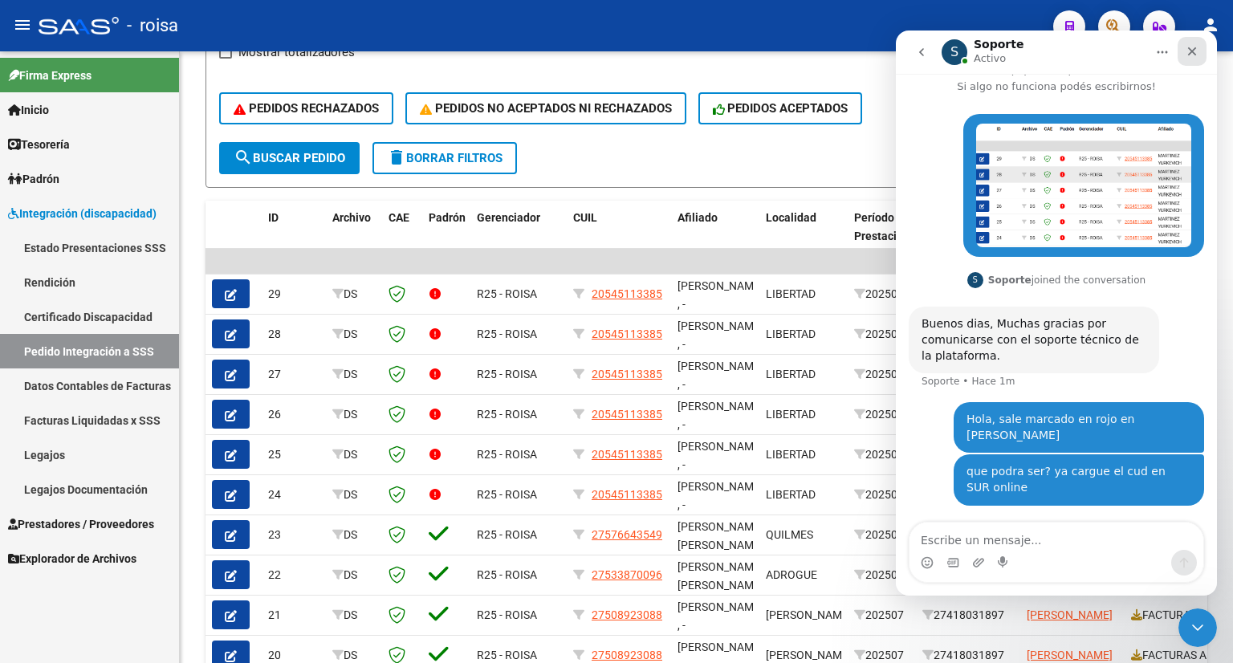
click at [1188, 51] on icon "Cerrar" at bounding box center [1192, 51] width 13 height 13
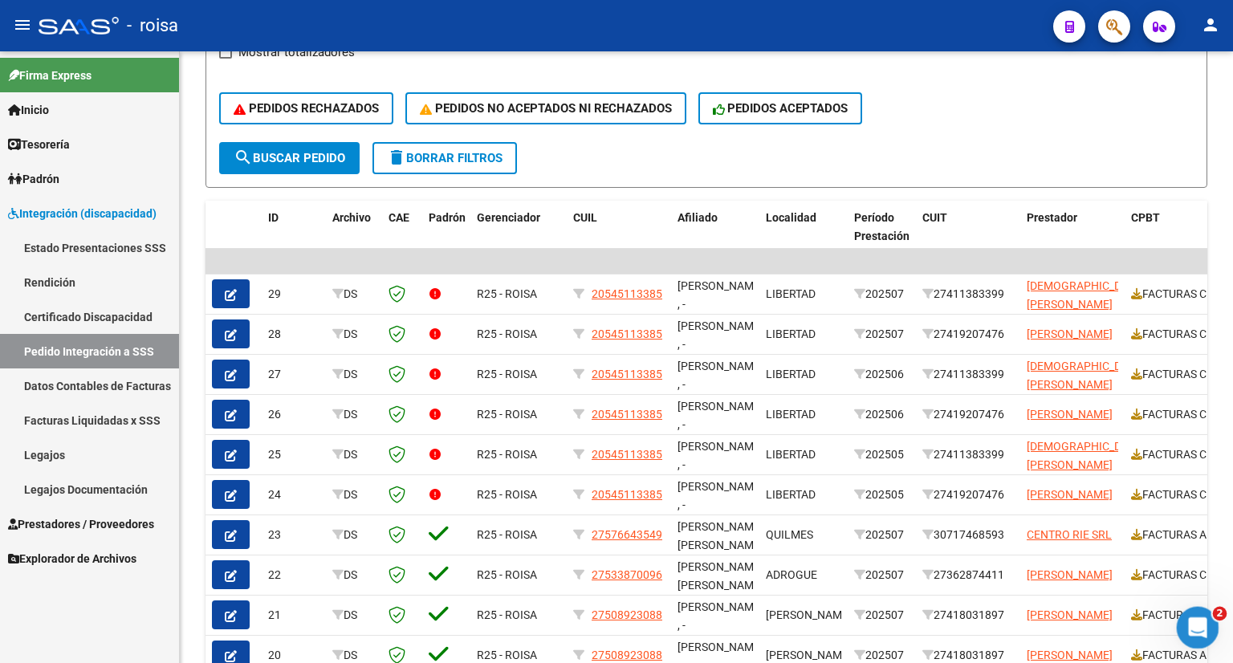
click at [1192, 631] on icon "Abrir Intercom Messenger" at bounding box center [1196, 626] width 26 height 26
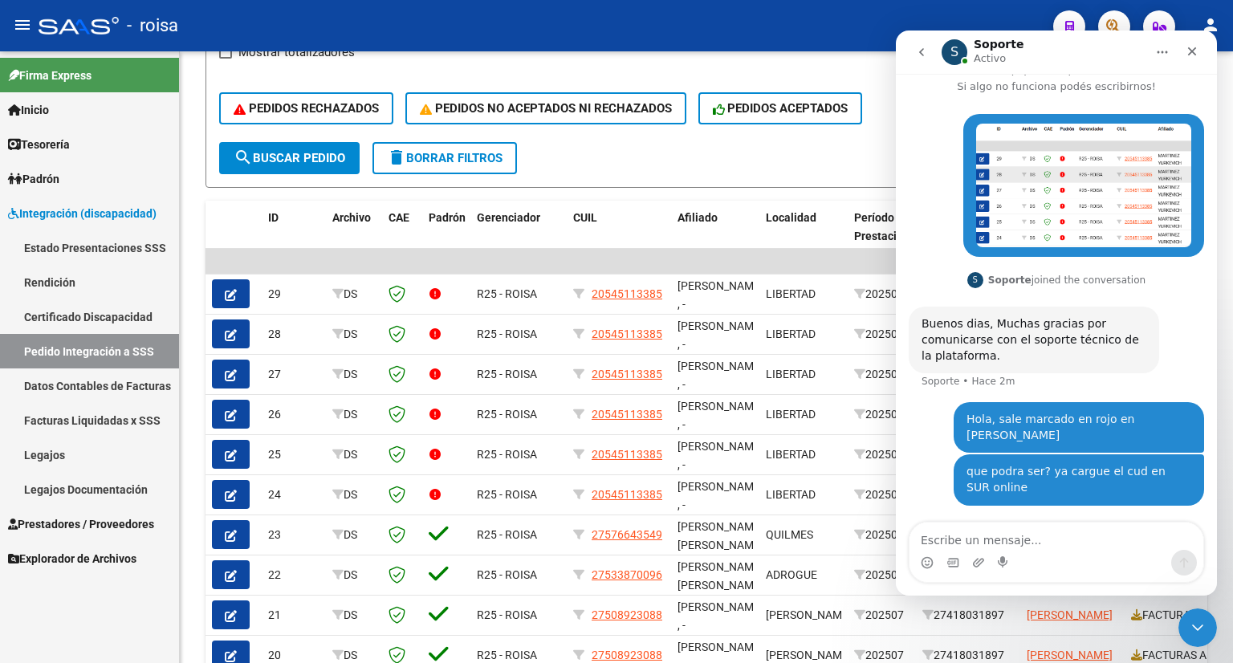
click at [1057, 174] on img "Surge dice…" at bounding box center [1083, 186] width 215 height 124
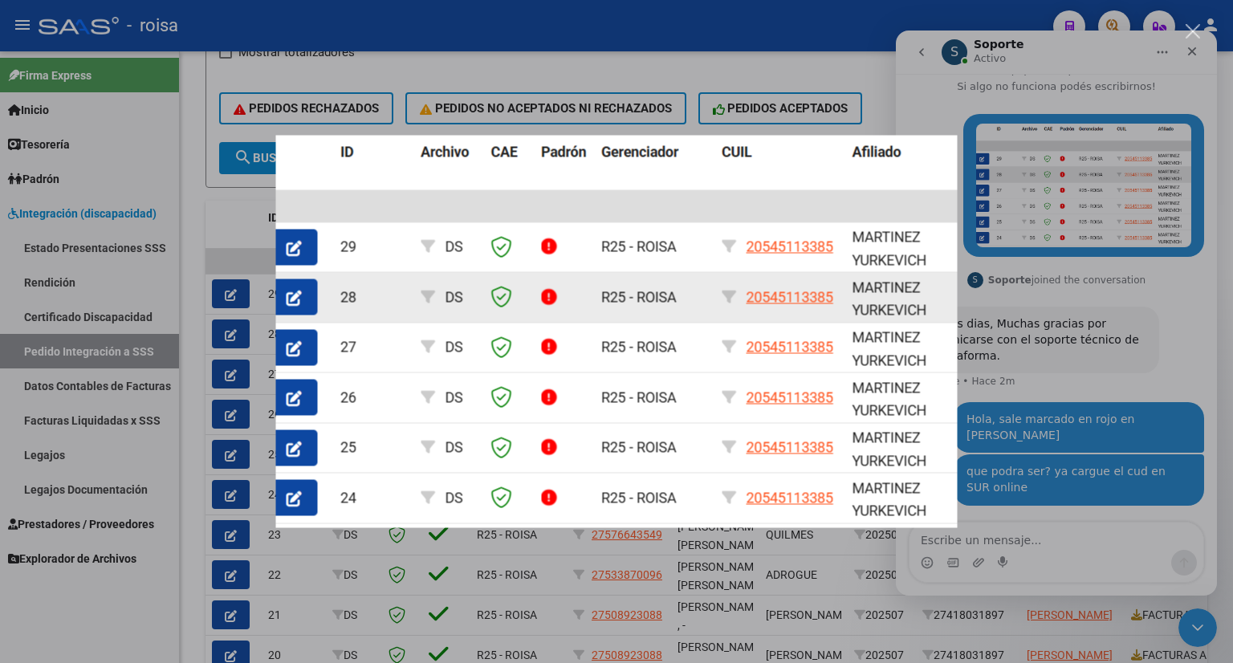
click at [1179, 75] on div "Intercom Messenger" at bounding box center [616, 331] width 1233 height 663
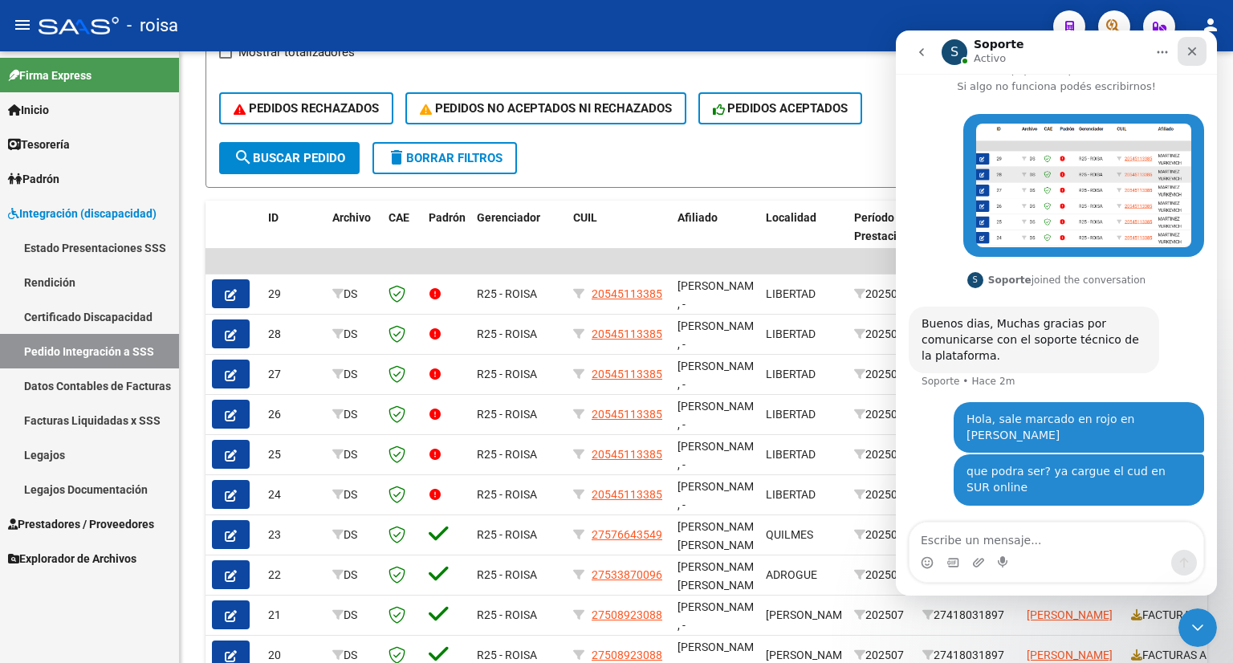
click at [1191, 43] on div "Cerrar" at bounding box center [1192, 51] width 29 height 29
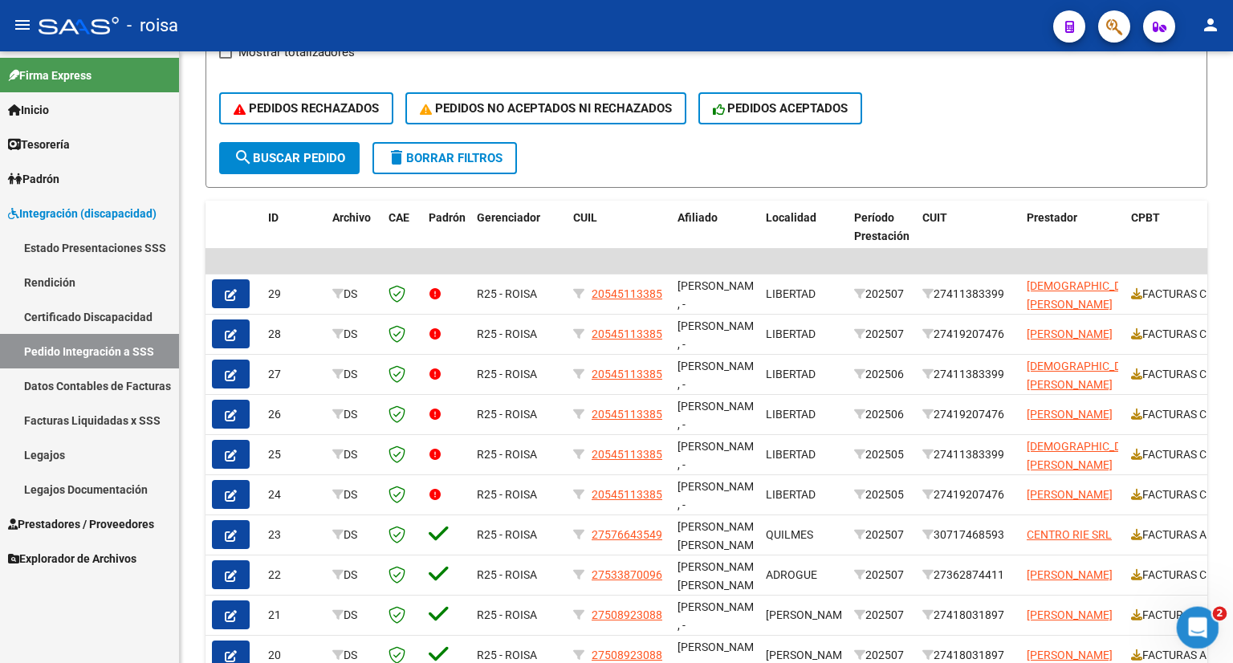
click at [1183, 625] on div "Abrir Intercom Messenger" at bounding box center [1195, 625] width 53 height 53
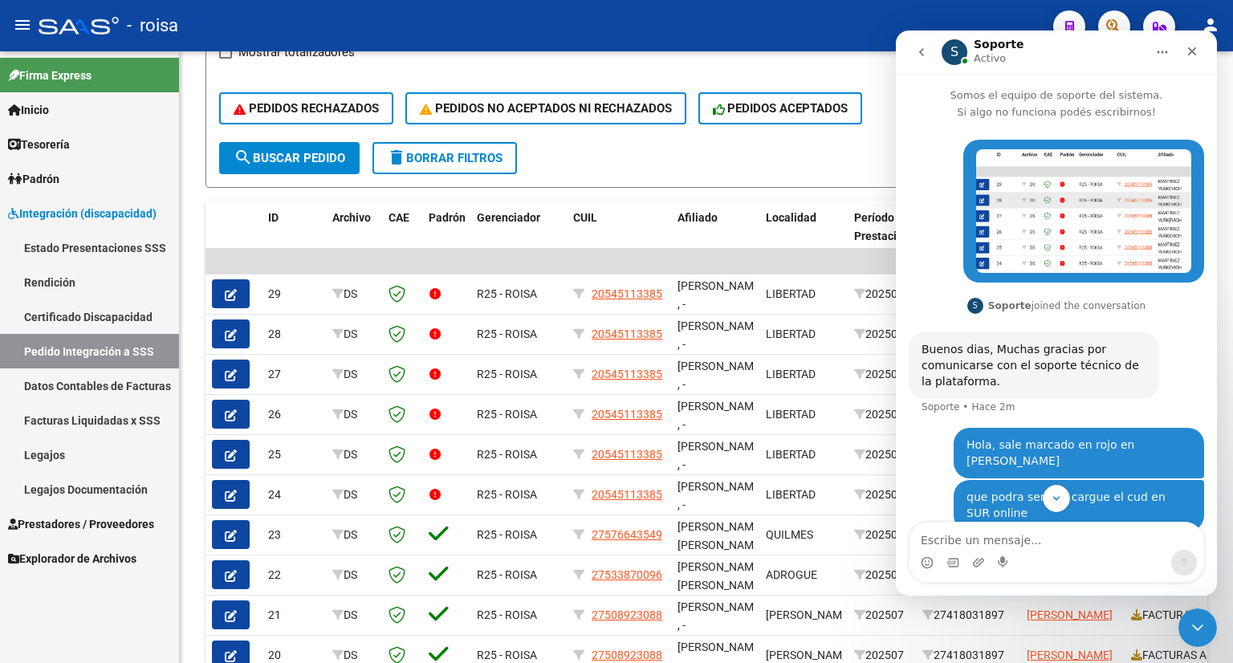
click at [1162, 53] on icon "Inicio" at bounding box center [1163, 52] width 10 height 2
click at [916, 131] on div "Surge • Hace 2m S Soporte joined the conversation 15:08 Buenos dias, Muchas gra…" at bounding box center [1056, 366] width 321 height 492
click at [1199, 51] on div "Cerrar" at bounding box center [1192, 51] width 29 height 29
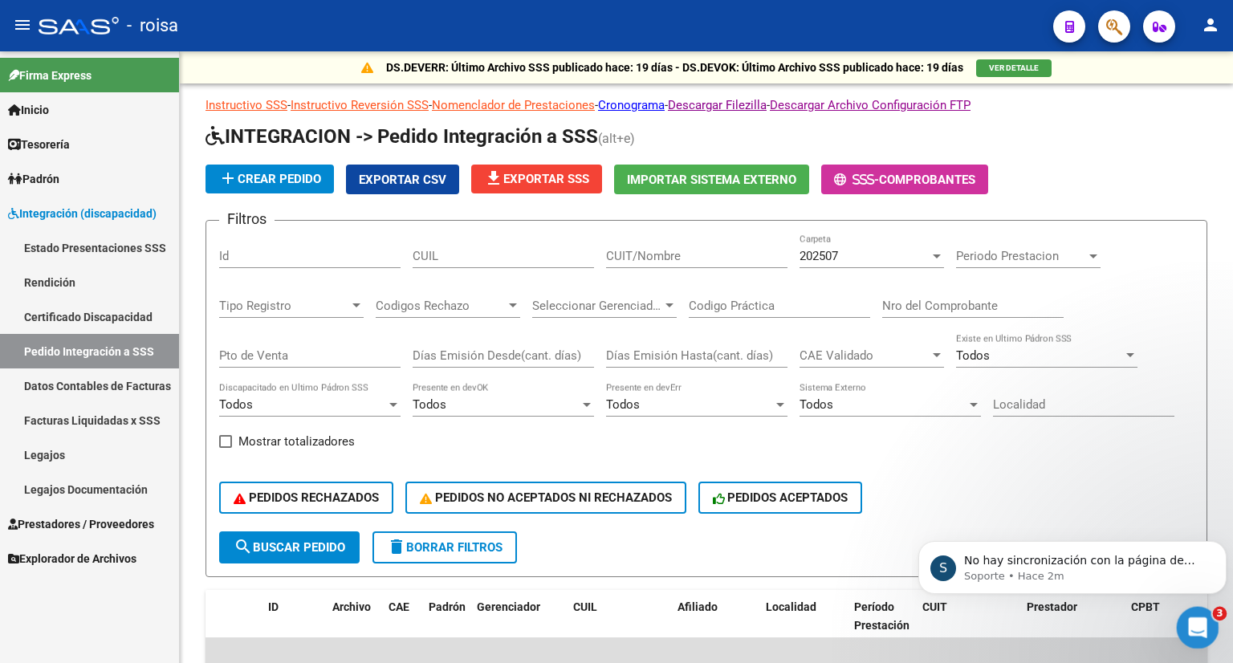
click at [1194, 616] on icon "Abrir Intercom Messenger" at bounding box center [1196, 626] width 26 height 26
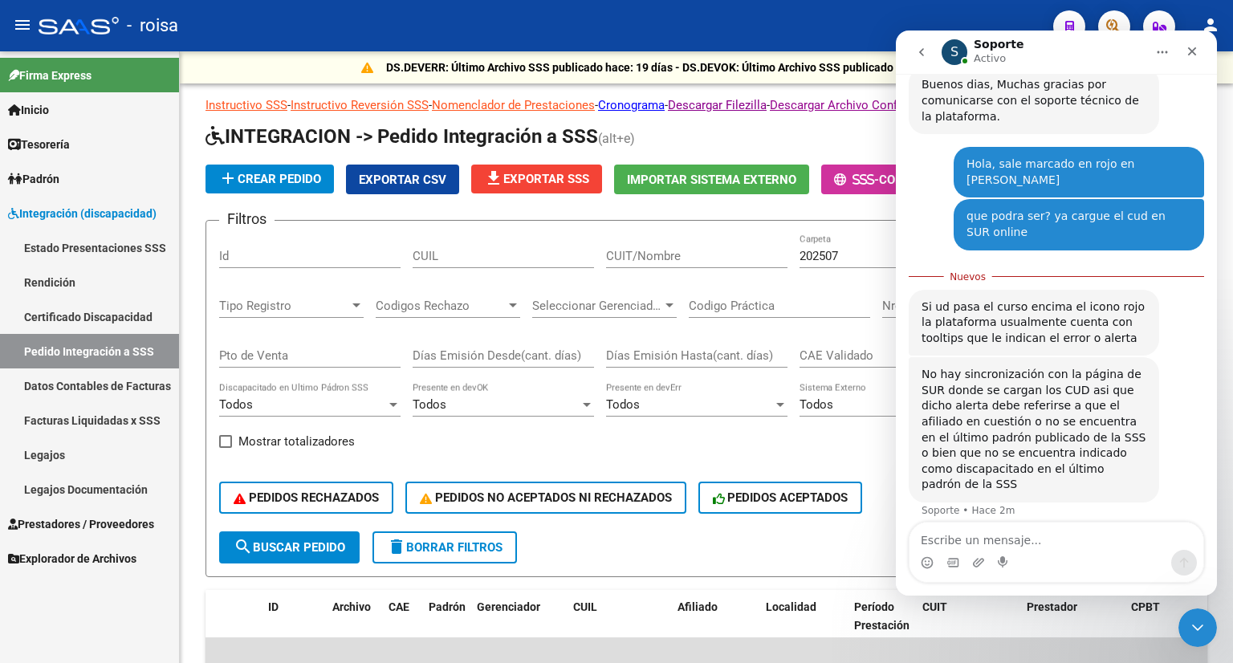
scroll to position [262, 0]
click at [990, 544] on textarea "Escribe un mensaje..." at bounding box center [1057, 536] width 294 height 27
click at [991, 541] on textarea "Escribe un mensaje..." at bounding box center [1057, 536] width 294 height 27
click at [970, 540] on textarea "perfecto, en el padron" at bounding box center [1057, 536] width 294 height 27
click at [1114, 539] on textarea "perfecto, al consultar en el padron" at bounding box center [1057, 536] width 294 height 27
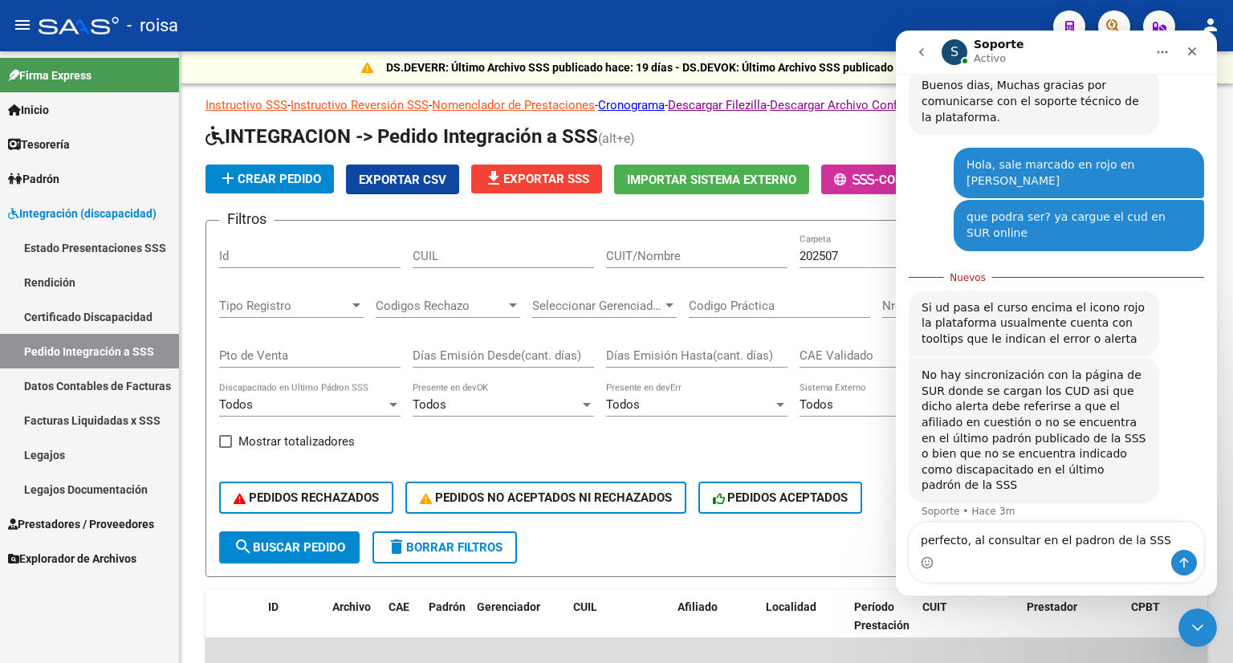
click at [1068, 539] on textarea "perfecto, al consultar en el padron de la SSS" at bounding box center [1057, 536] width 294 height 27
click at [1073, 548] on textarea "perfecto, al consultar en el padron de la SSS" at bounding box center [1057, 536] width 294 height 27
click at [1146, 542] on textarea "perfecto, al consultar en el padrón de la SSS" at bounding box center [1057, 536] width 294 height 27
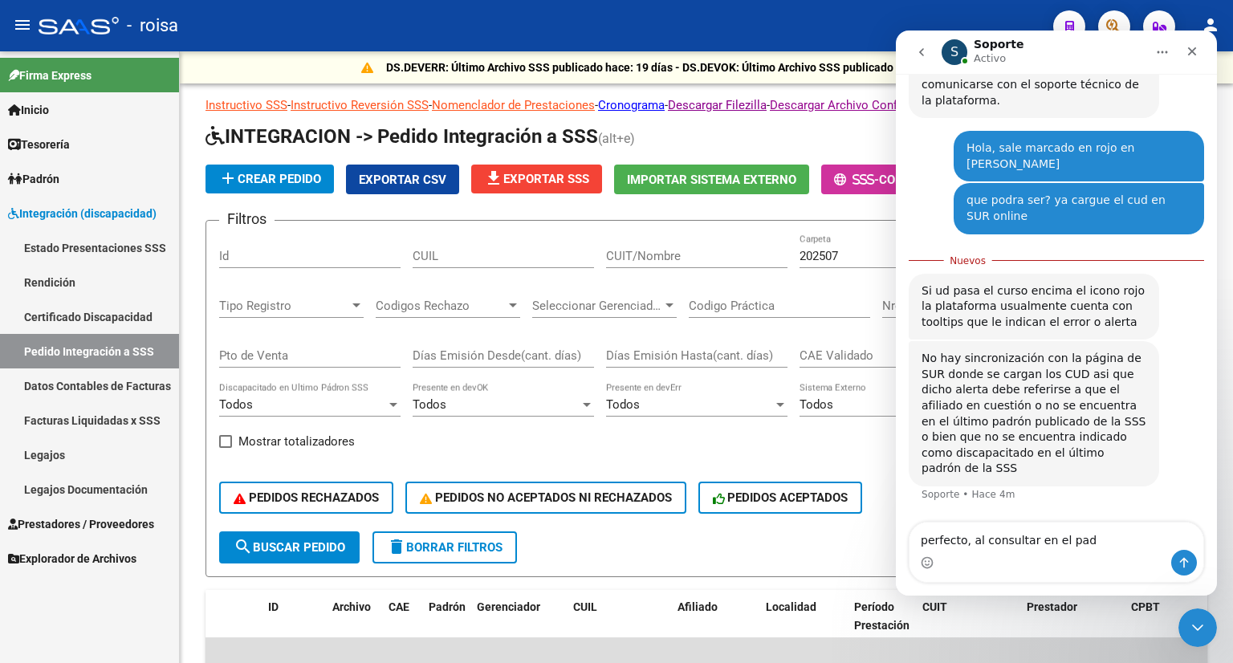
scroll to position [263, 0]
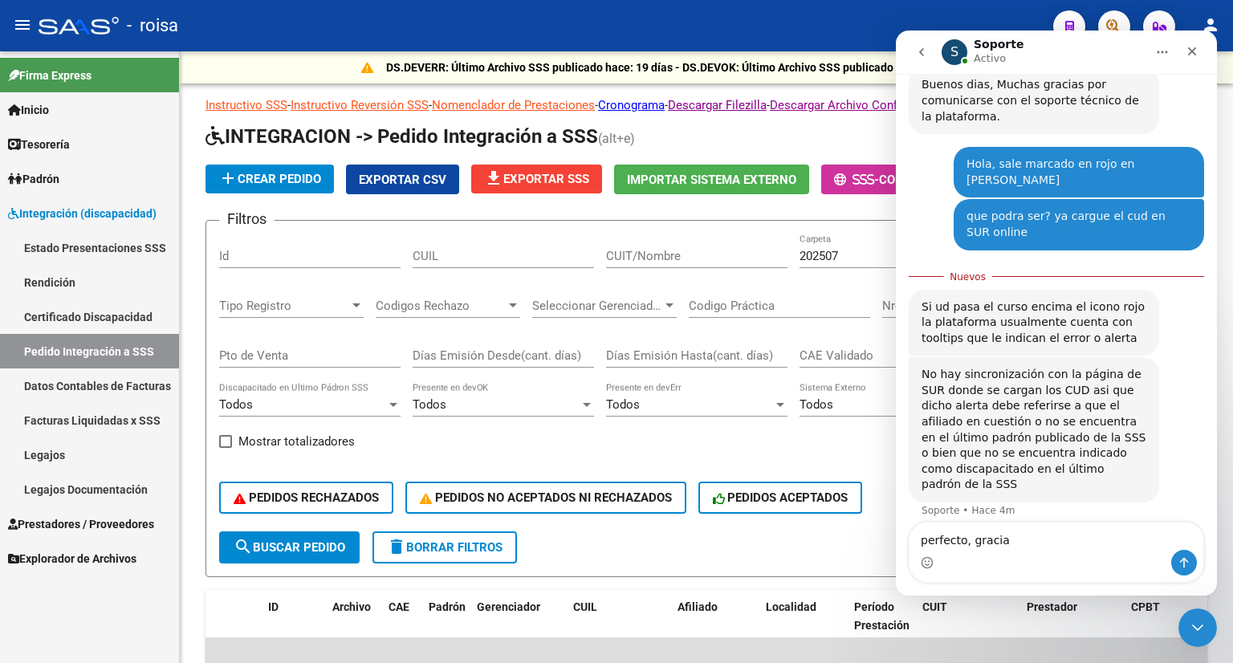
type textarea "perfecto, gracias"
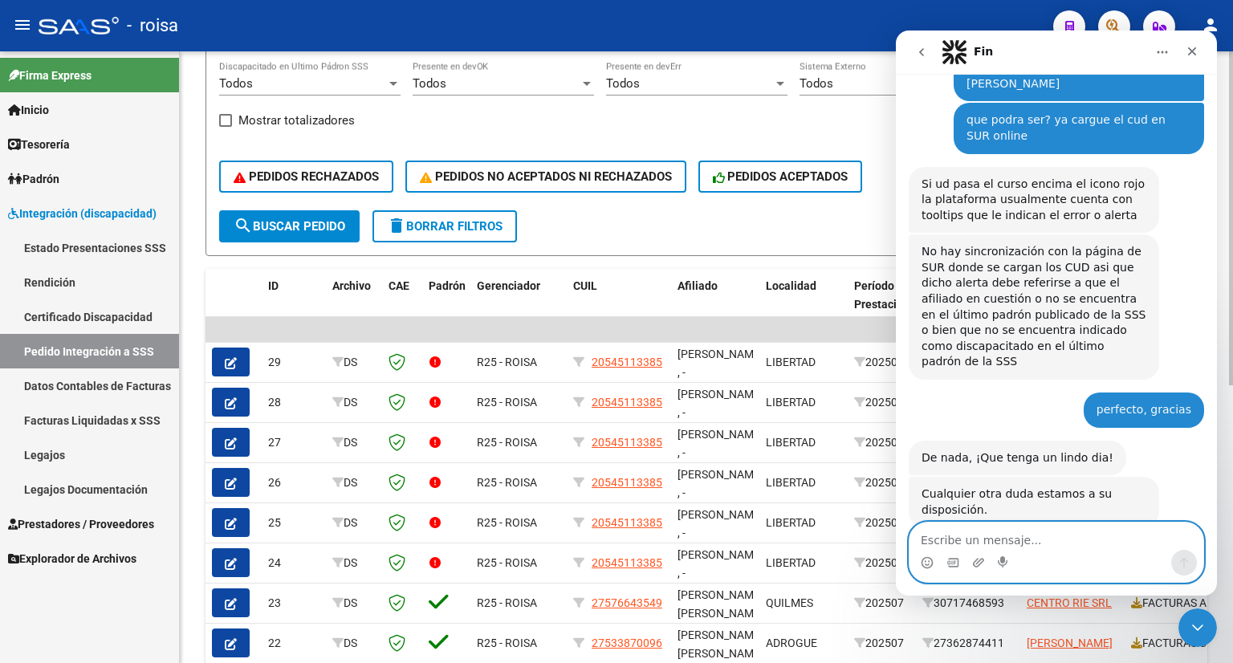
scroll to position [384, 0]
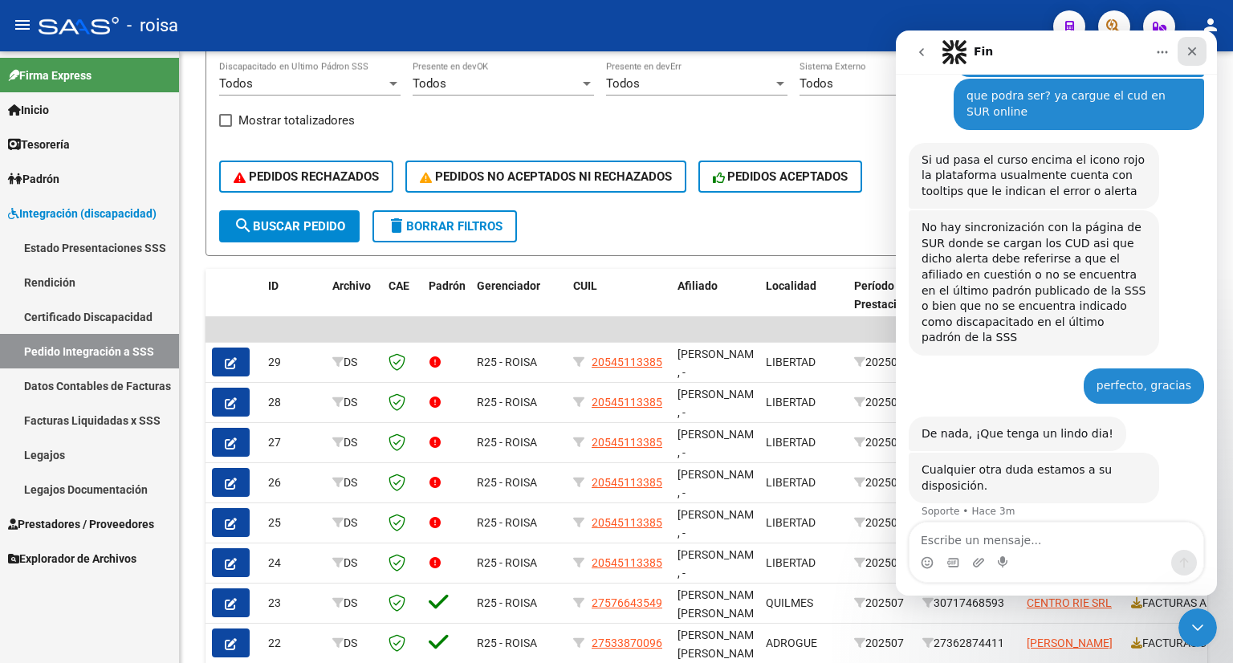
click at [1195, 48] on icon "Cerrar" at bounding box center [1192, 51] width 9 height 9
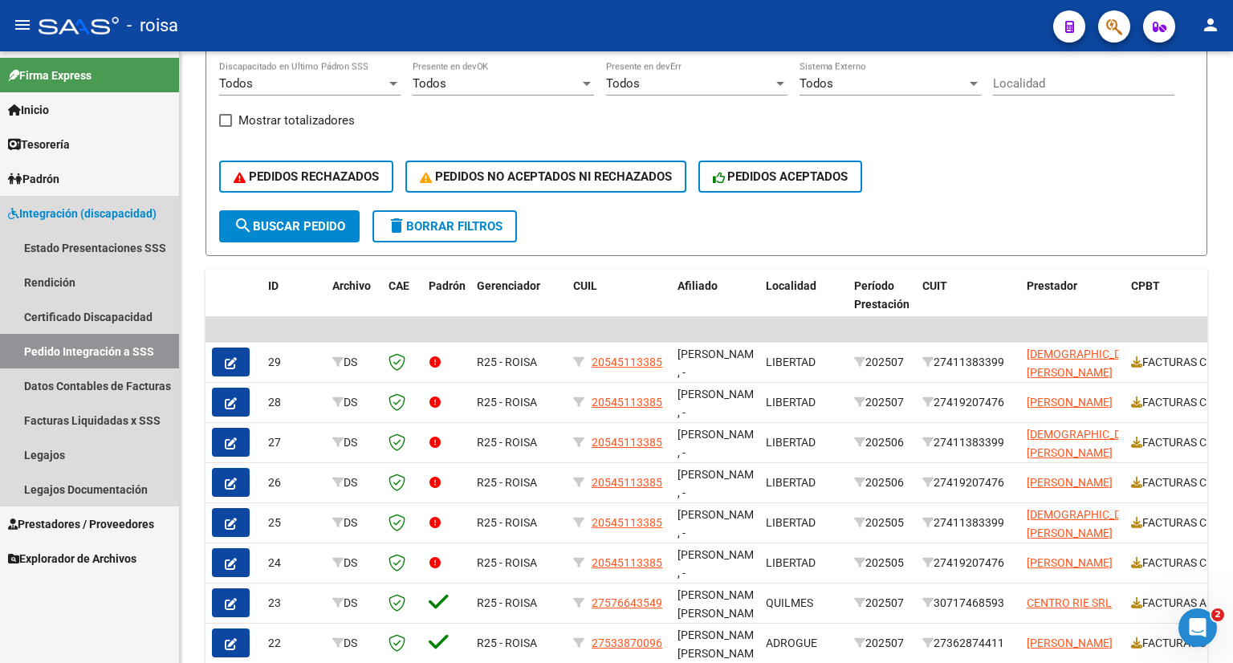
click at [60, 217] on span "Integración (discapacidad)" at bounding box center [82, 214] width 149 height 18
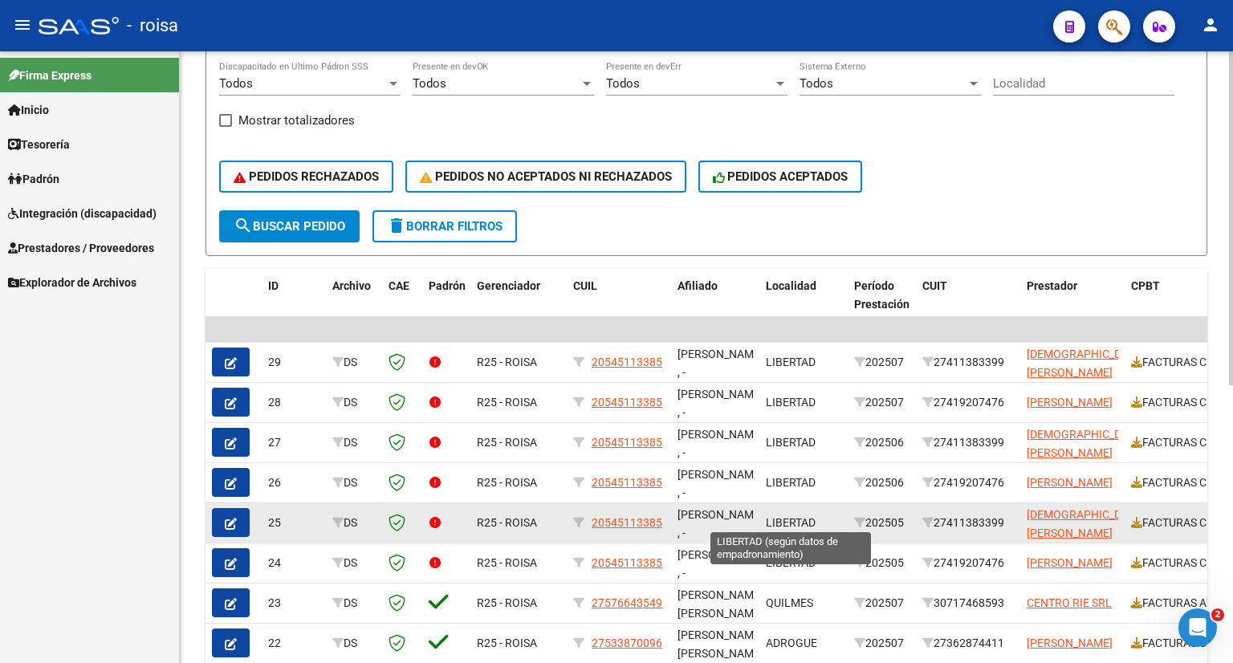
scroll to position [482, 0]
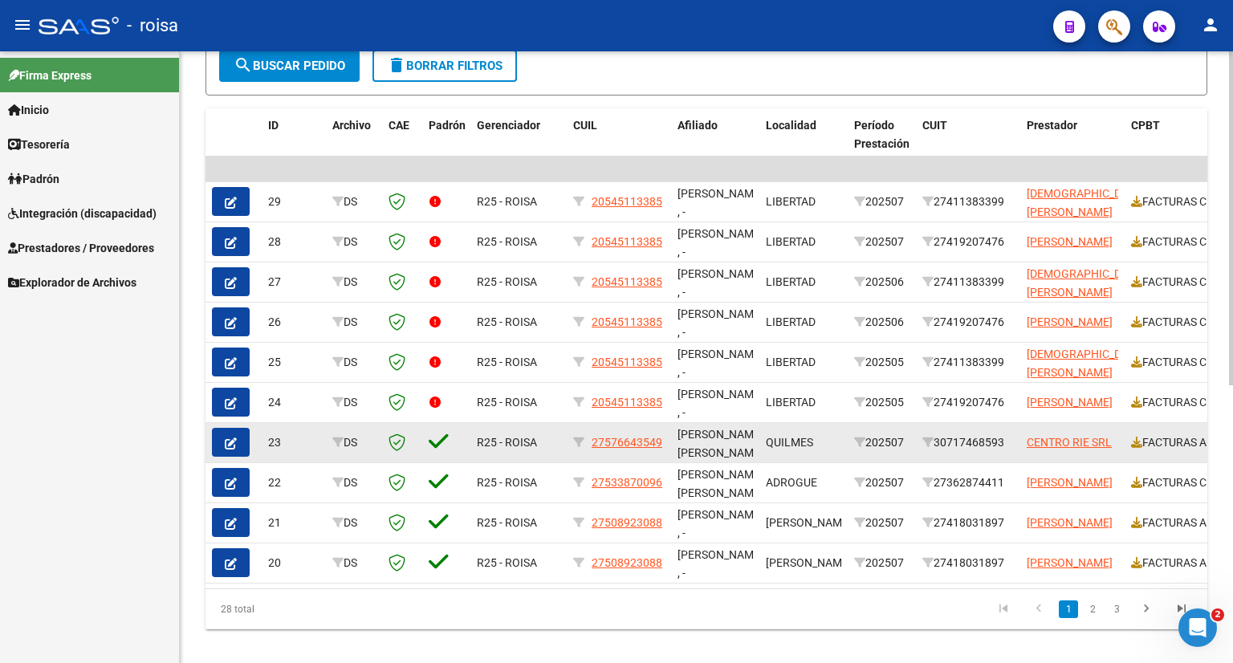
click at [542, 451] on datatable-body-cell "R25 - ROISA" at bounding box center [518, 442] width 96 height 39
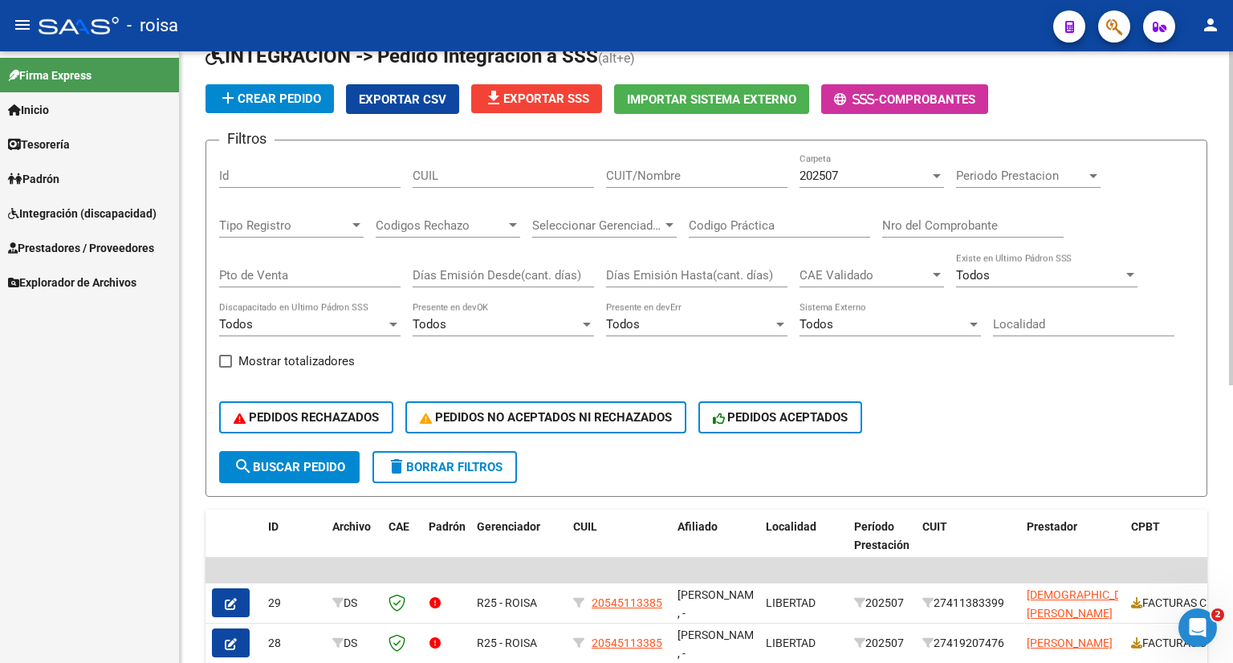
scroll to position [0, 0]
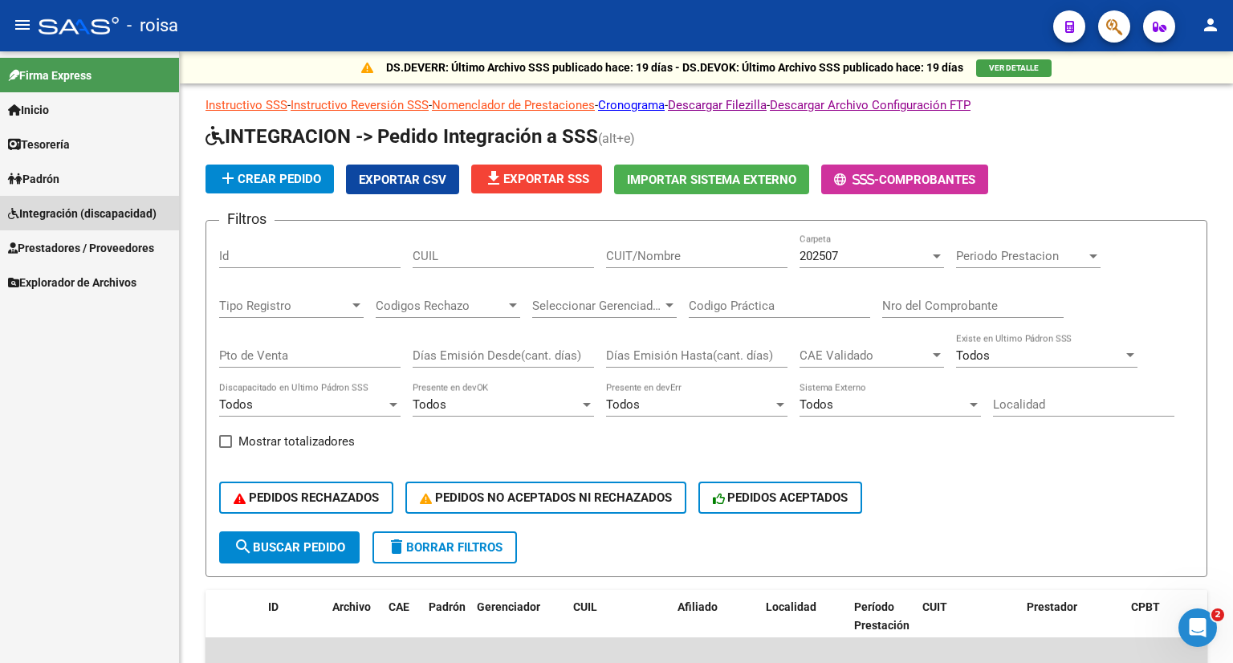
click at [71, 217] on span "Integración (discapacidad)" at bounding box center [82, 214] width 149 height 18
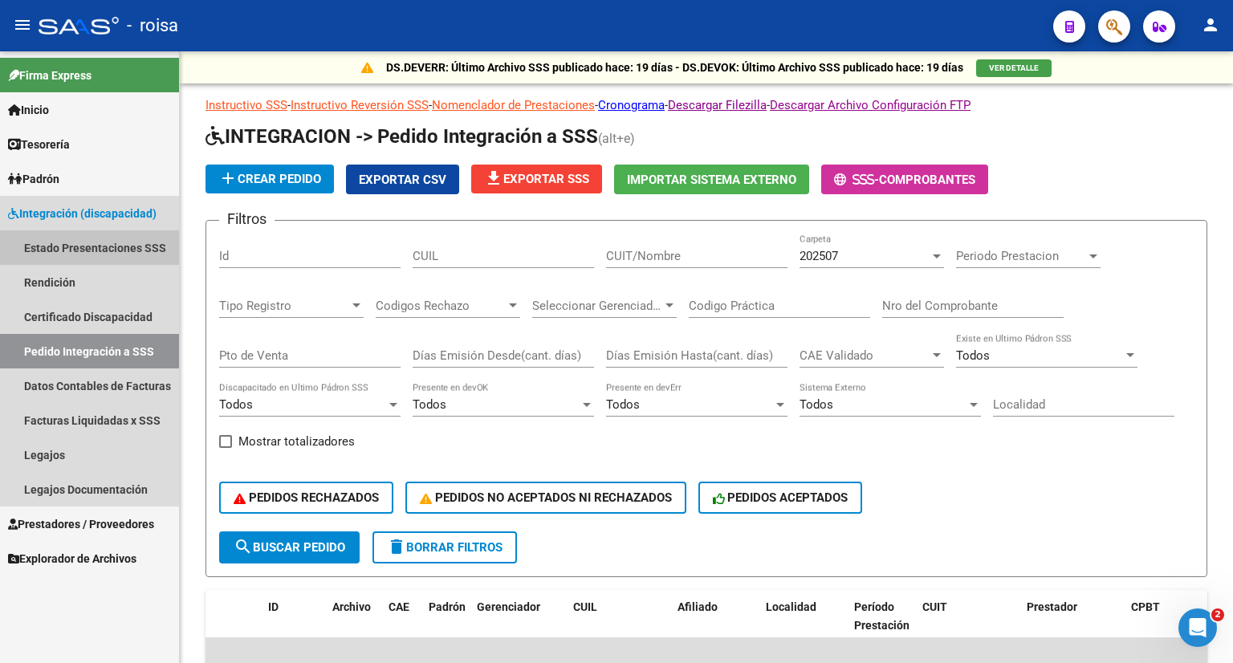
click at [71, 253] on link "Estado Presentaciones SSS" at bounding box center [89, 247] width 179 height 35
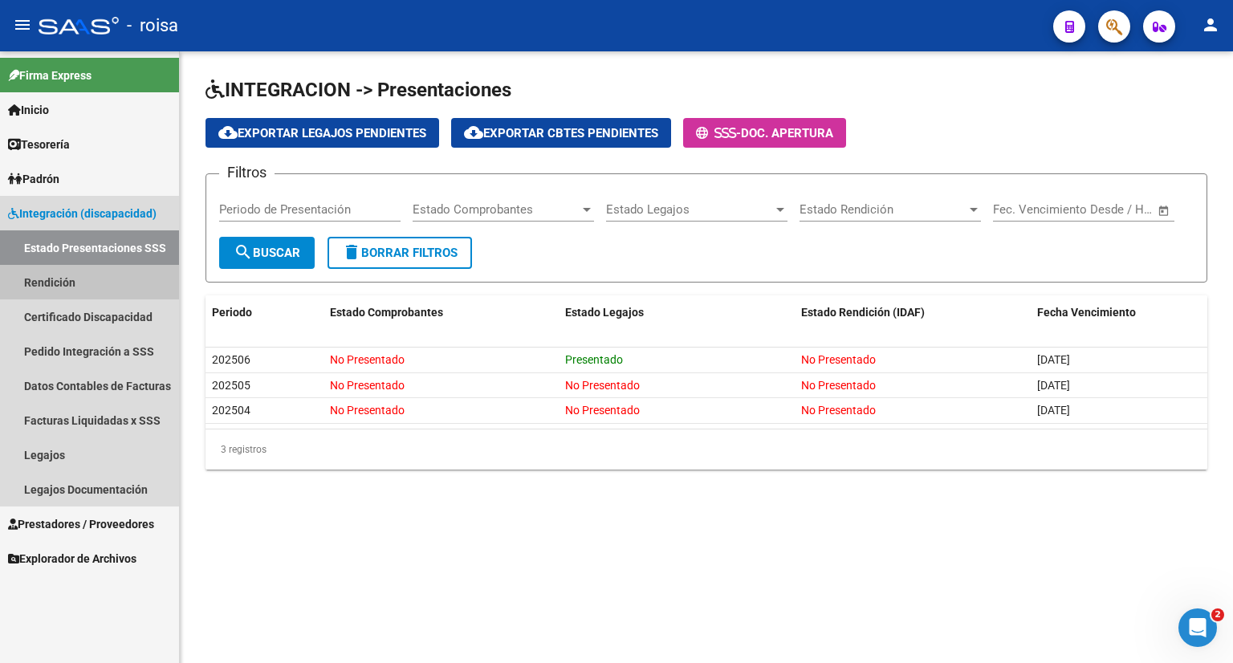
click at [54, 275] on link "Rendición" at bounding box center [89, 282] width 179 height 35
